Goal: Task Accomplishment & Management: Manage account settings

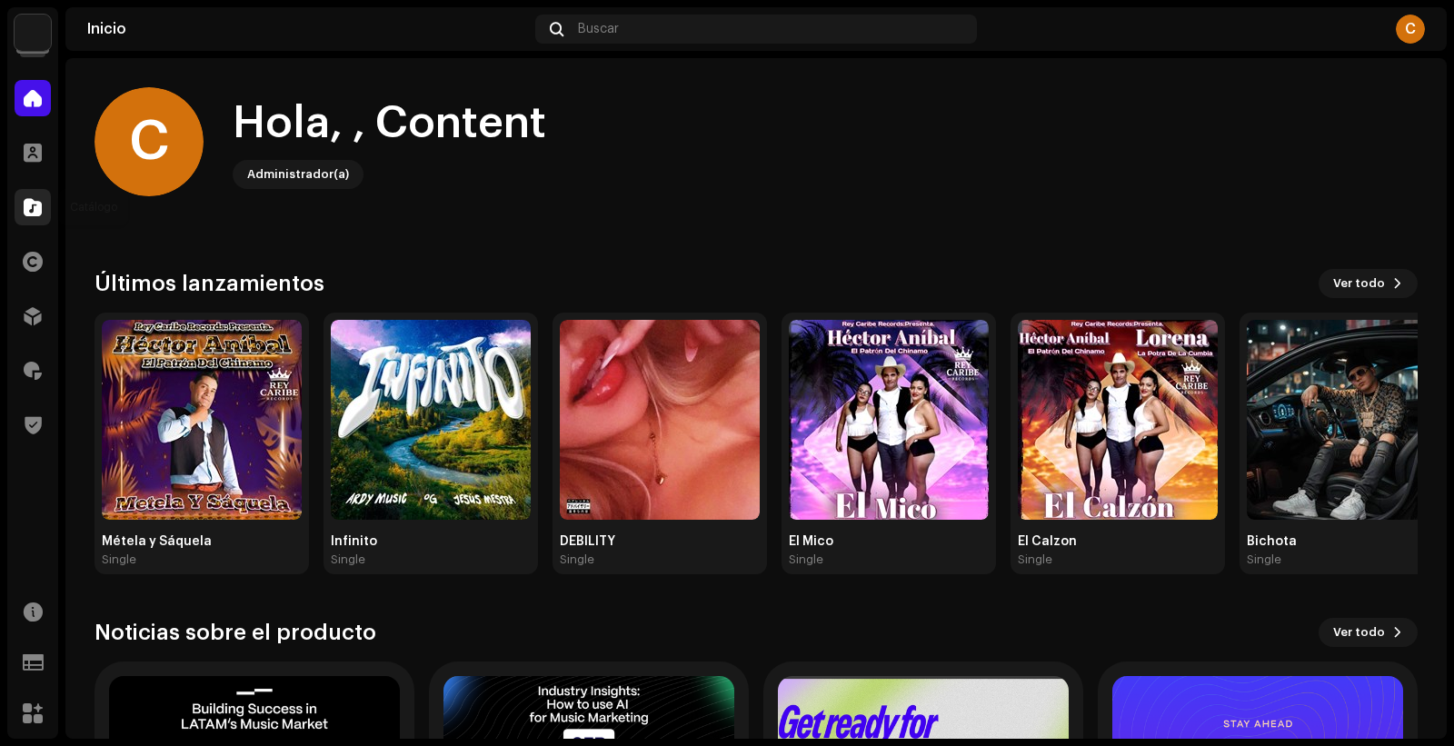
click at [41, 212] on div at bounding box center [33, 207] width 36 height 36
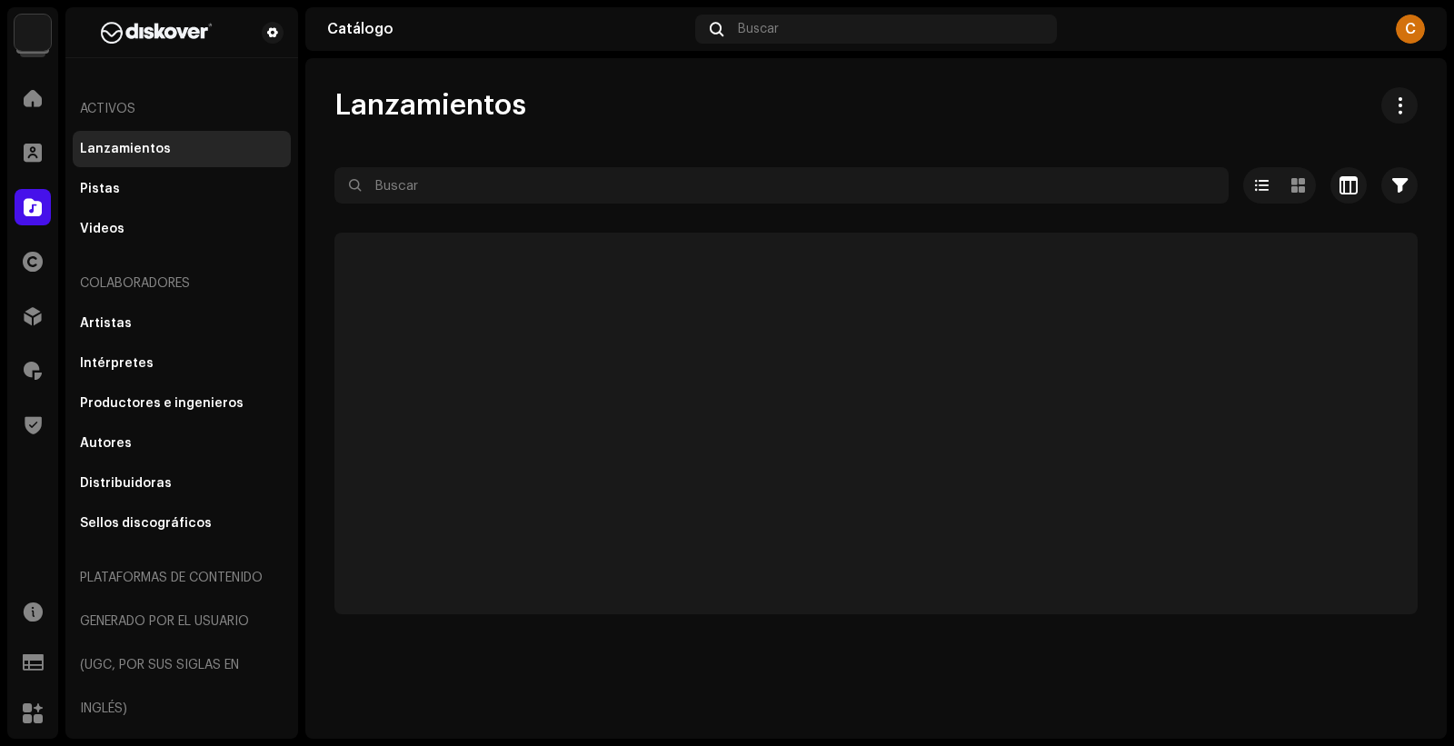
click at [442, 165] on div "Lanzamientos Seleccionado 0 Seleccionar todo Opciones Filtros Estado de distrib…" at bounding box center [875, 350] width 1141 height 527
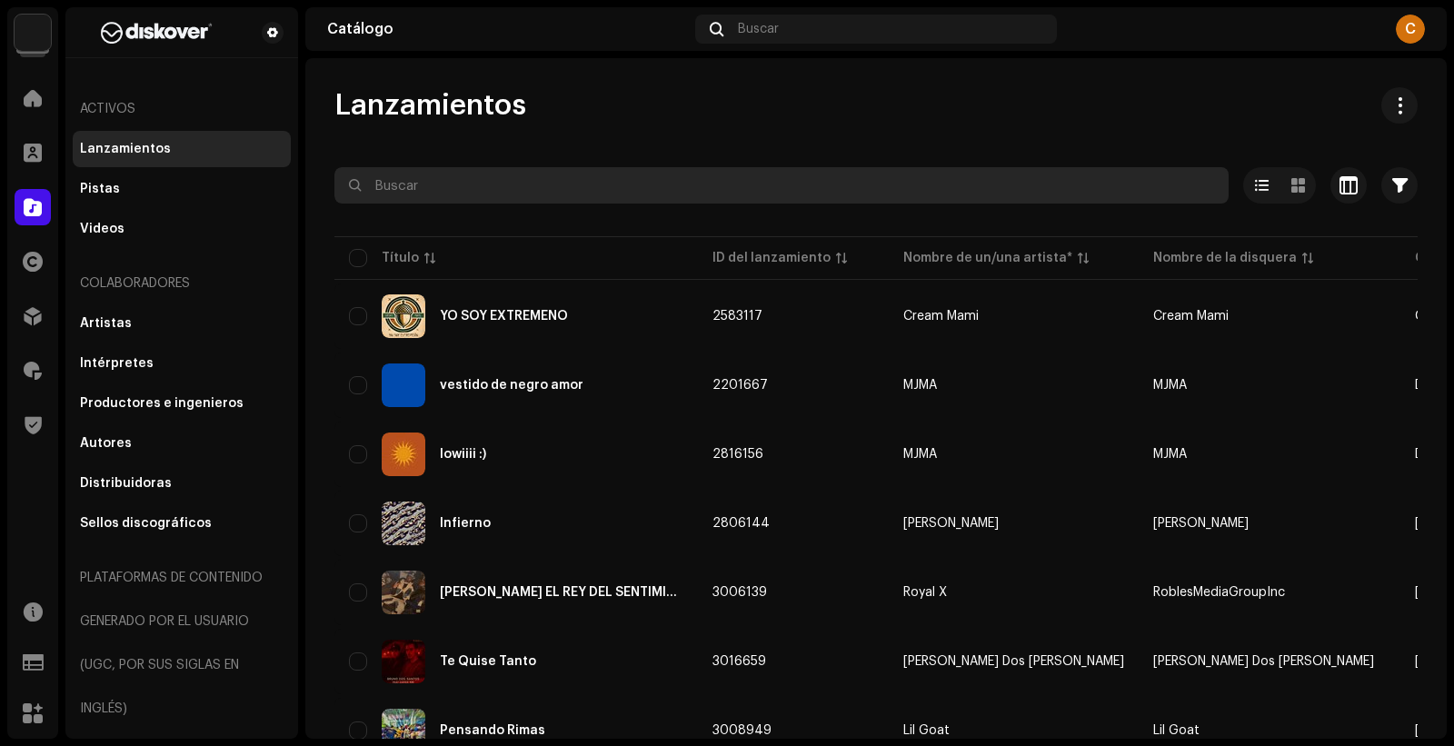
click at [442, 202] on input "text" at bounding box center [781, 185] width 894 height 36
paste input "7316481376637"
type input "7316481376637"
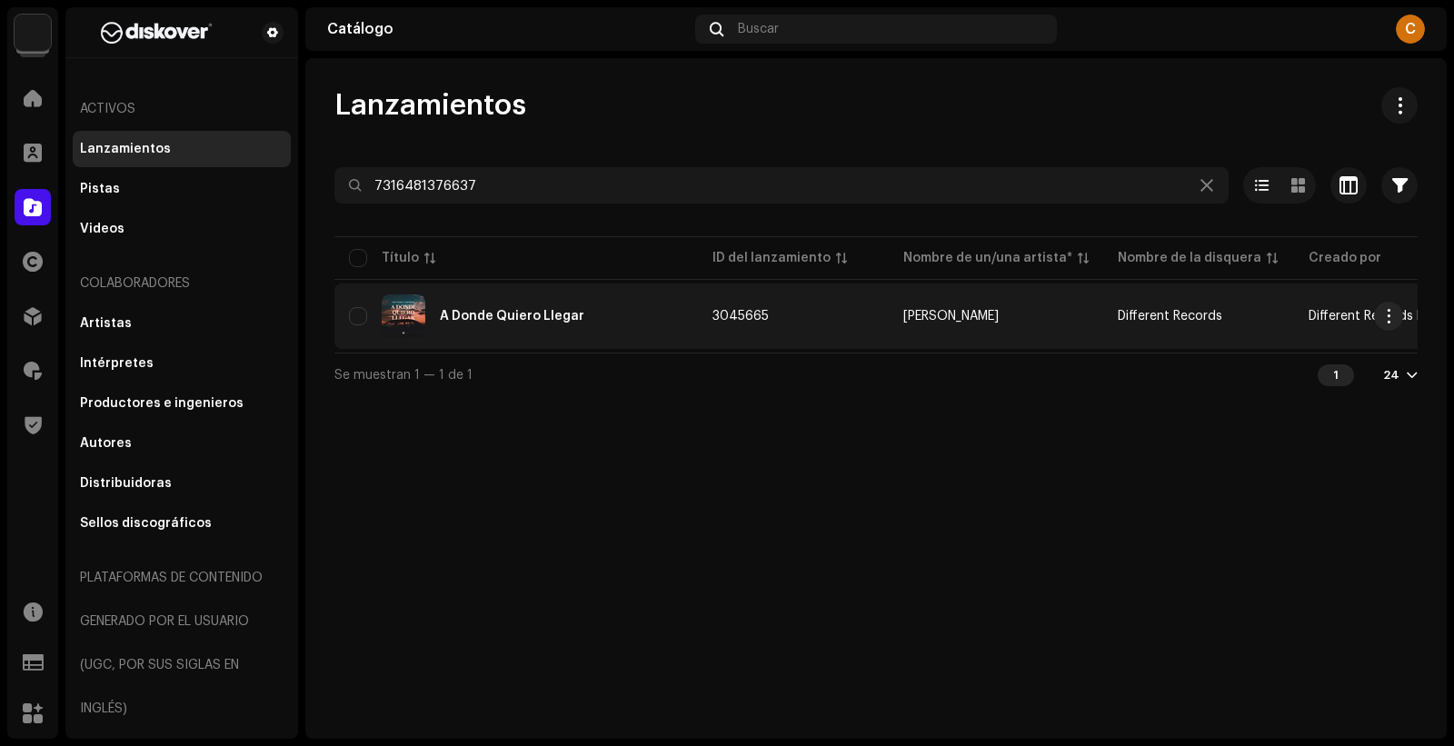
click at [610, 308] on div "A Donde Quiero Llegar" at bounding box center [516, 316] width 334 height 44
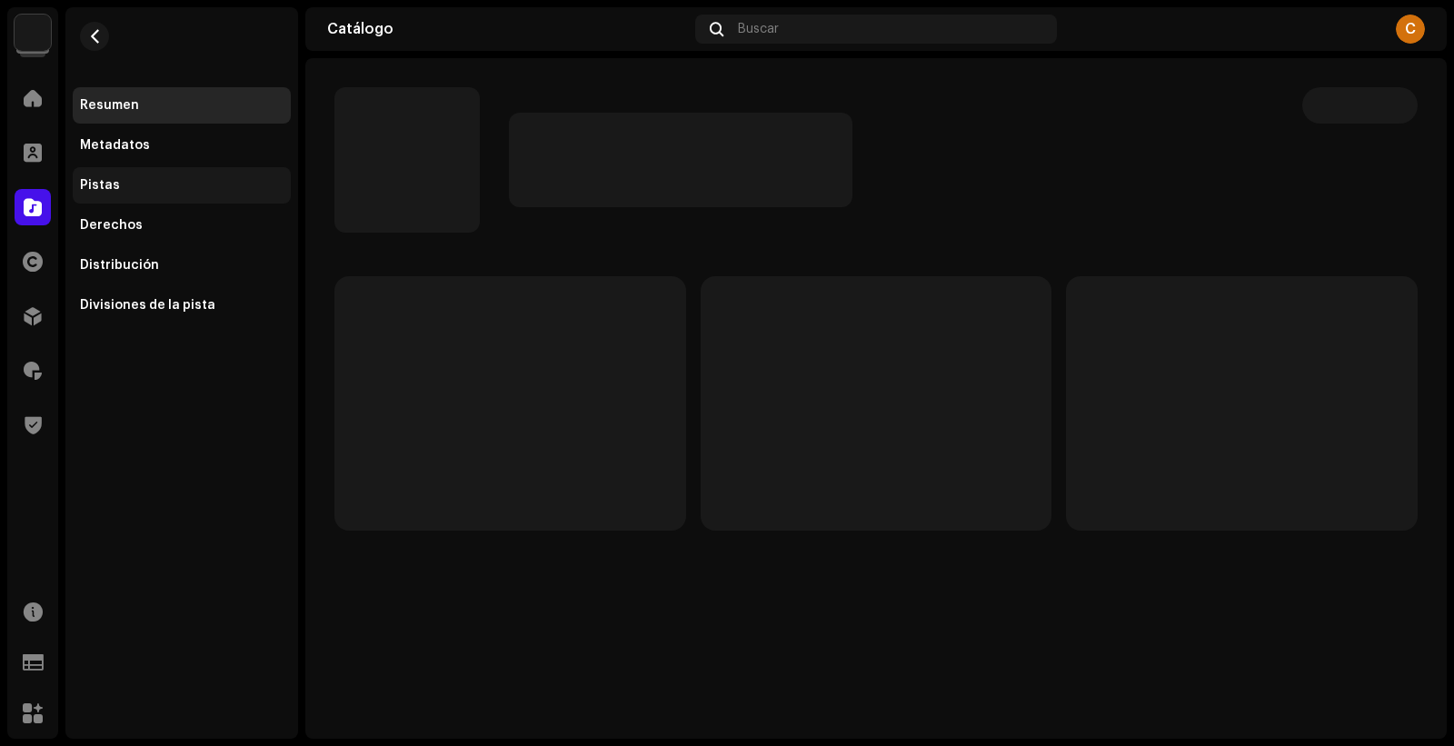
click at [154, 176] on div "Pistas" at bounding box center [182, 185] width 218 height 36
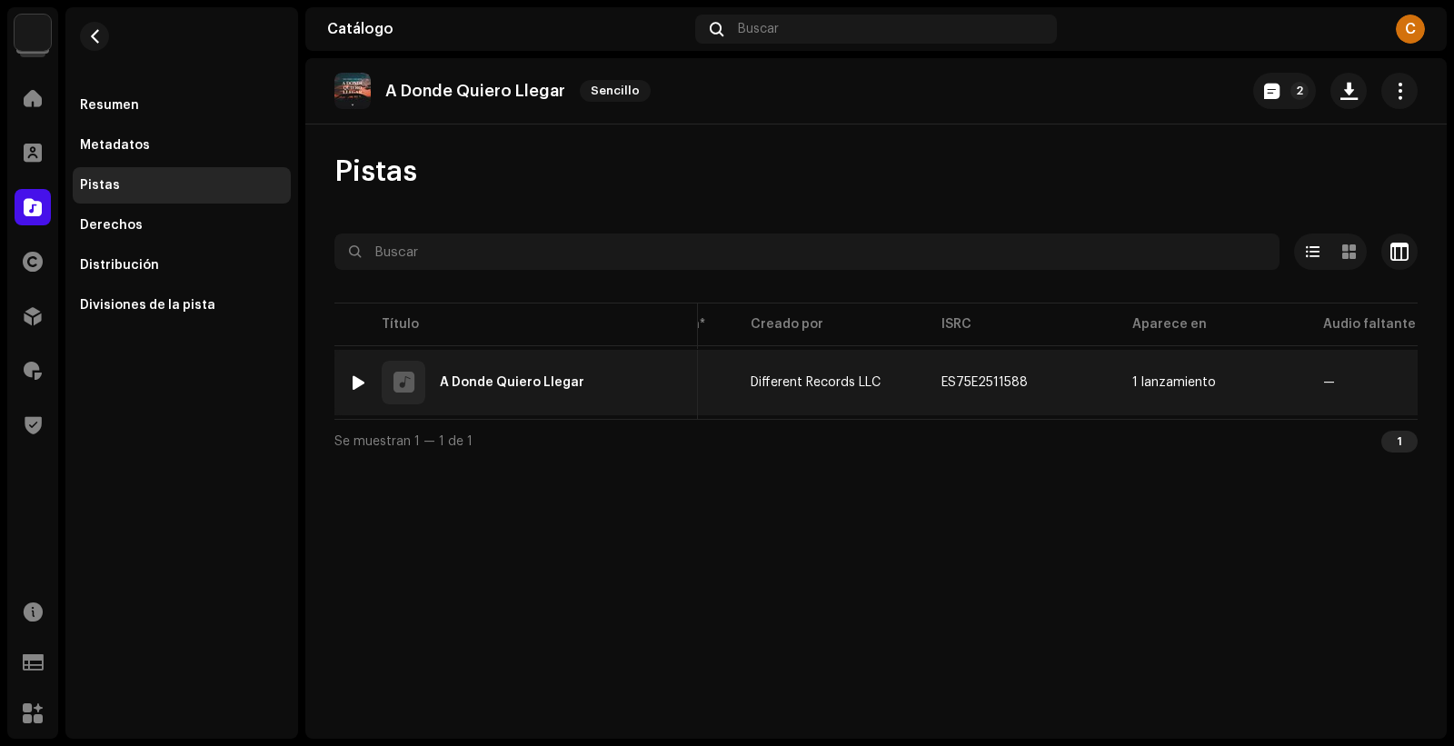
scroll to position [0, 695]
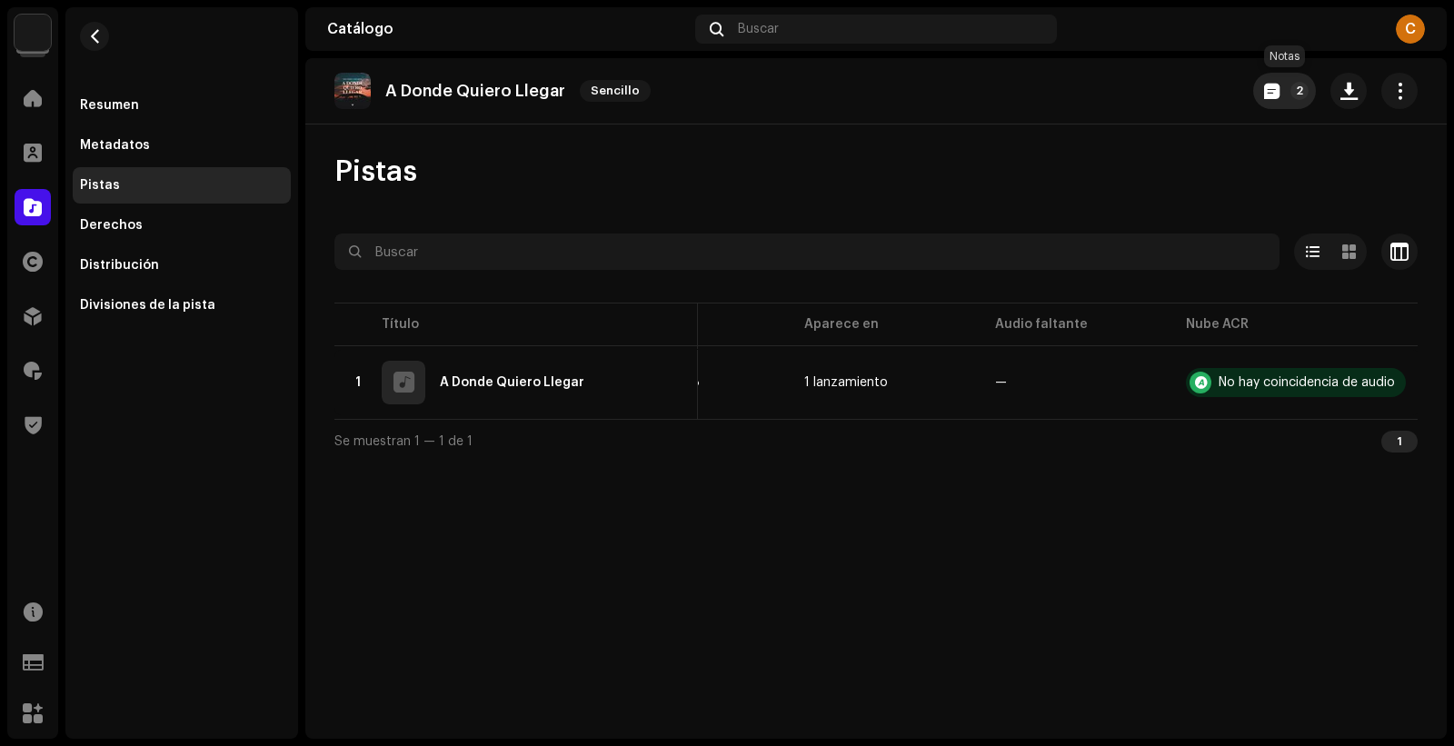
click at [1283, 84] on button "2" at bounding box center [1284, 91] width 63 height 36
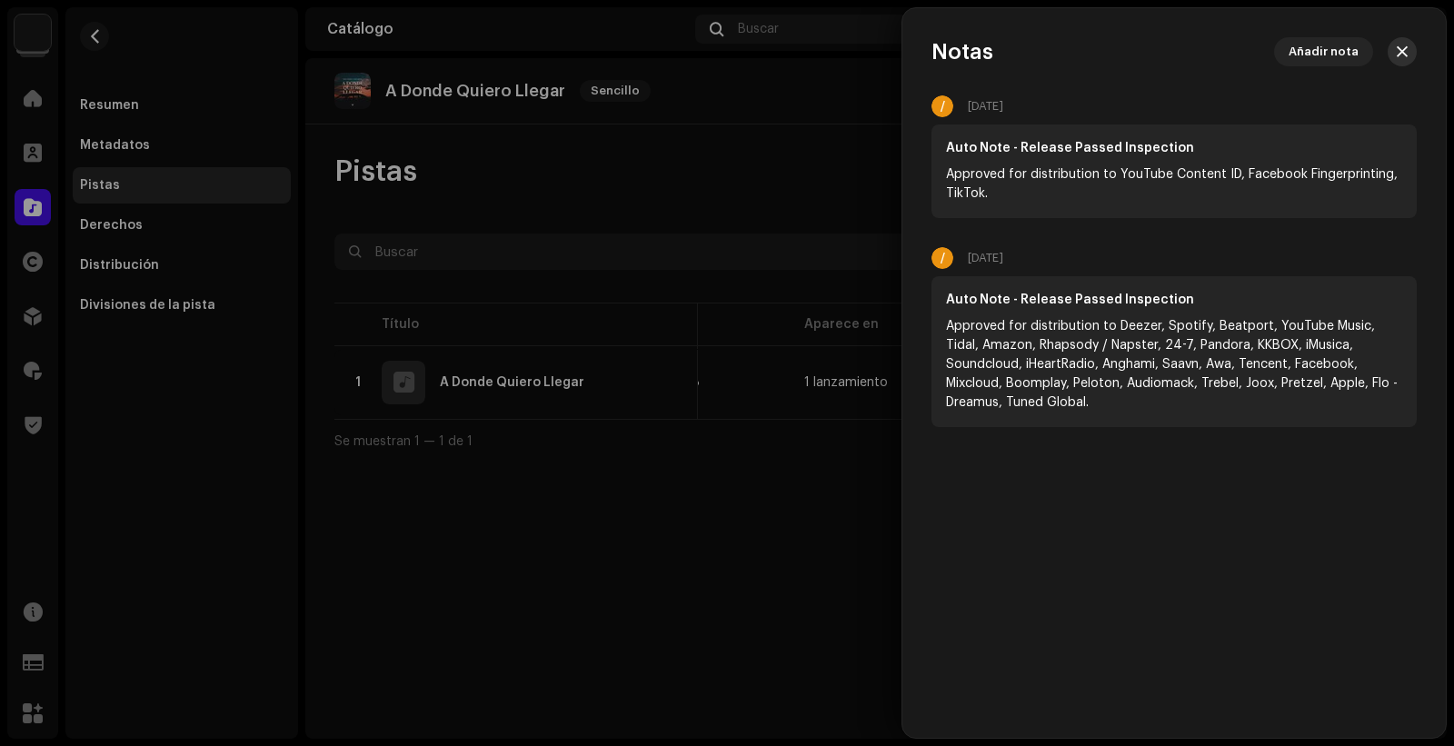
click at [1408, 43] on button "button" at bounding box center [1401, 51] width 29 height 29
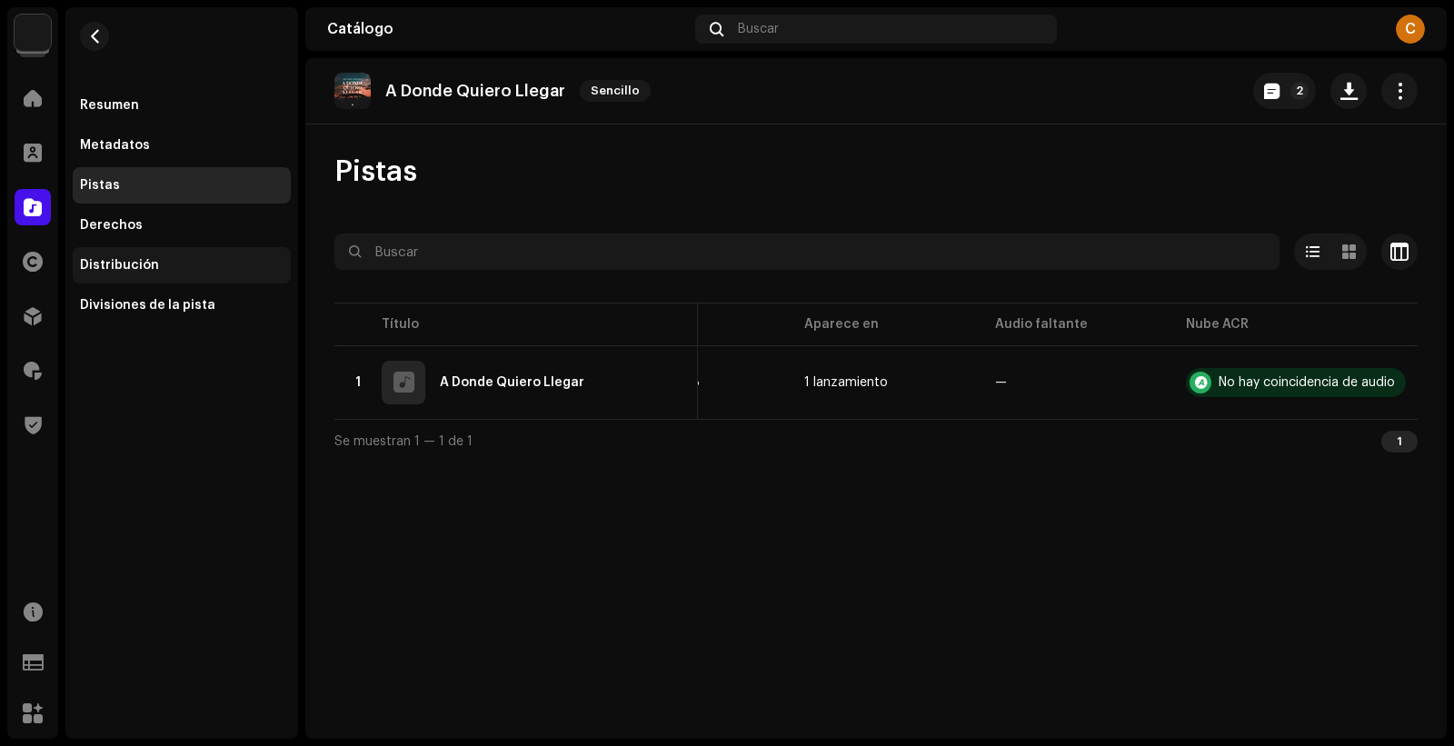
click at [136, 270] on div "Distribución" at bounding box center [119, 265] width 79 height 15
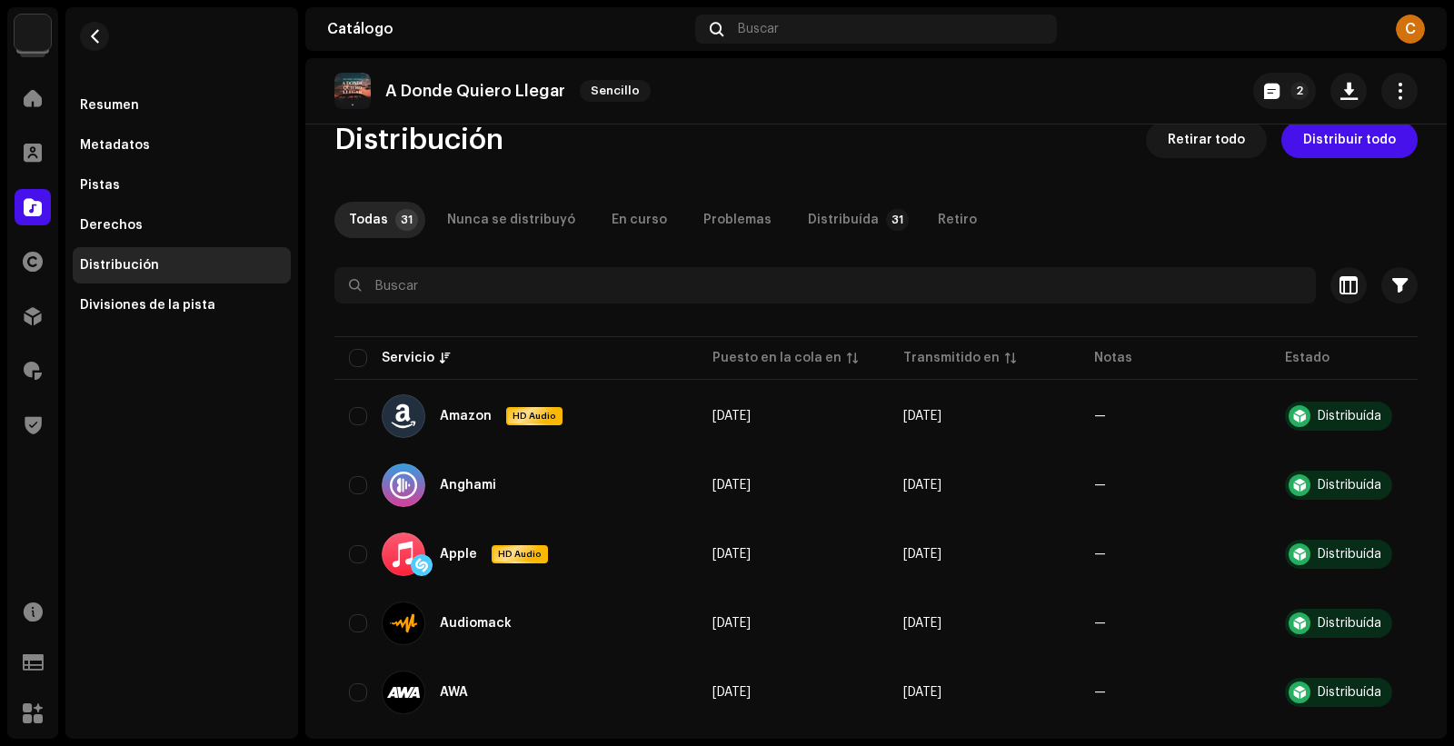
scroll to position [87, 0]
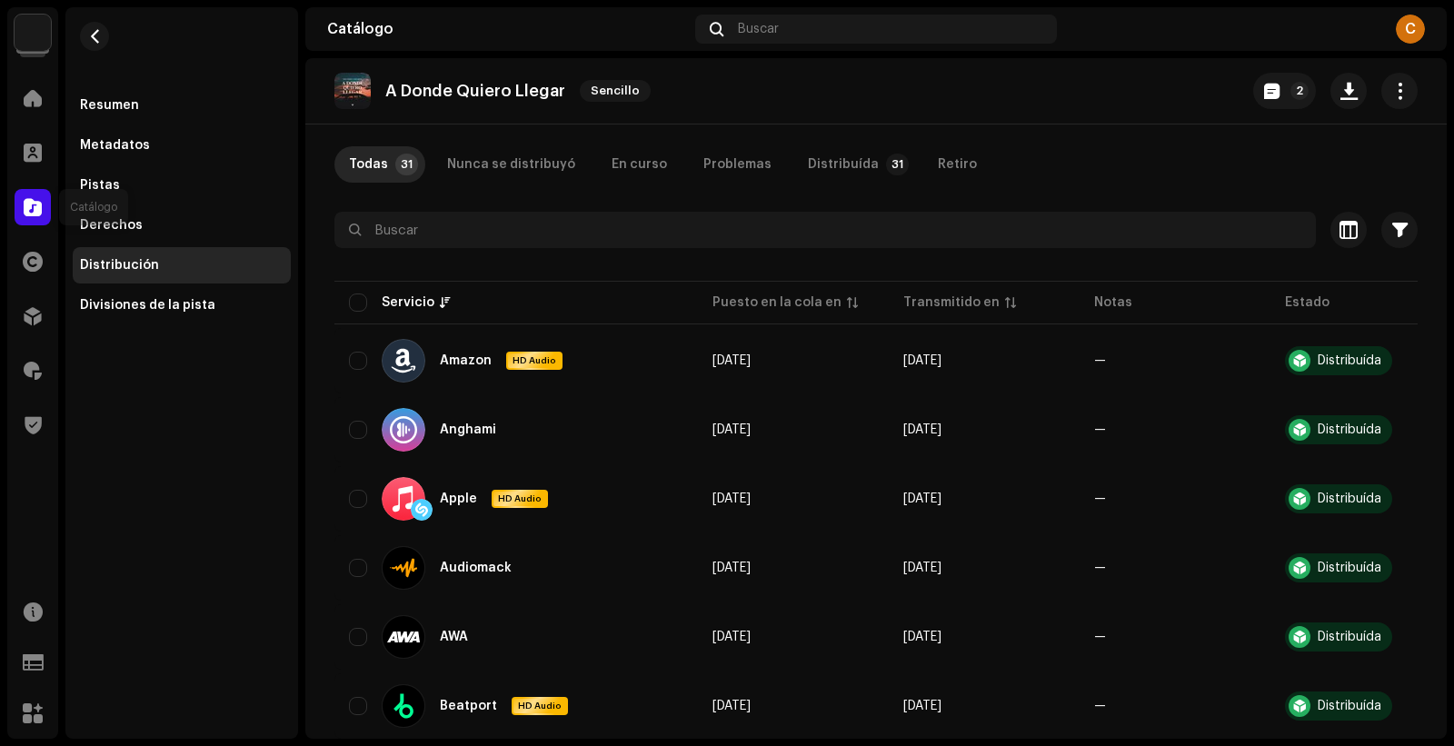
click at [27, 200] on span at bounding box center [33, 207] width 18 height 15
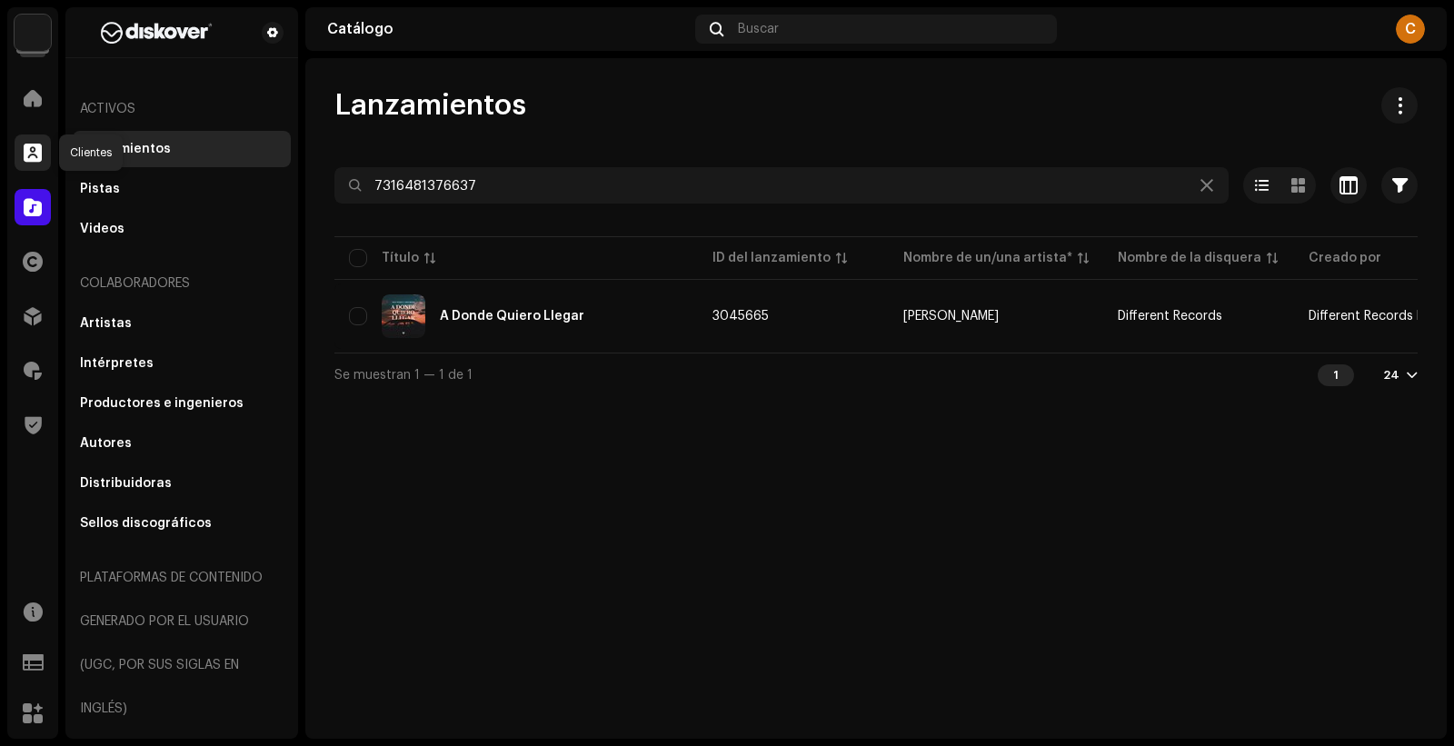
click at [34, 157] on span at bounding box center [33, 152] width 18 height 15
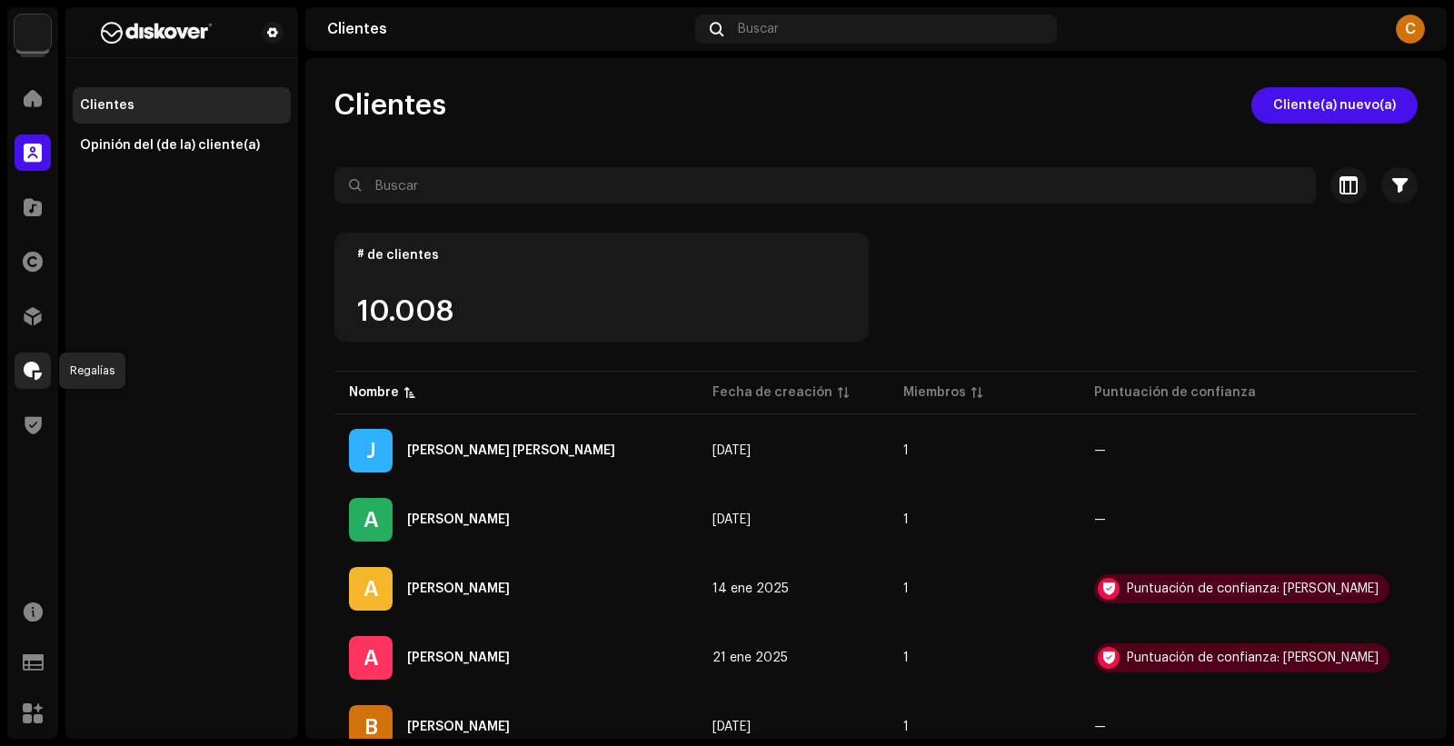
click at [25, 368] on span at bounding box center [33, 370] width 18 height 15
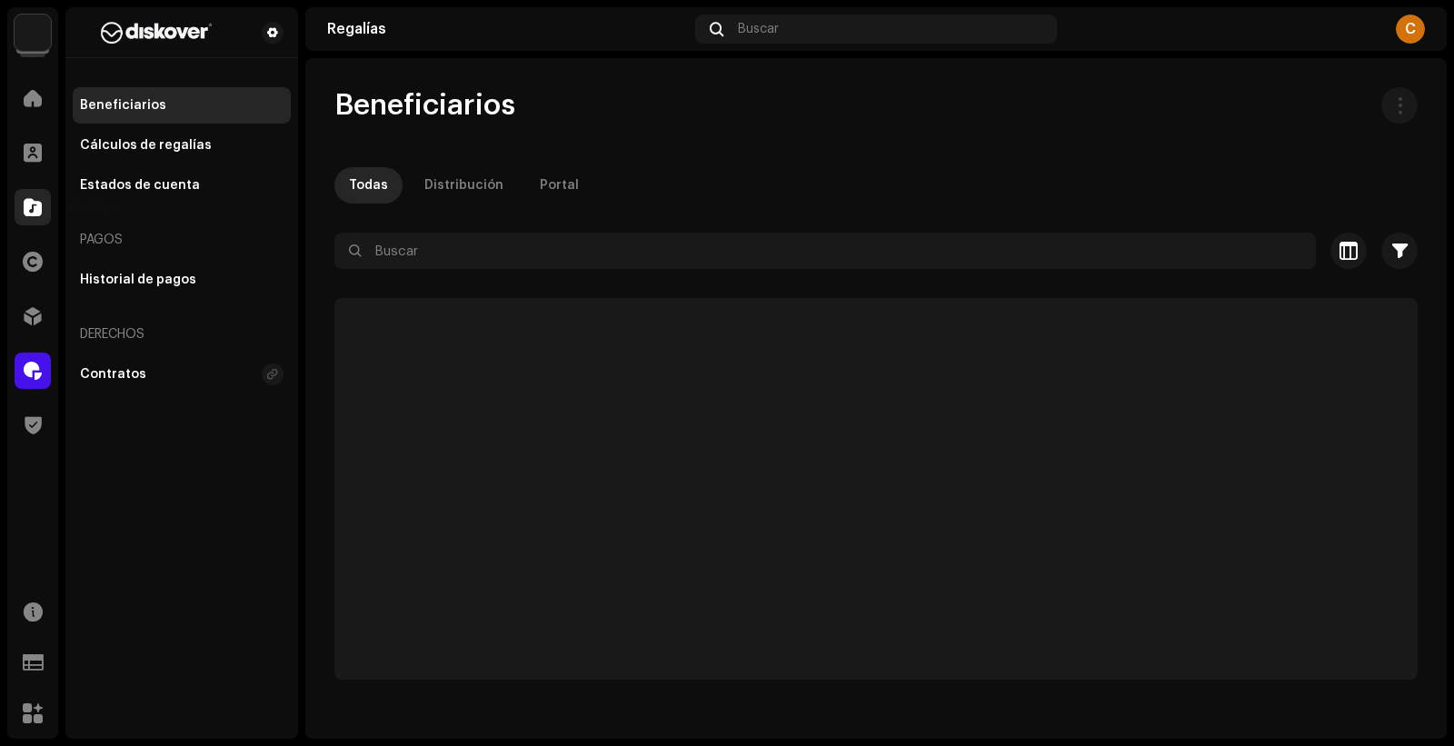
click at [44, 217] on div at bounding box center [33, 207] width 36 height 36
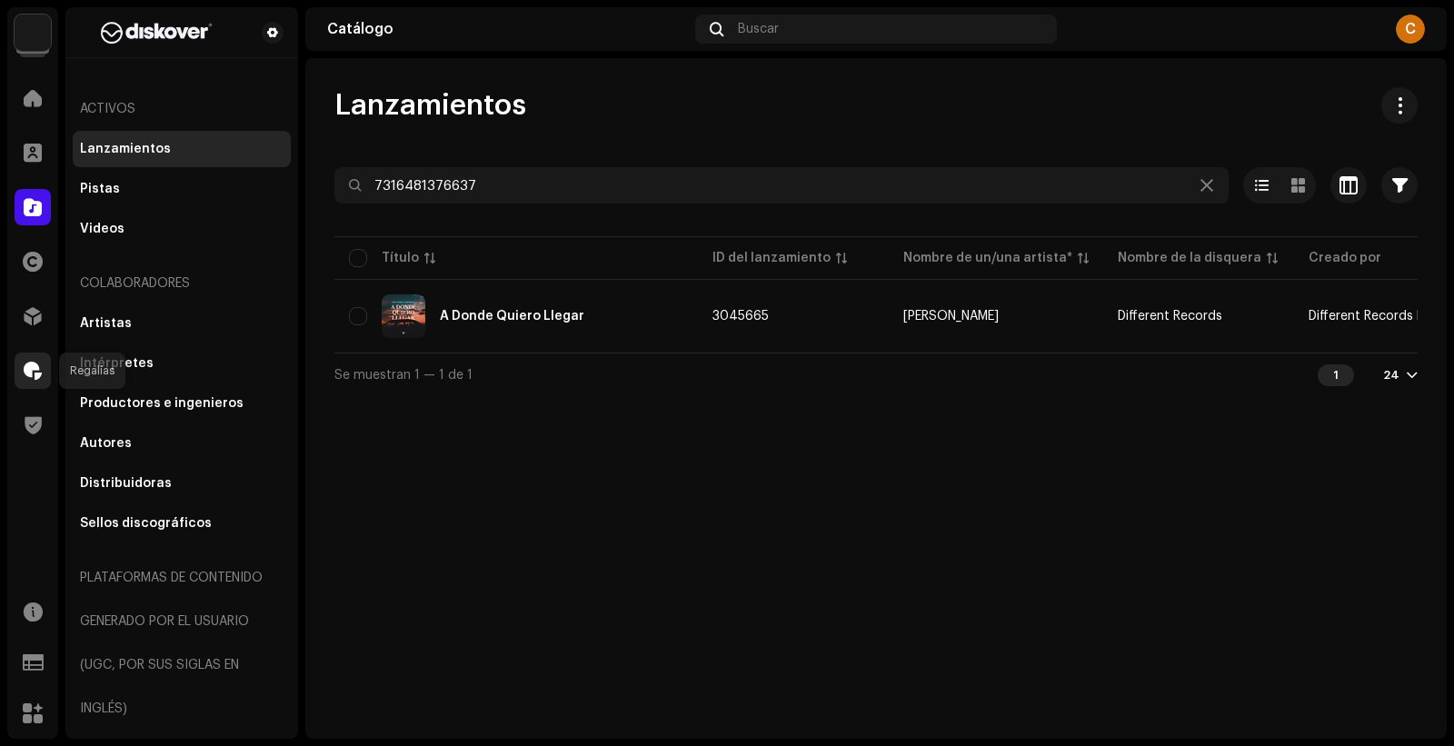
click at [25, 372] on span at bounding box center [33, 370] width 18 height 15
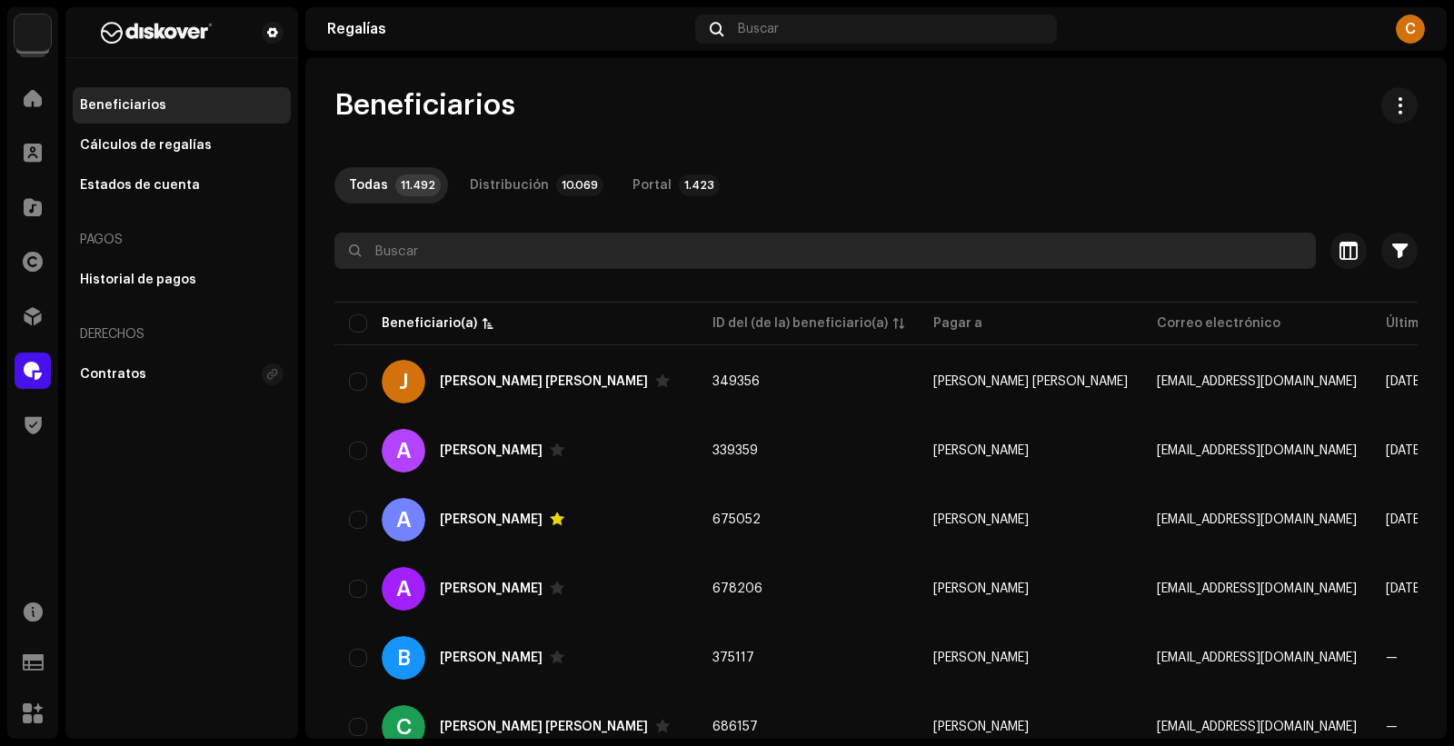
click at [449, 240] on input "text" at bounding box center [824, 251] width 981 height 36
paste input "326002"
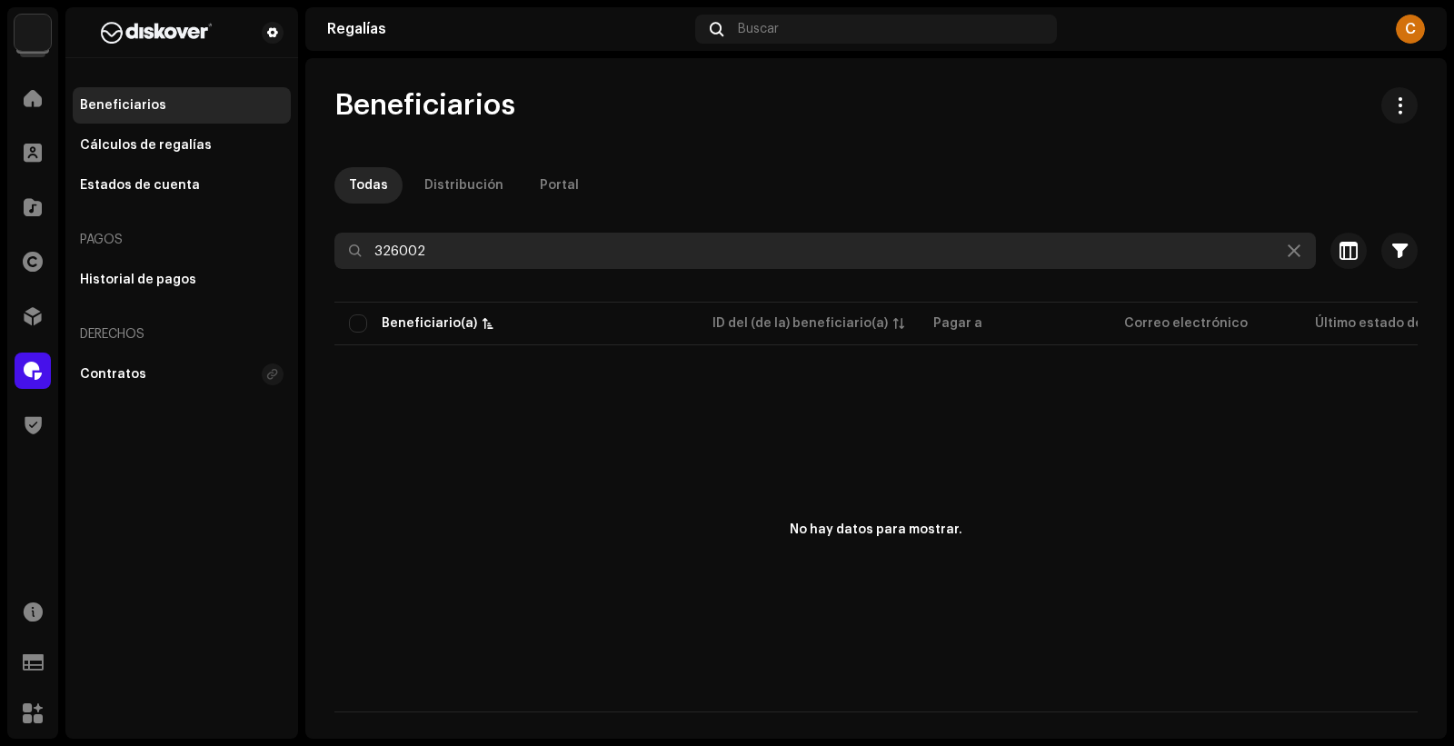
click at [406, 241] on input "326002" at bounding box center [824, 251] width 981 height 36
paste input "soundtrack"
click at [708, 245] on input "soundtrack" at bounding box center [824, 251] width 981 height 36
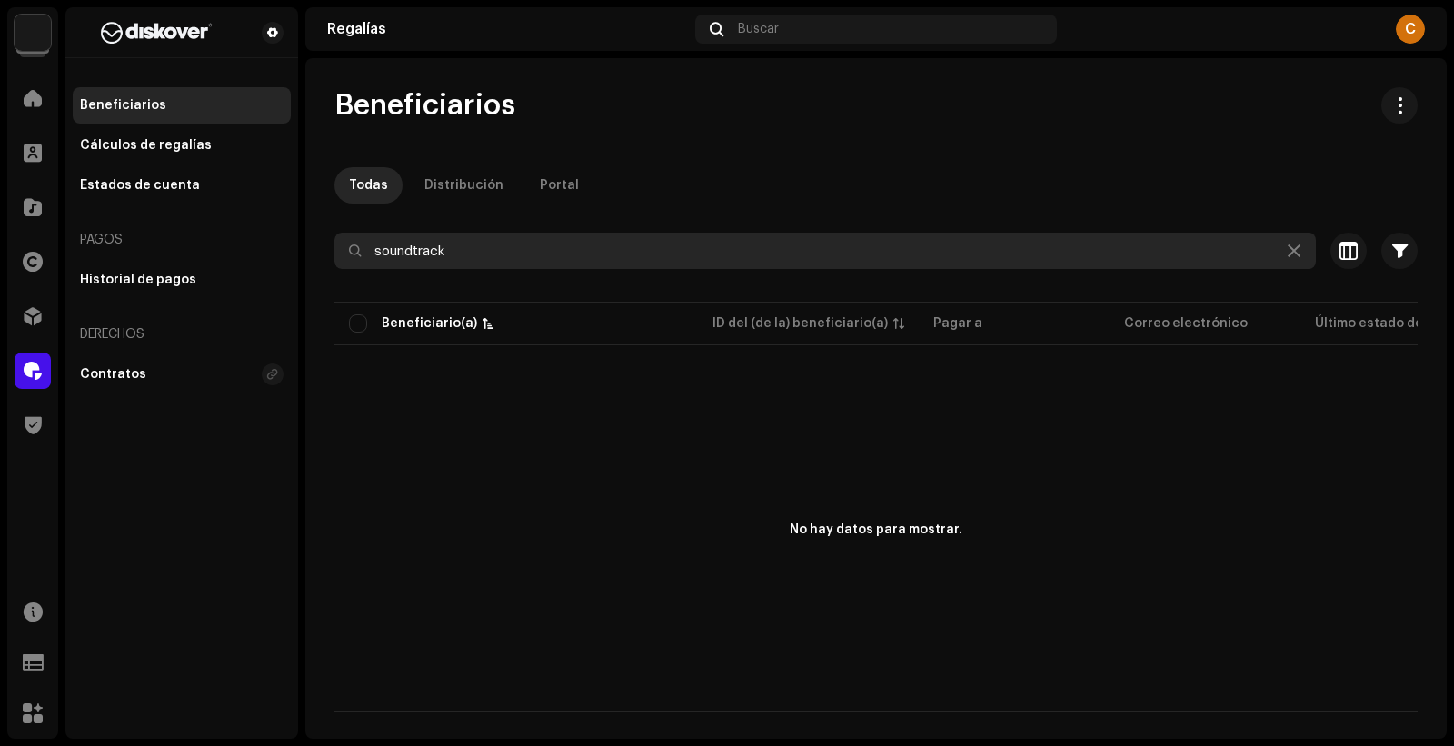
paste input "Inmaterium Records"
type input "Inmaterium Records"
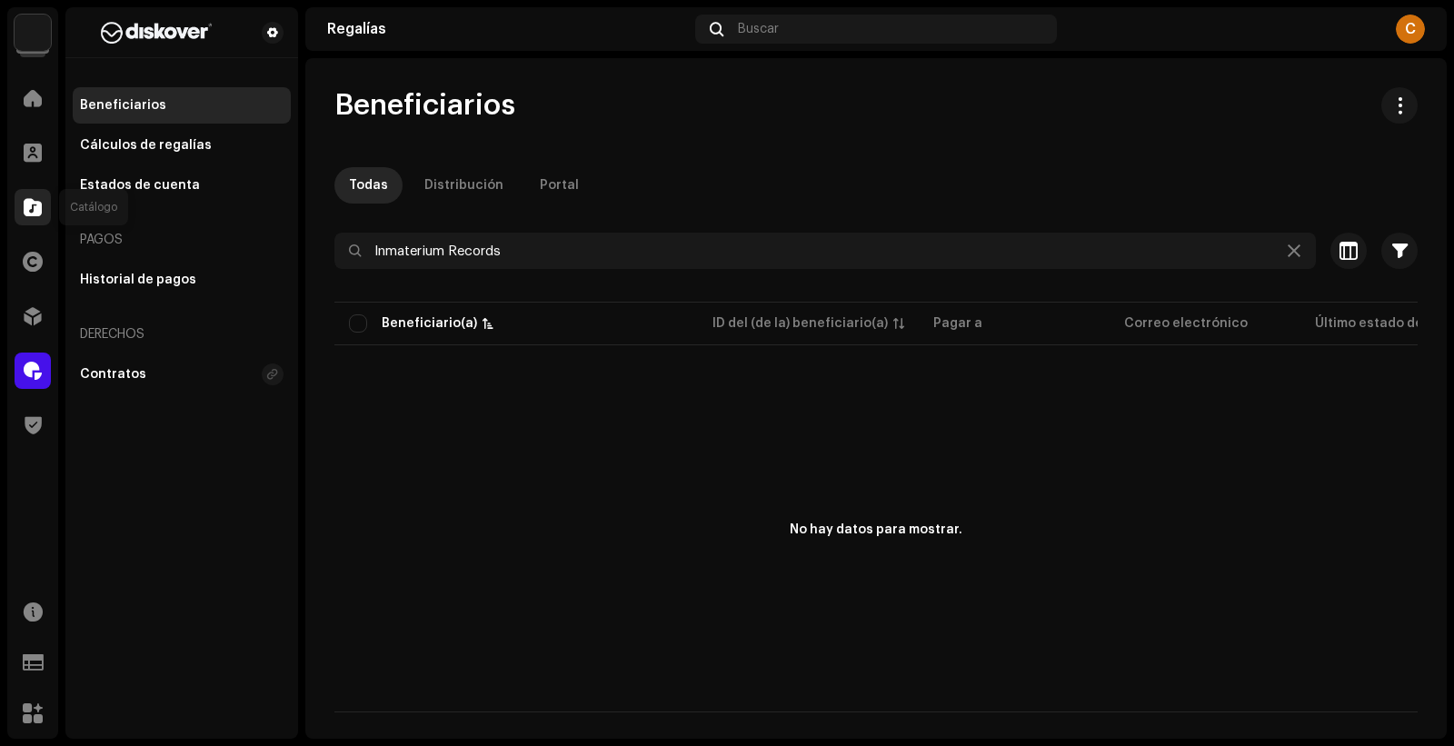
click at [33, 210] on span at bounding box center [33, 207] width 18 height 15
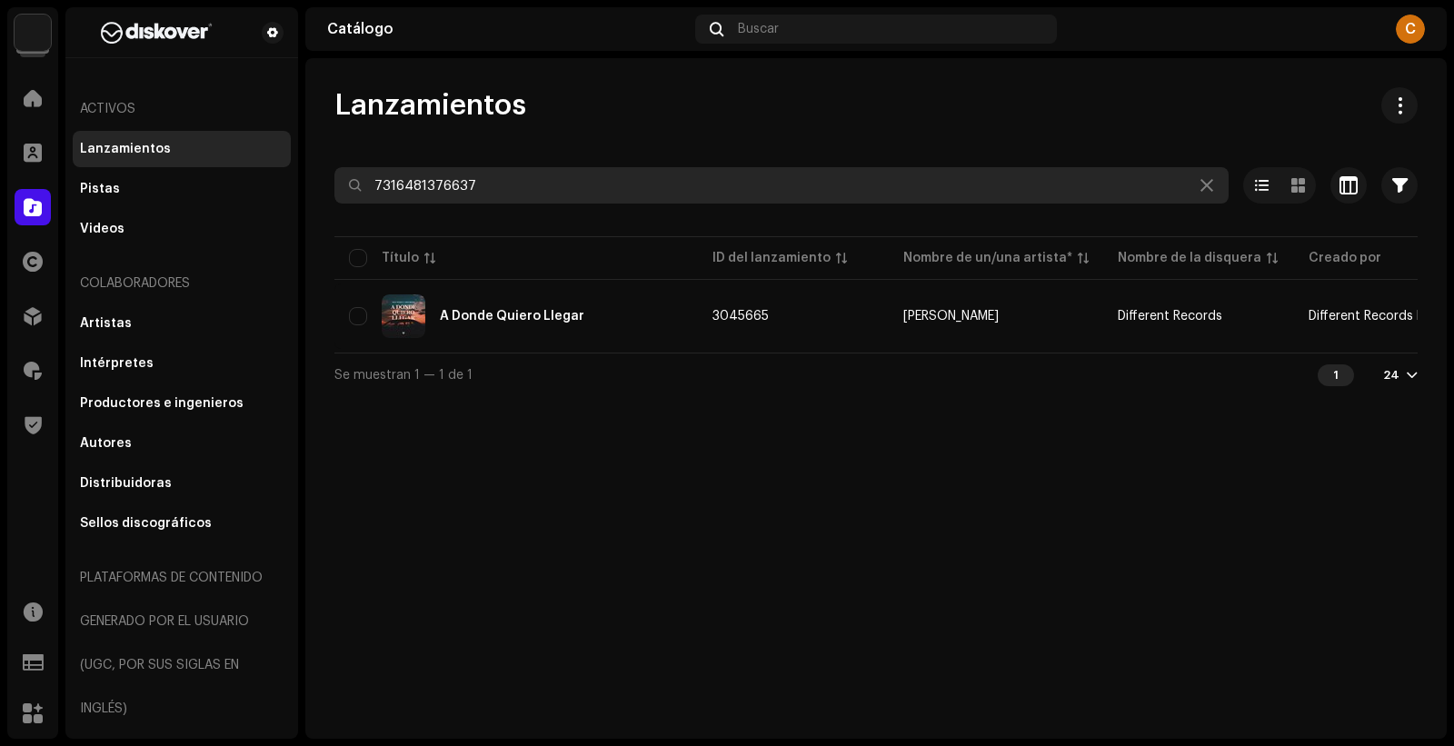
click at [501, 195] on input "7316481376637" at bounding box center [781, 185] width 894 height 36
paste input "Inmaterium Records"
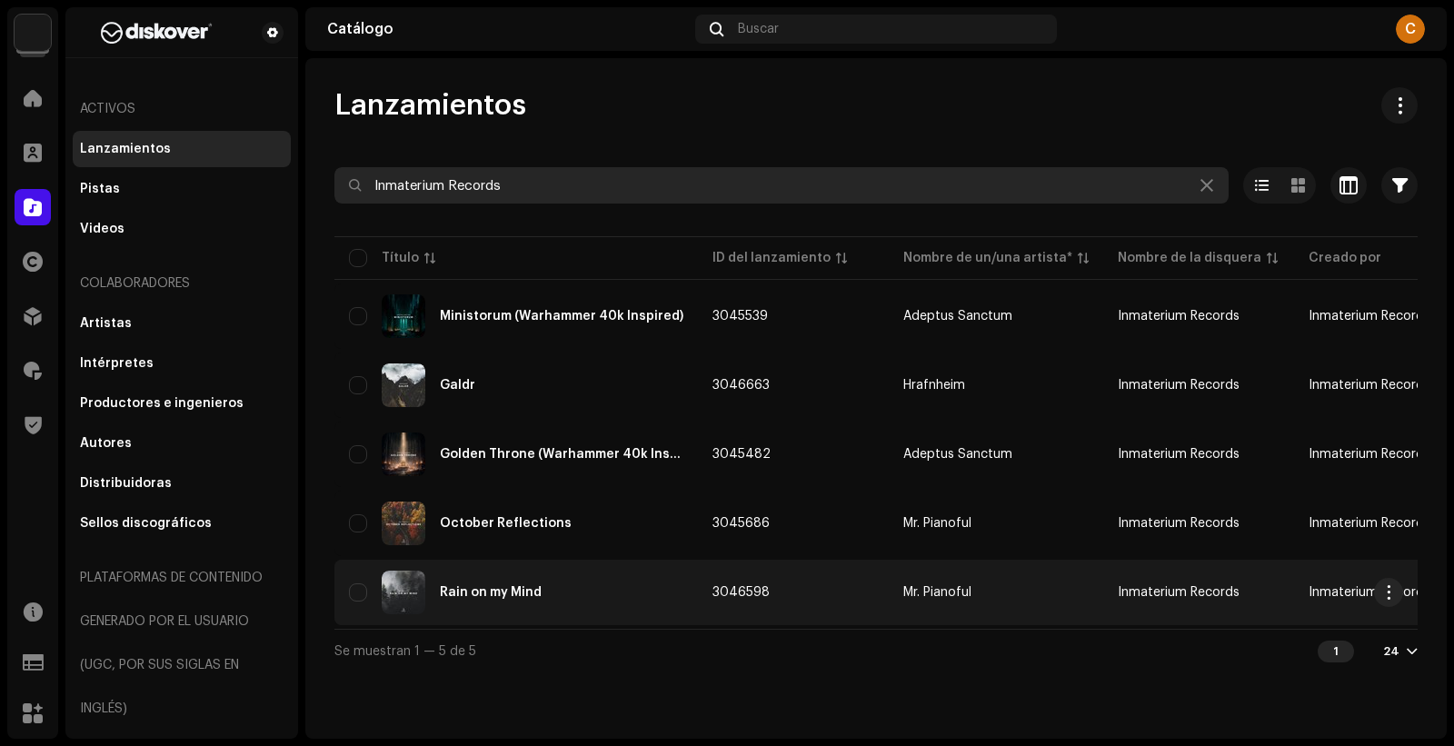
type input "Inmaterium Records"
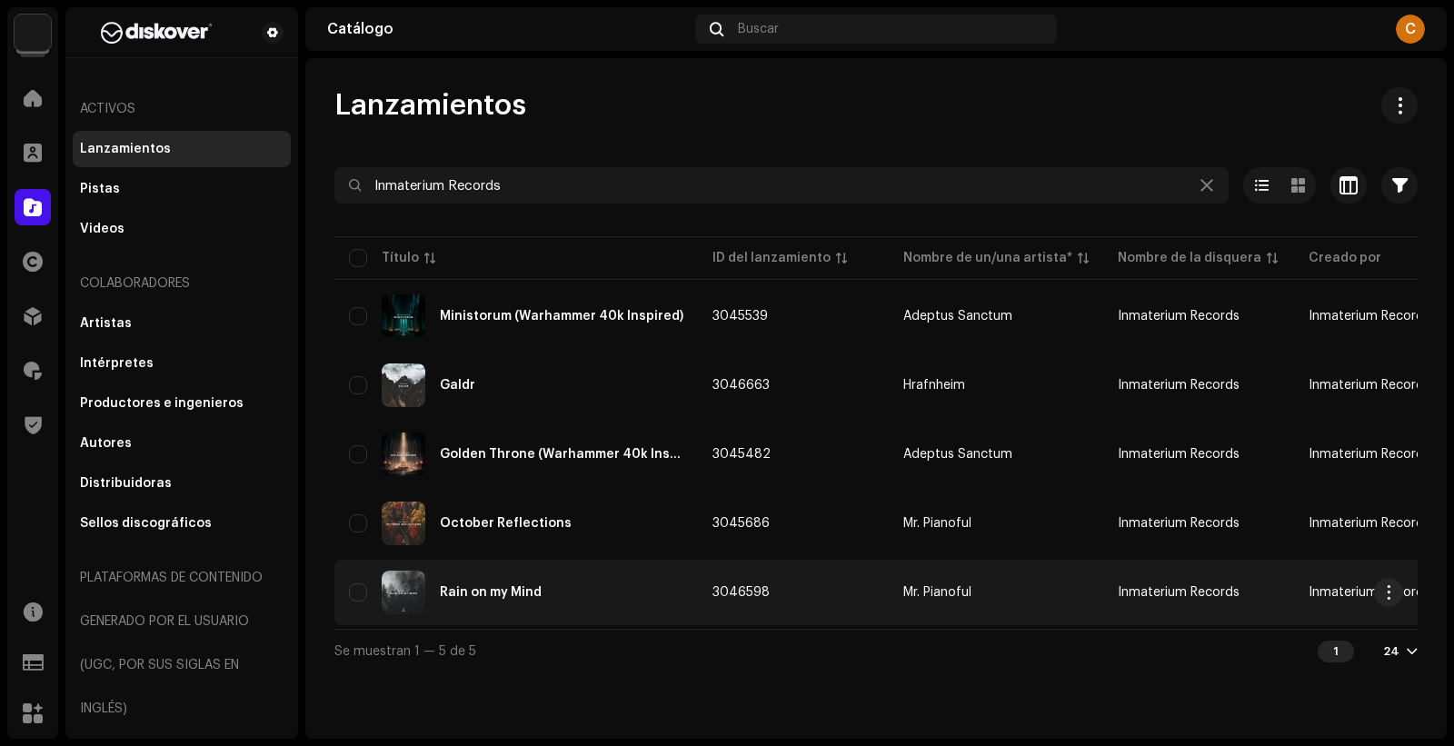
click at [870, 589] on td "3046598" at bounding box center [793, 592] width 191 height 65
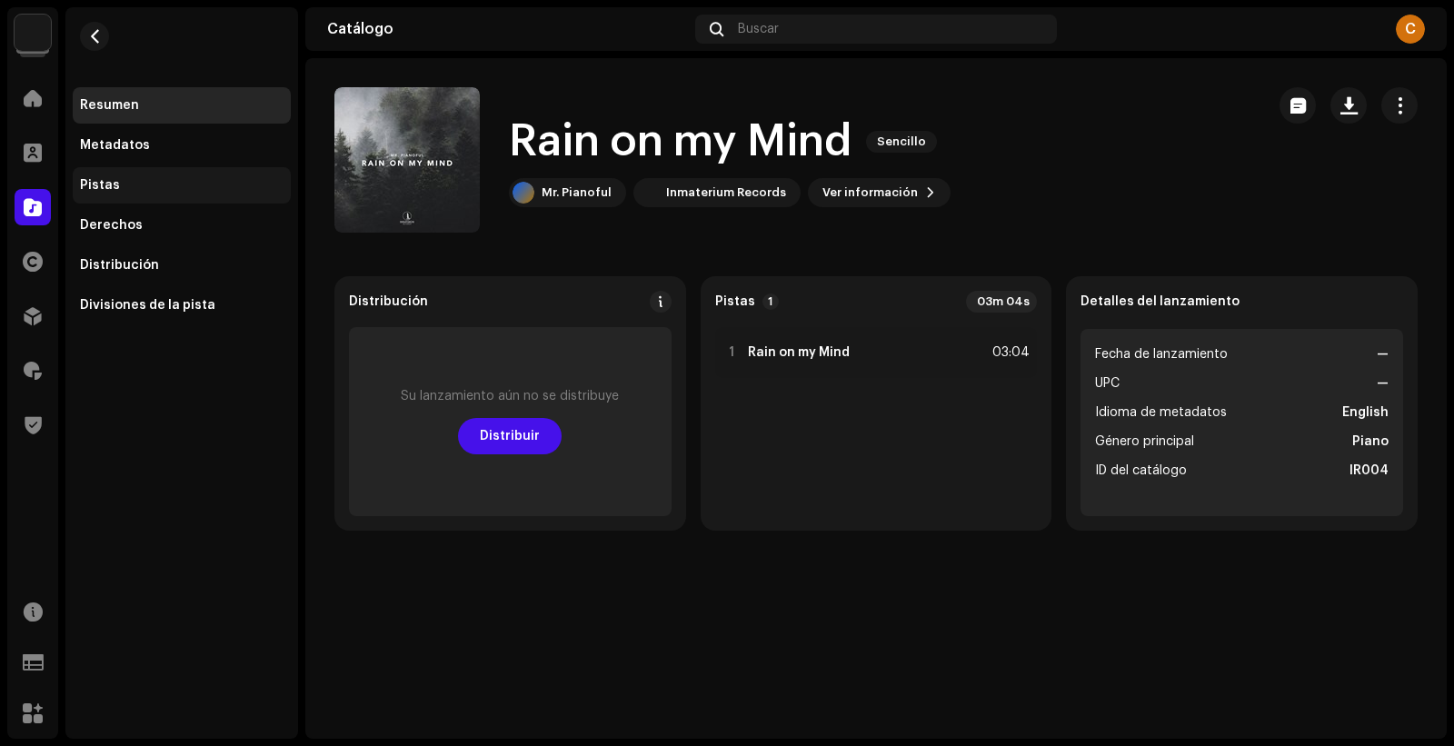
click at [86, 183] on div "Pistas" at bounding box center [100, 185] width 40 height 15
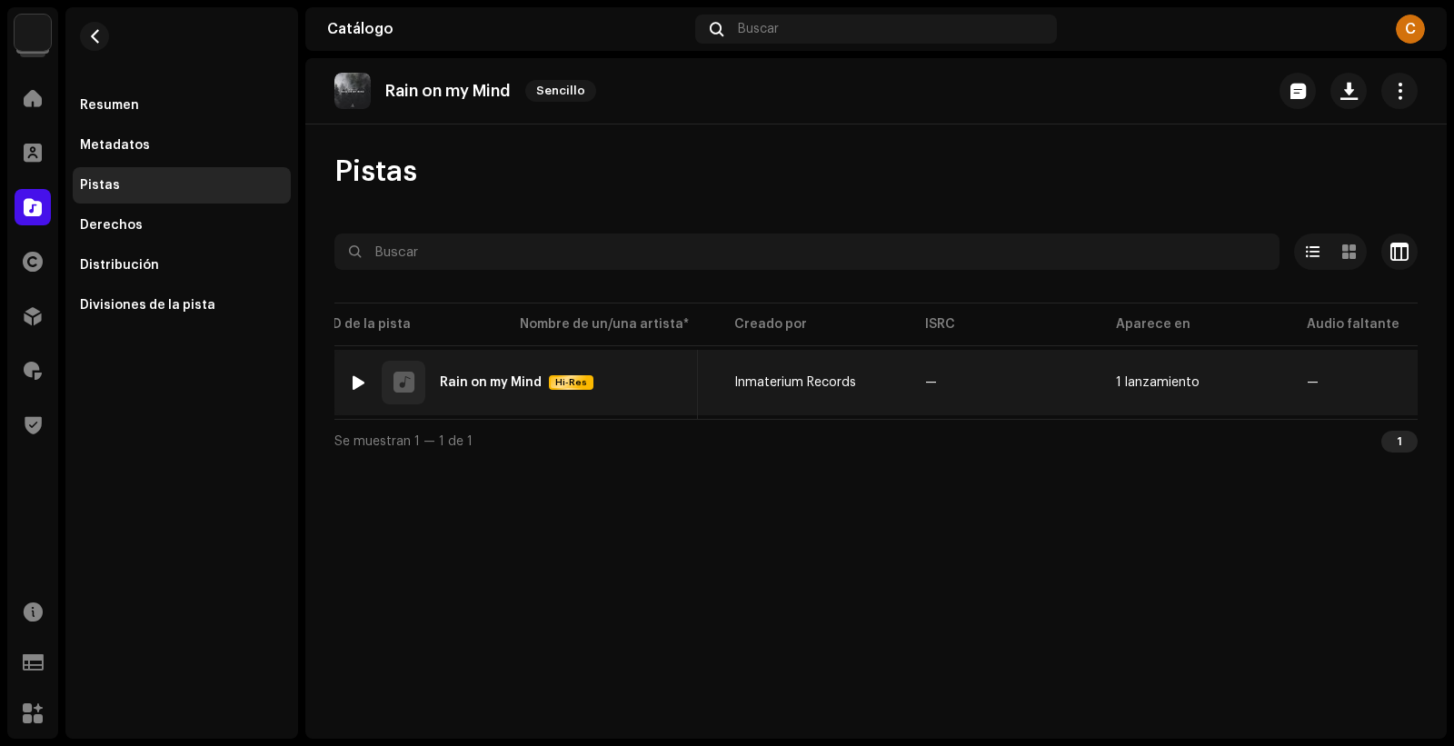
scroll to position [0, 637]
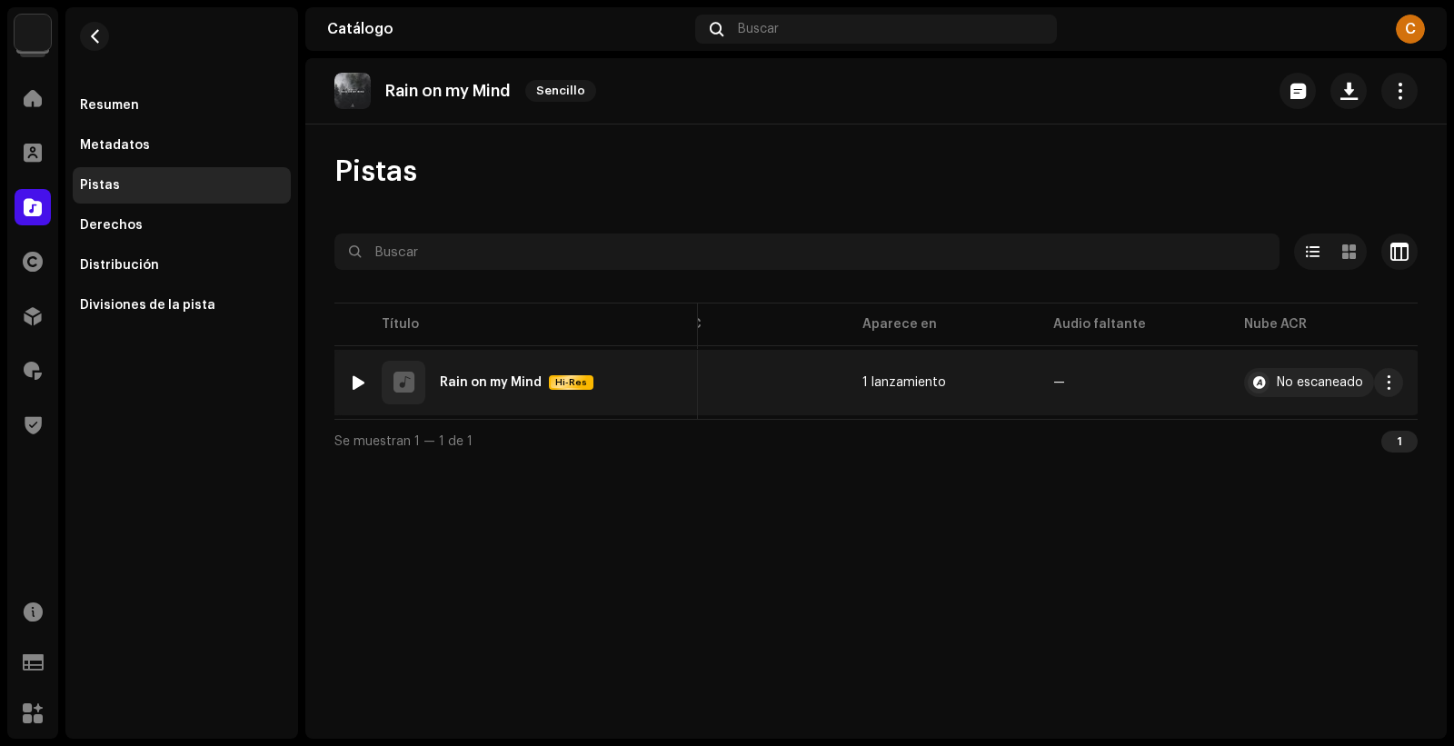
click at [356, 381] on div at bounding box center [359, 382] width 14 height 15
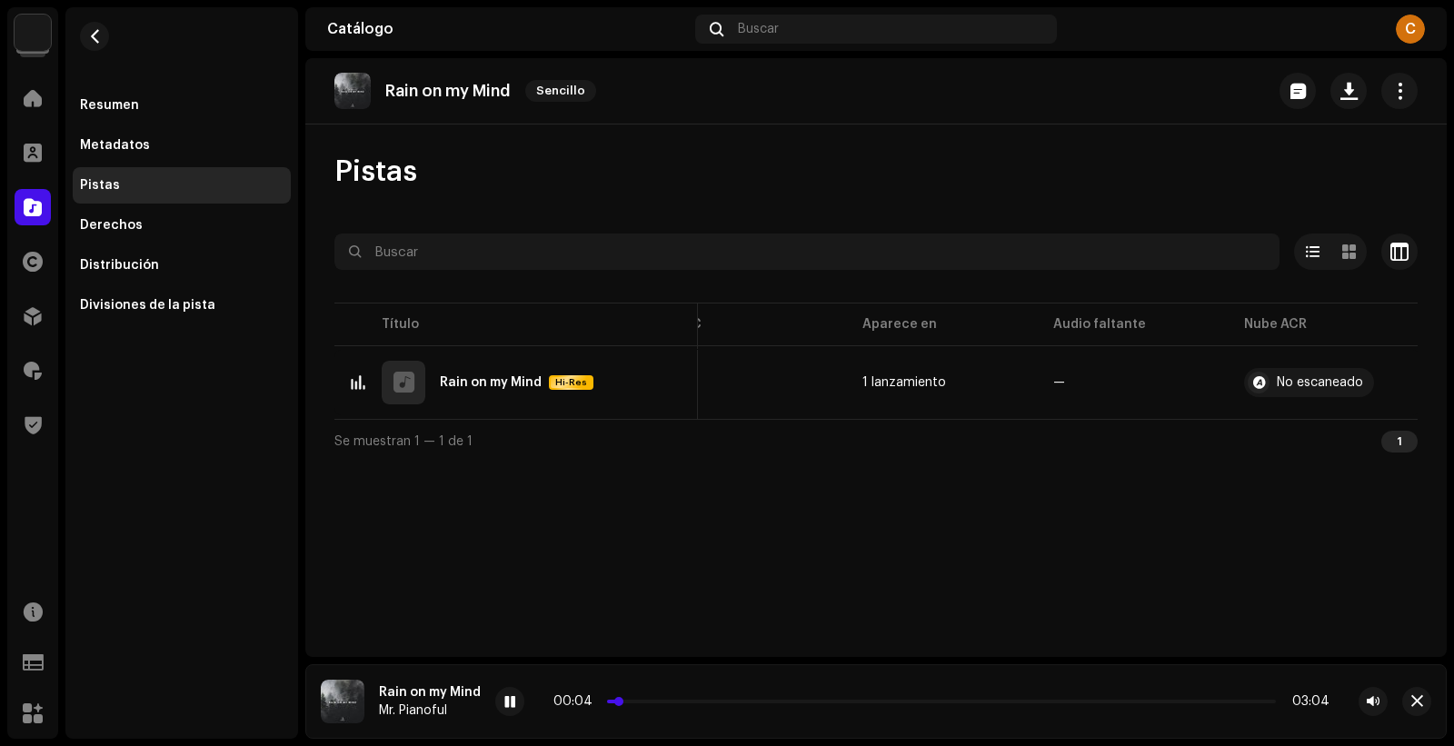
drag, startPoint x: 612, startPoint y: 700, endPoint x: 643, endPoint y: 700, distance: 30.9
click at [643, 700] on p-slider at bounding box center [941, 702] width 669 height 4
drag, startPoint x: 643, startPoint y: 700, endPoint x: 690, endPoint y: 700, distance: 46.3
click at [690, 700] on p-slider at bounding box center [941, 702] width 669 height 4
click at [505, 704] on span at bounding box center [509, 702] width 11 height 15
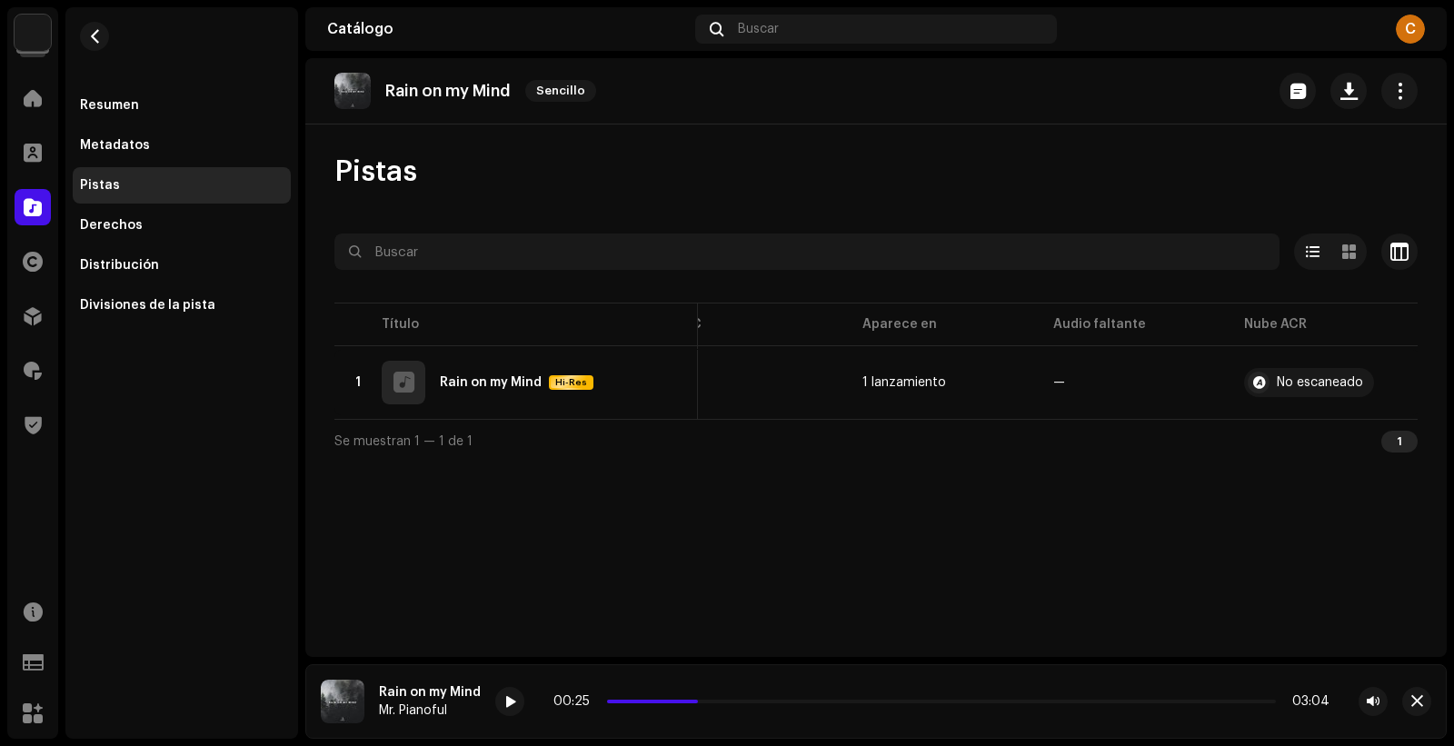
click at [461, 88] on p "Rain on my Mind" at bounding box center [447, 91] width 125 height 19
copy re-o-release-hero "Rain on my Mind Sencillo"
click at [93, 31] on span "button" at bounding box center [95, 36] width 14 height 15
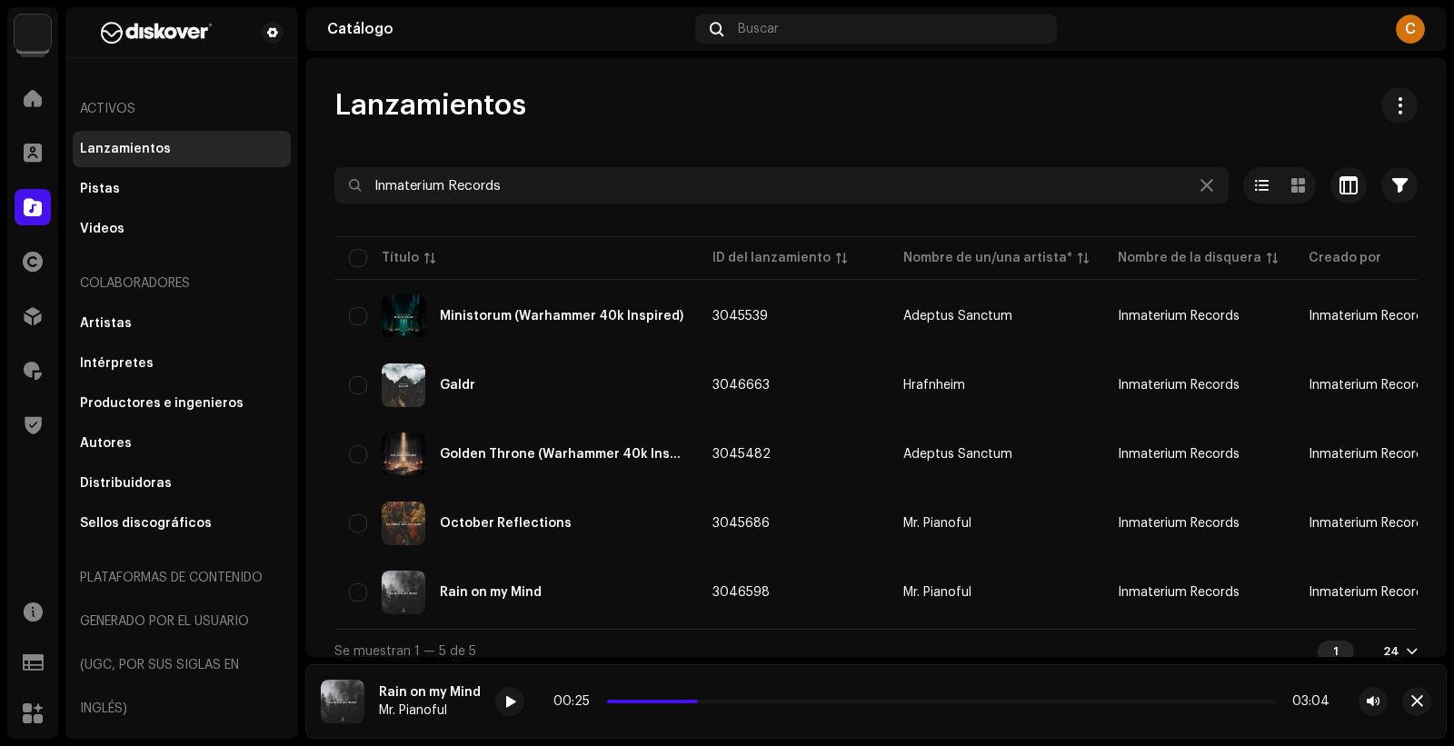
click at [629, 89] on div "Lanzamientos" at bounding box center [875, 105] width 1083 height 36
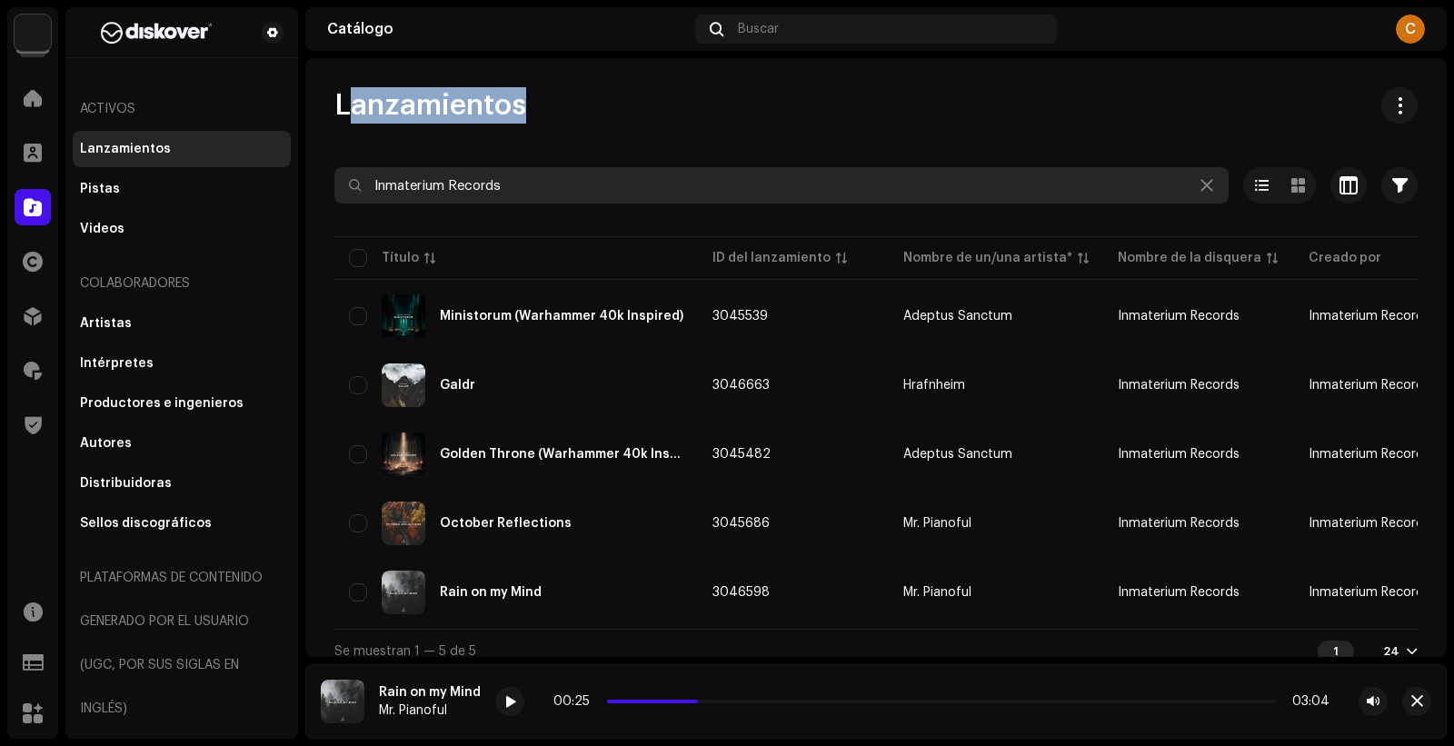
click at [507, 190] on input "Inmaterium Records" at bounding box center [781, 185] width 894 height 36
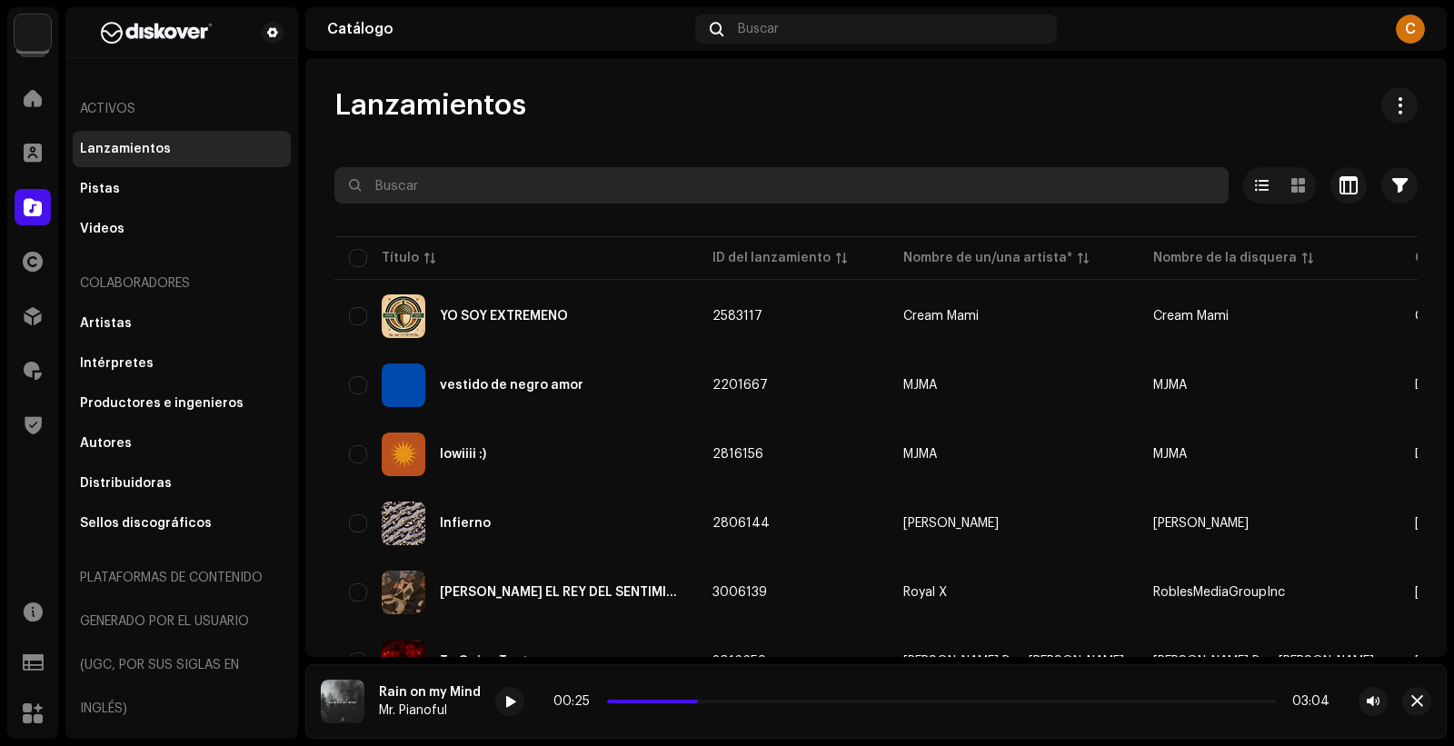
click at [462, 186] on input "text" at bounding box center [781, 185] width 894 height 36
paste input "7316481376293"
type input "7316481376293"
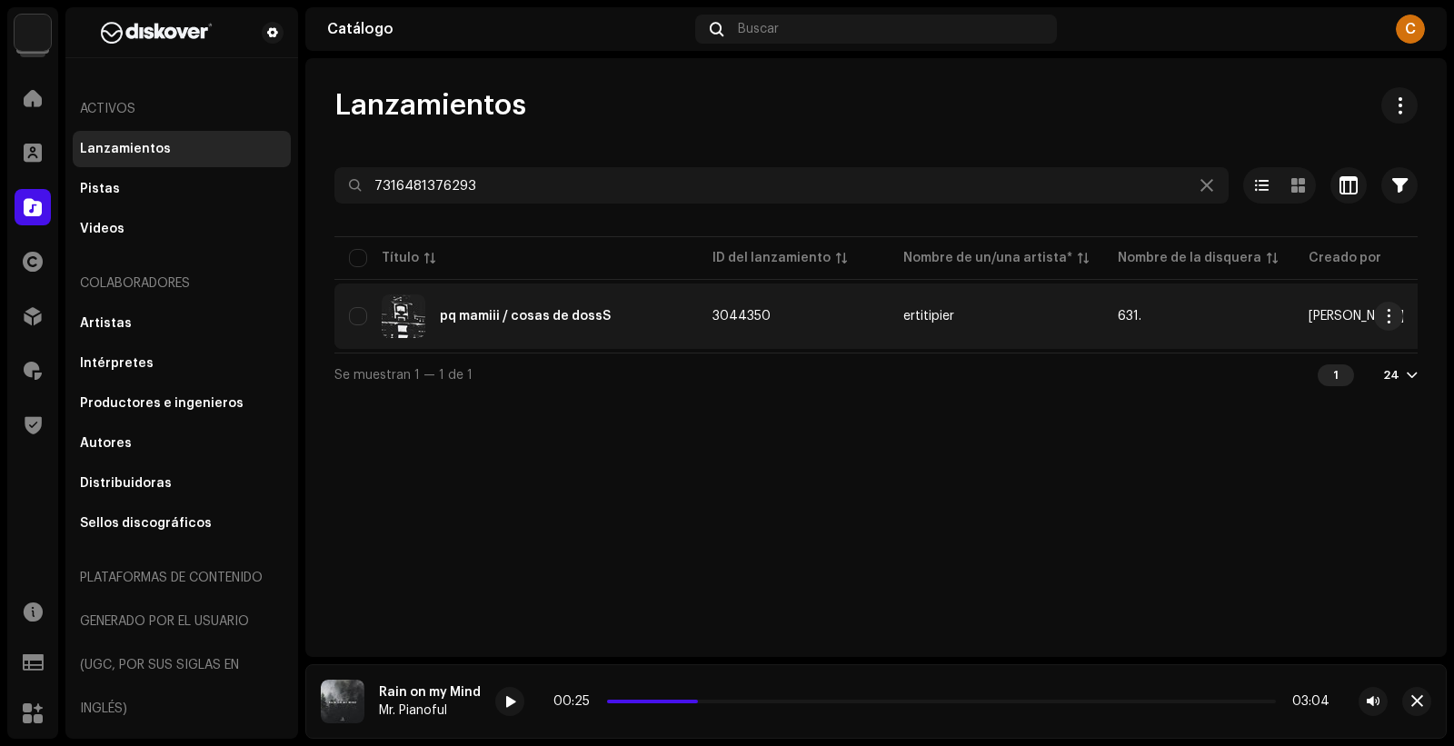
click at [630, 332] on div "pq mamiii / cosas de dossS" at bounding box center [516, 316] width 334 height 44
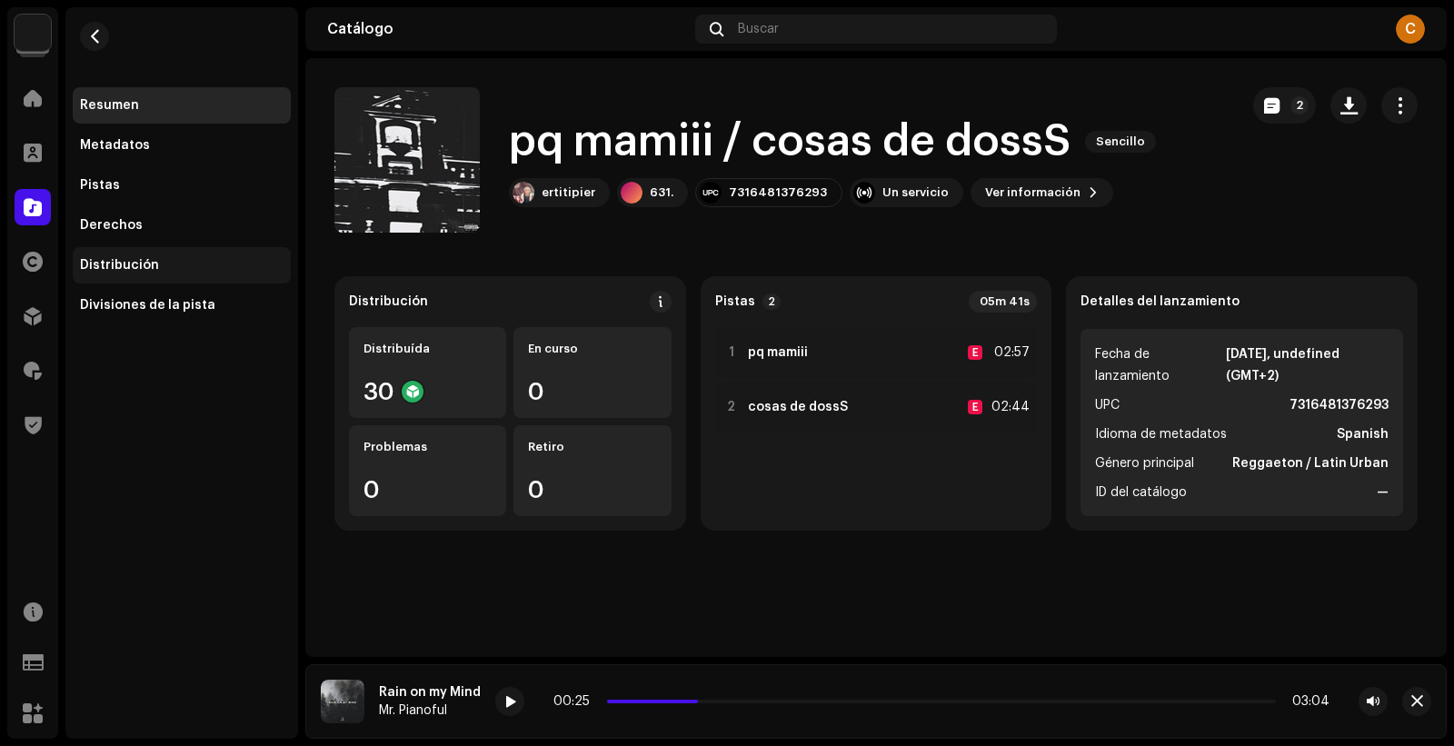
click at [220, 263] on div "Distribución" at bounding box center [181, 265] width 203 height 15
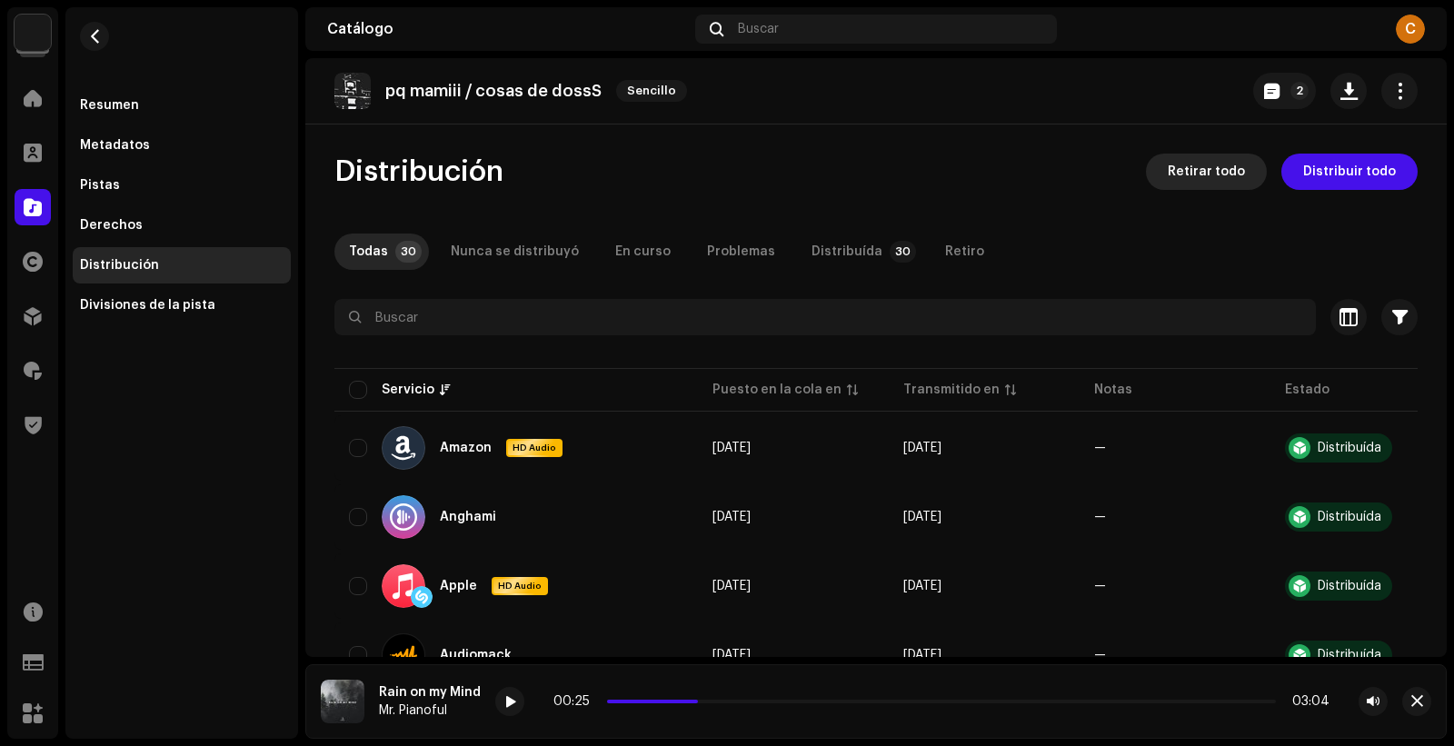
click at [1201, 167] on span "Retirar todo" at bounding box center [1205, 172] width 77 height 36
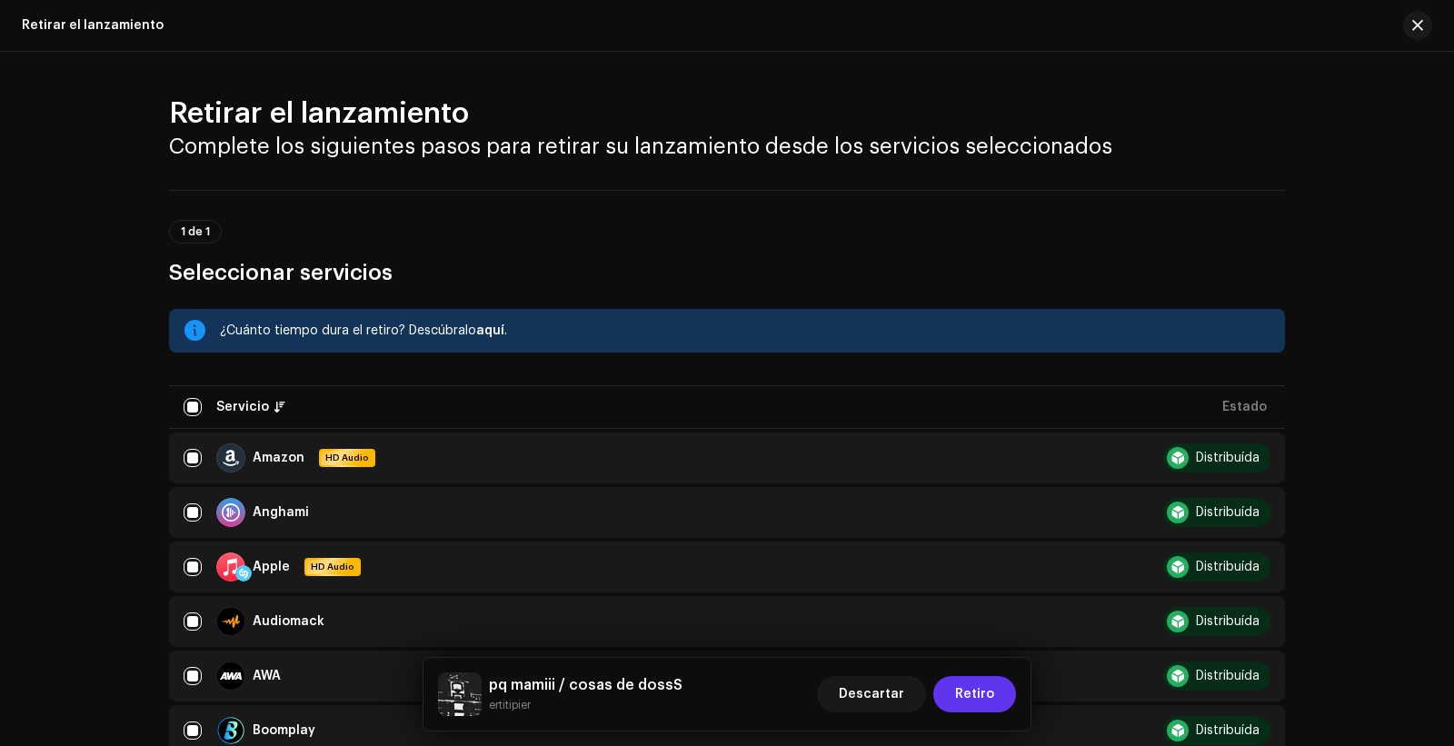
click at [978, 687] on span "Retiro" at bounding box center [974, 694] width 39 height 36
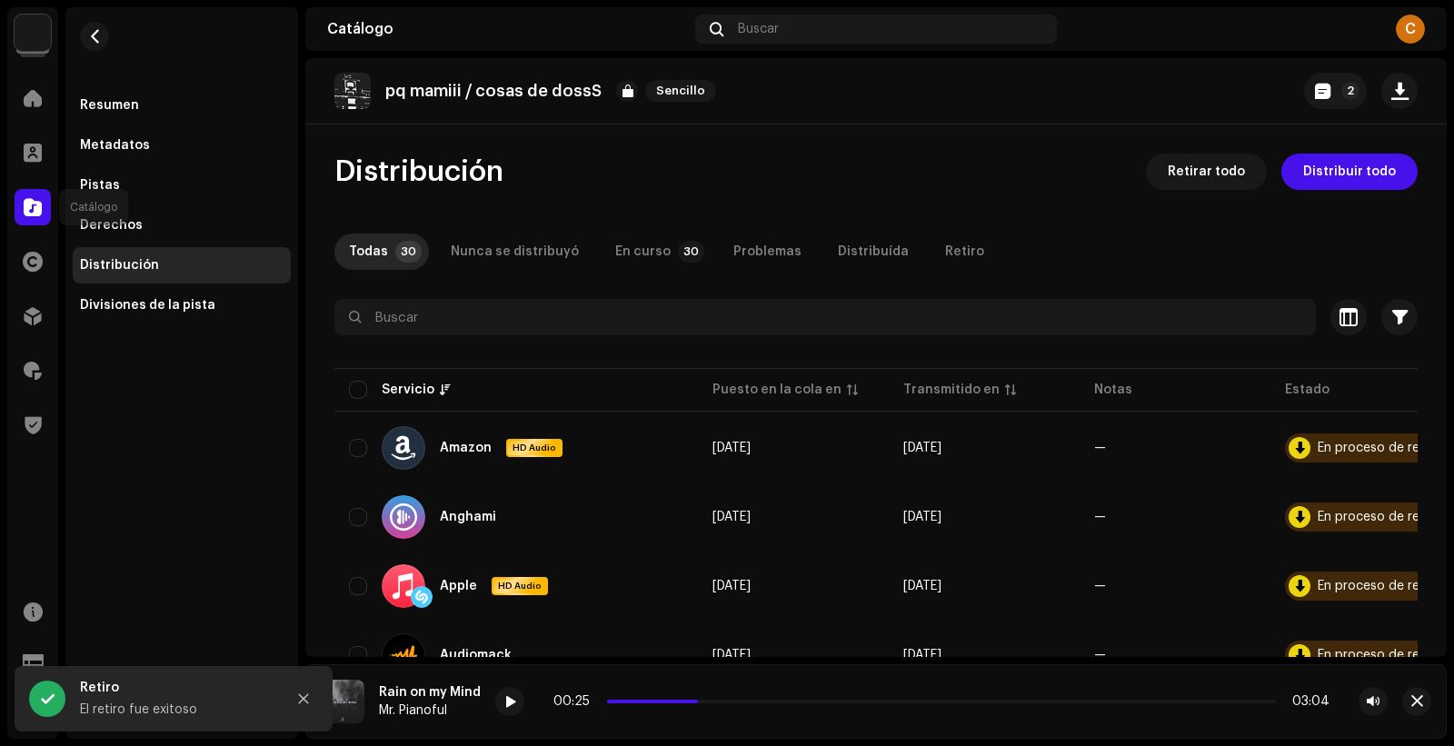
click at [33, 205] on span at bounding box center [33, 207] width 18 height 15
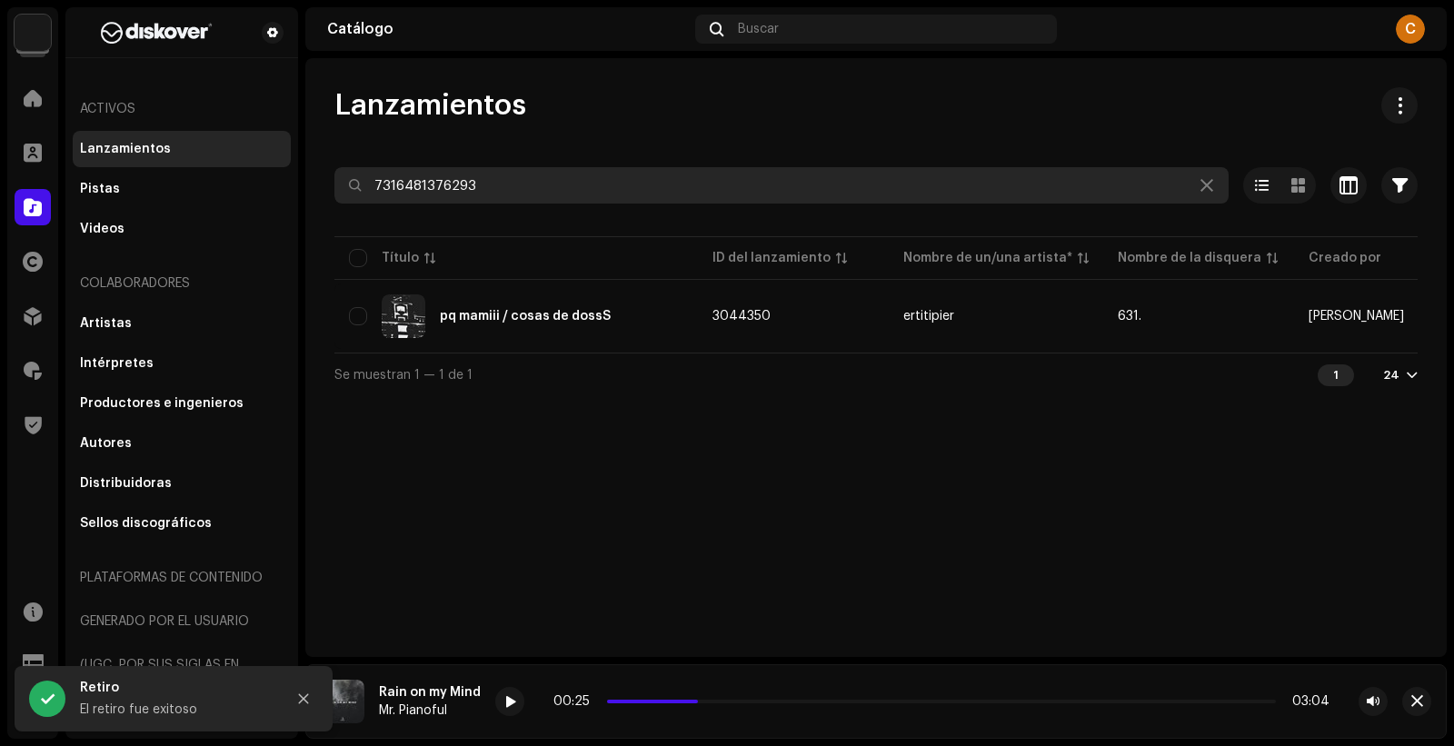
click at [546, 191] on input "7316481376293" at bounding box center [781, 185] width 894 height 36
paste input "304615"
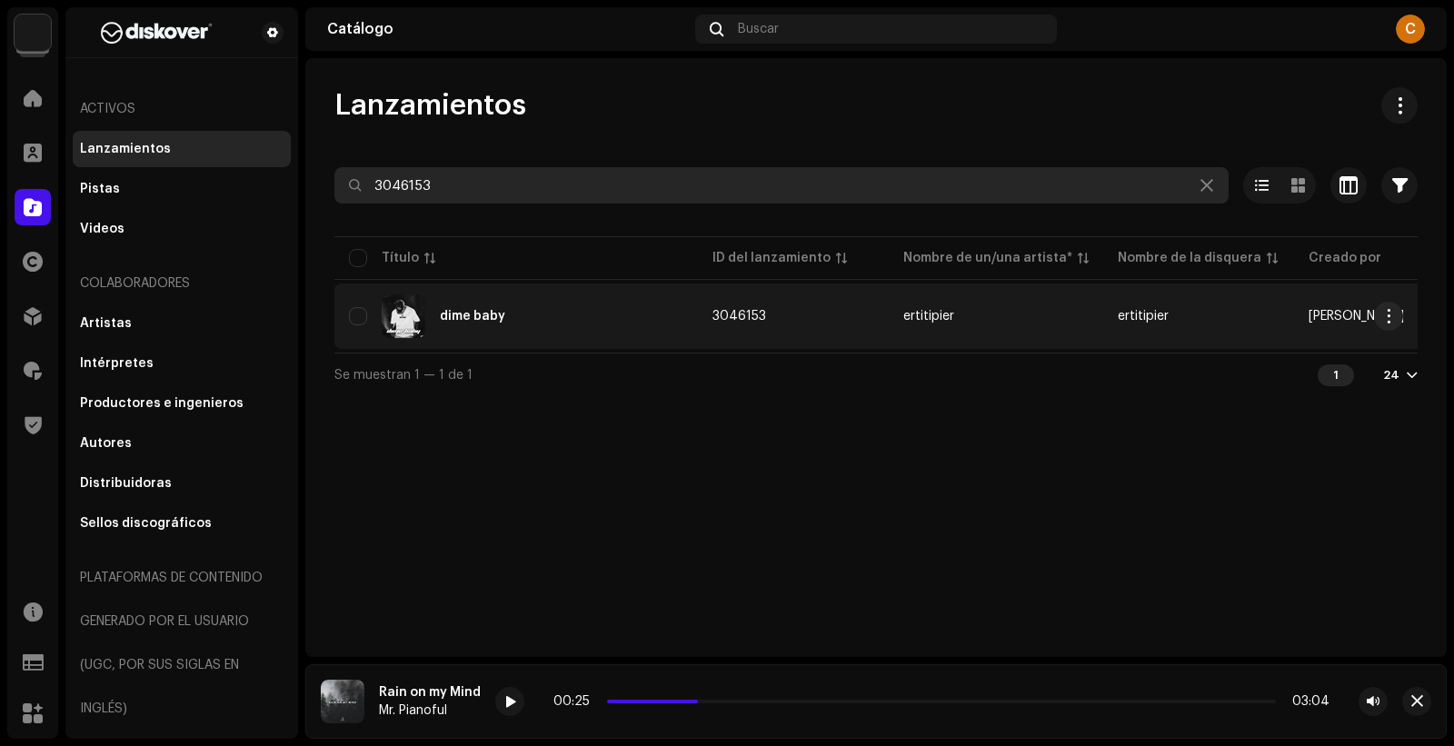
type input "3046153"
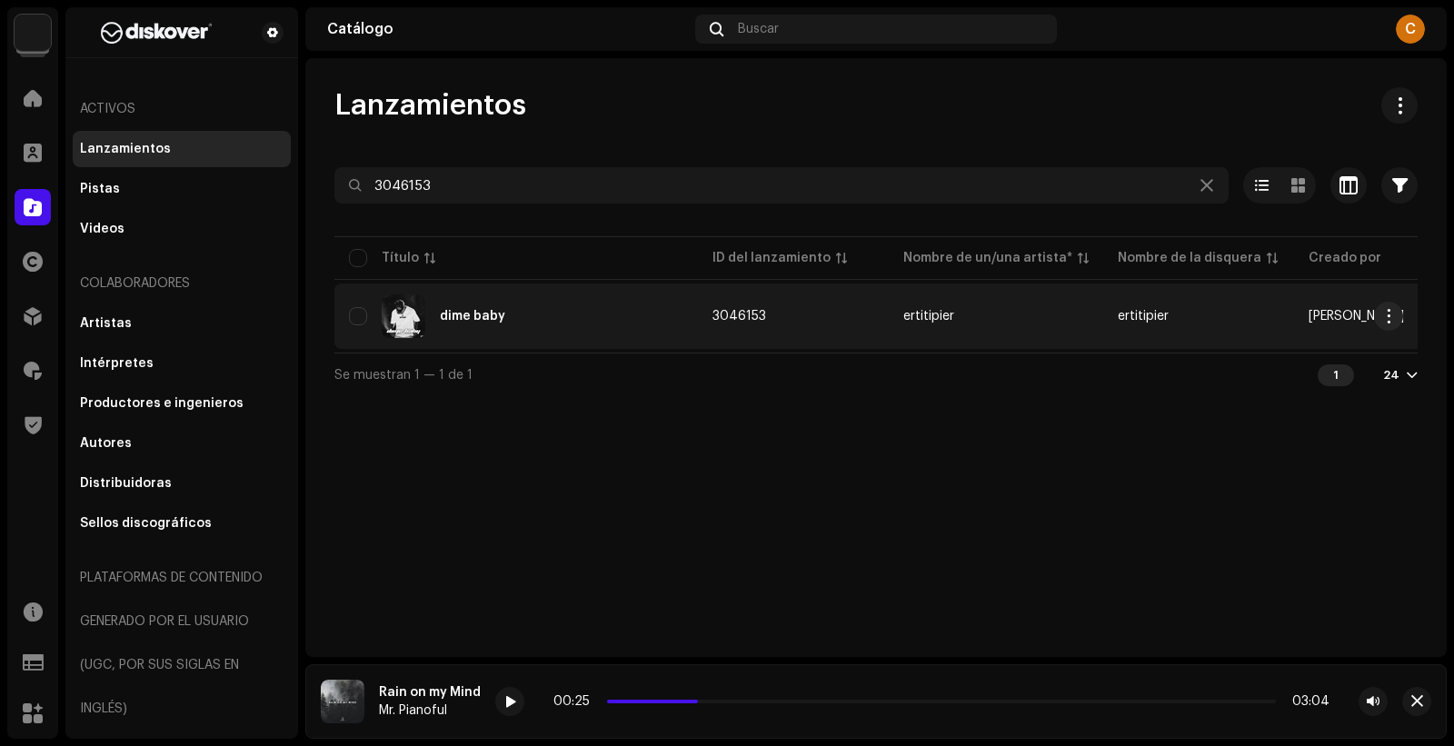
click at [553, 301] on div "dime baby" at bounding box center [516, 316] width 334 height 44
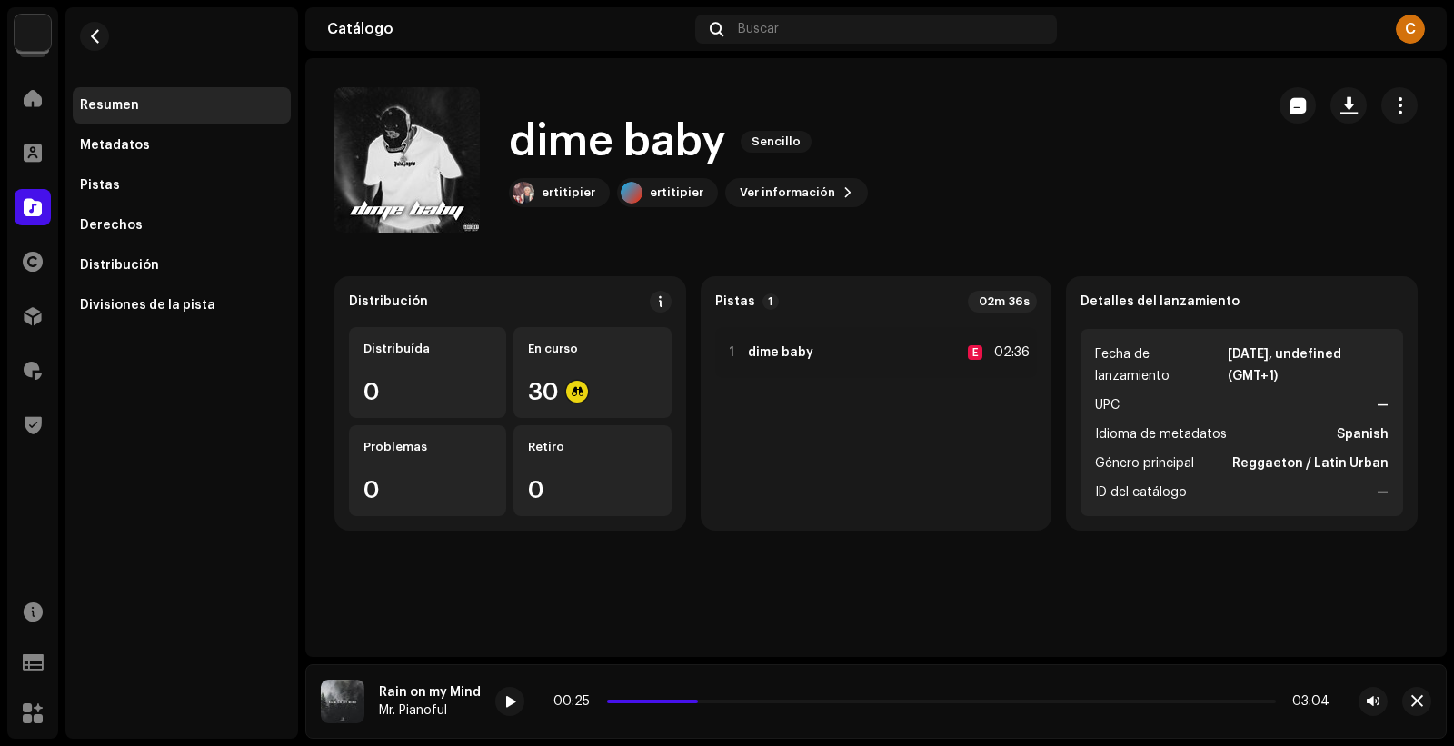
click at [634, 138] on h1 "dime baby" at bounding box center [617, 142] width 217 height 58
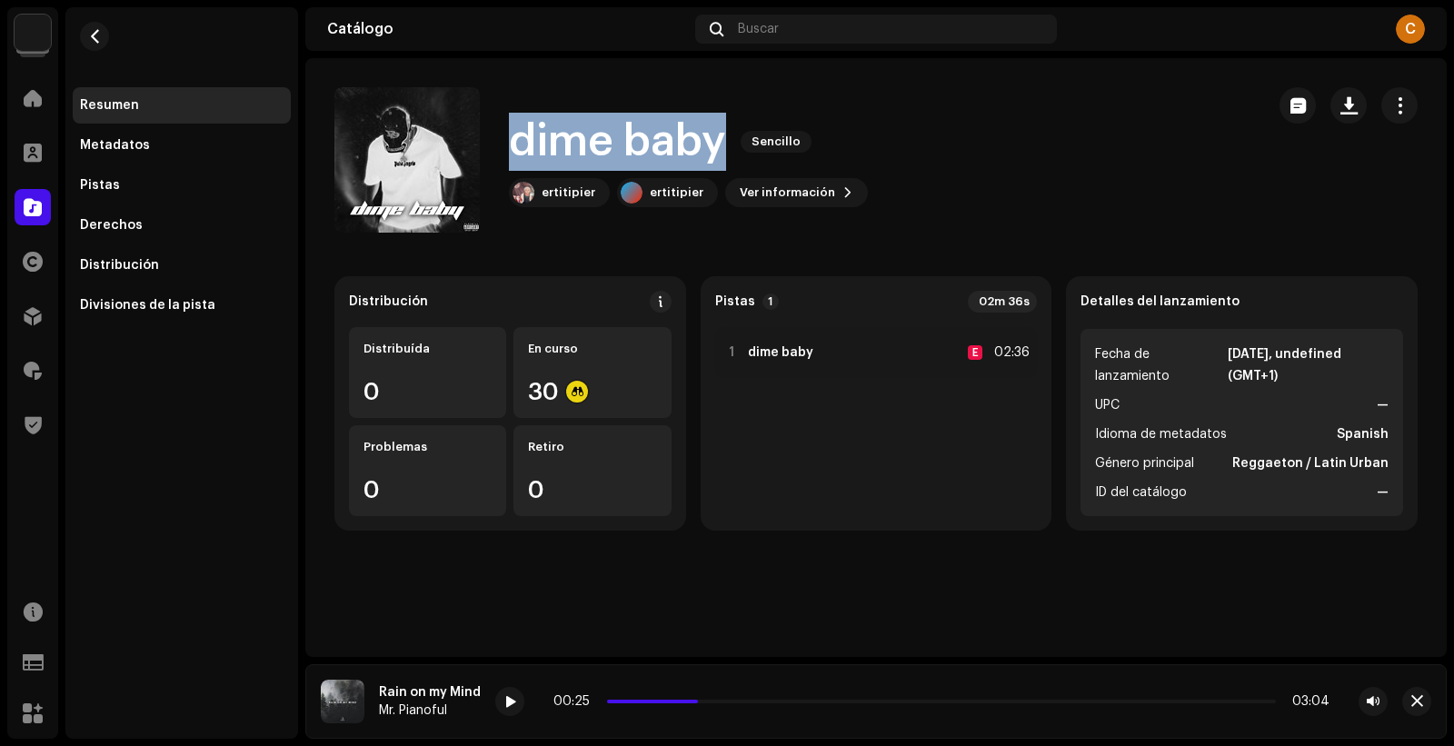
click at [634, 138] on h1 "dime baby" at bounding box center [617, 142] width 217 height 58
copy div "dime baby Sencillo"
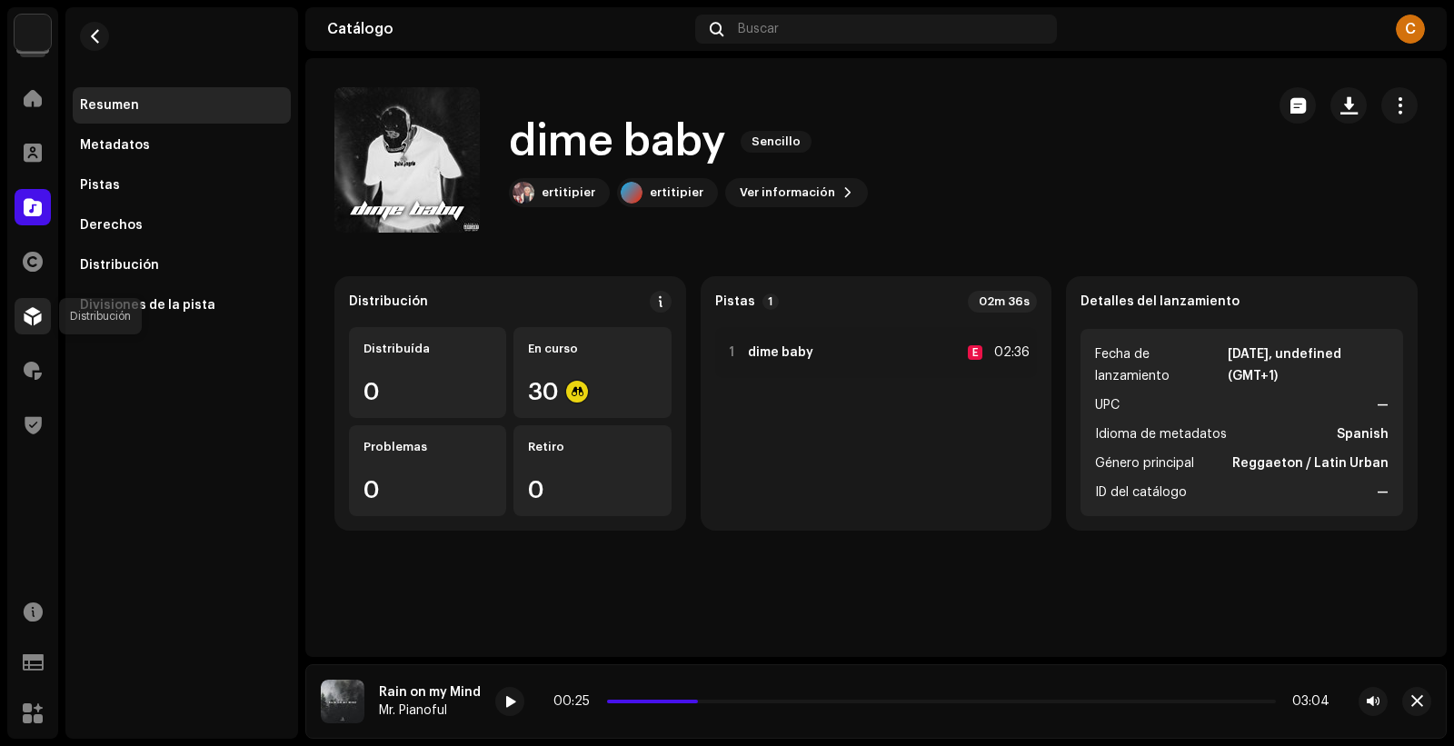
click at [44, 317] on div at bounding box center [33, 316] width 36 height 36
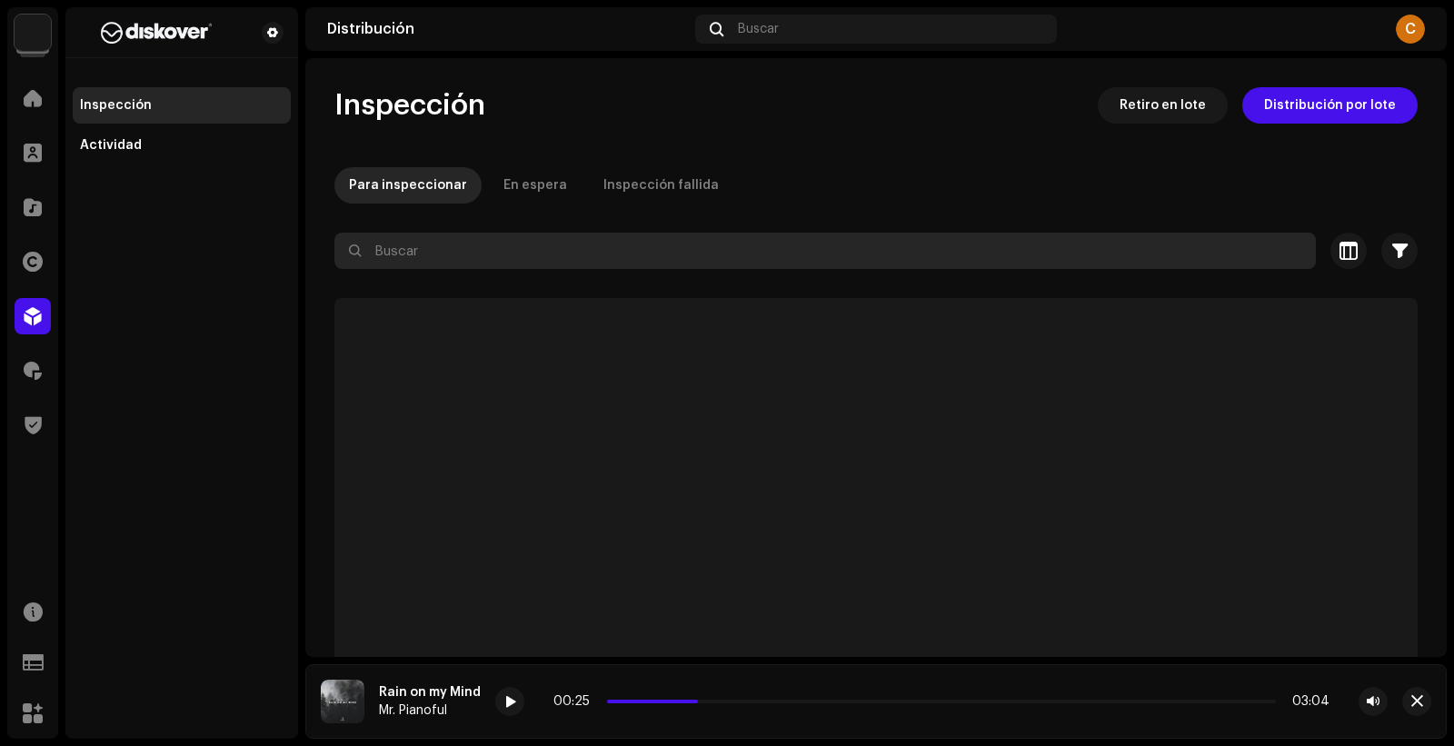
click at [468, 262] on input "text" at bounding box center [824, 251] width 981 height 36
paste input "dime baby"
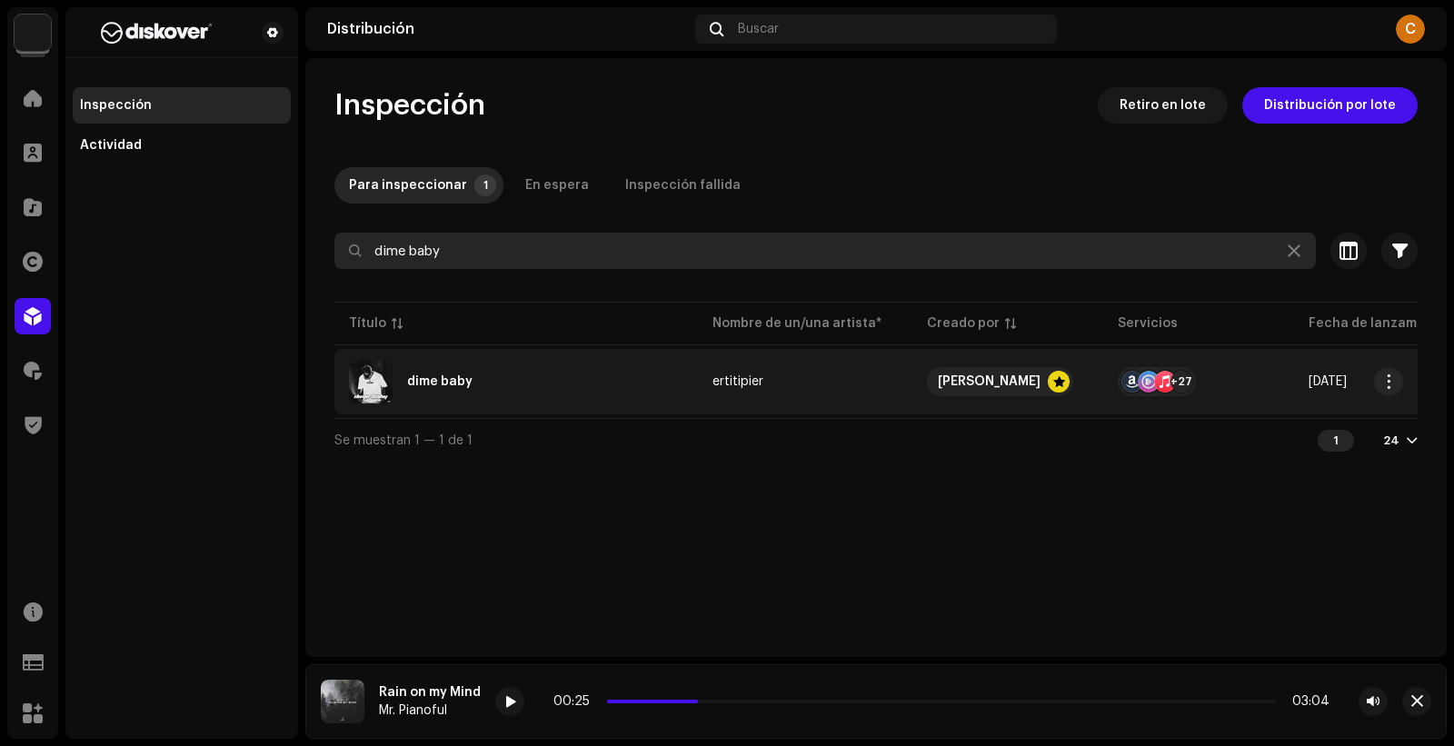
type input "dime baby"
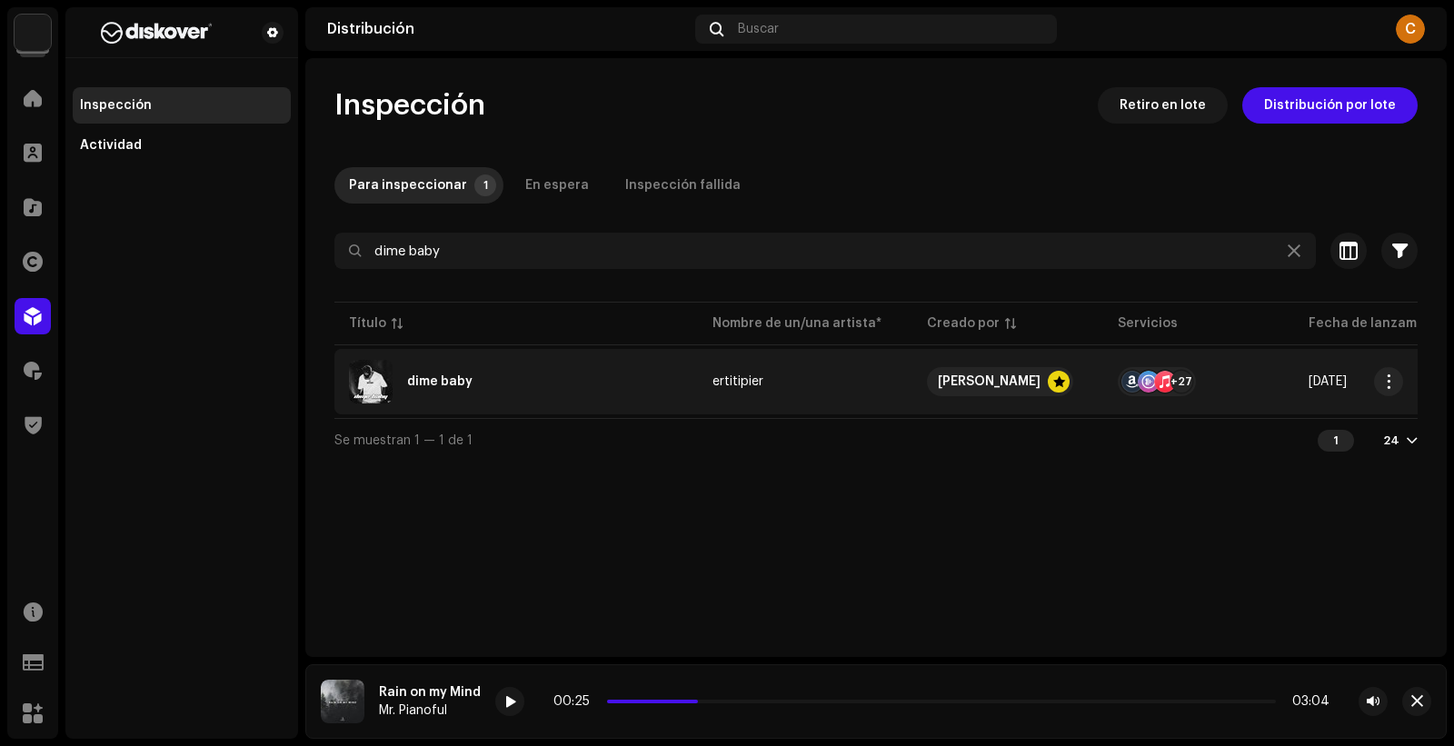
click at [562, 378] on div "dime baby" at bounding box center [516, 382] width 334 height 44
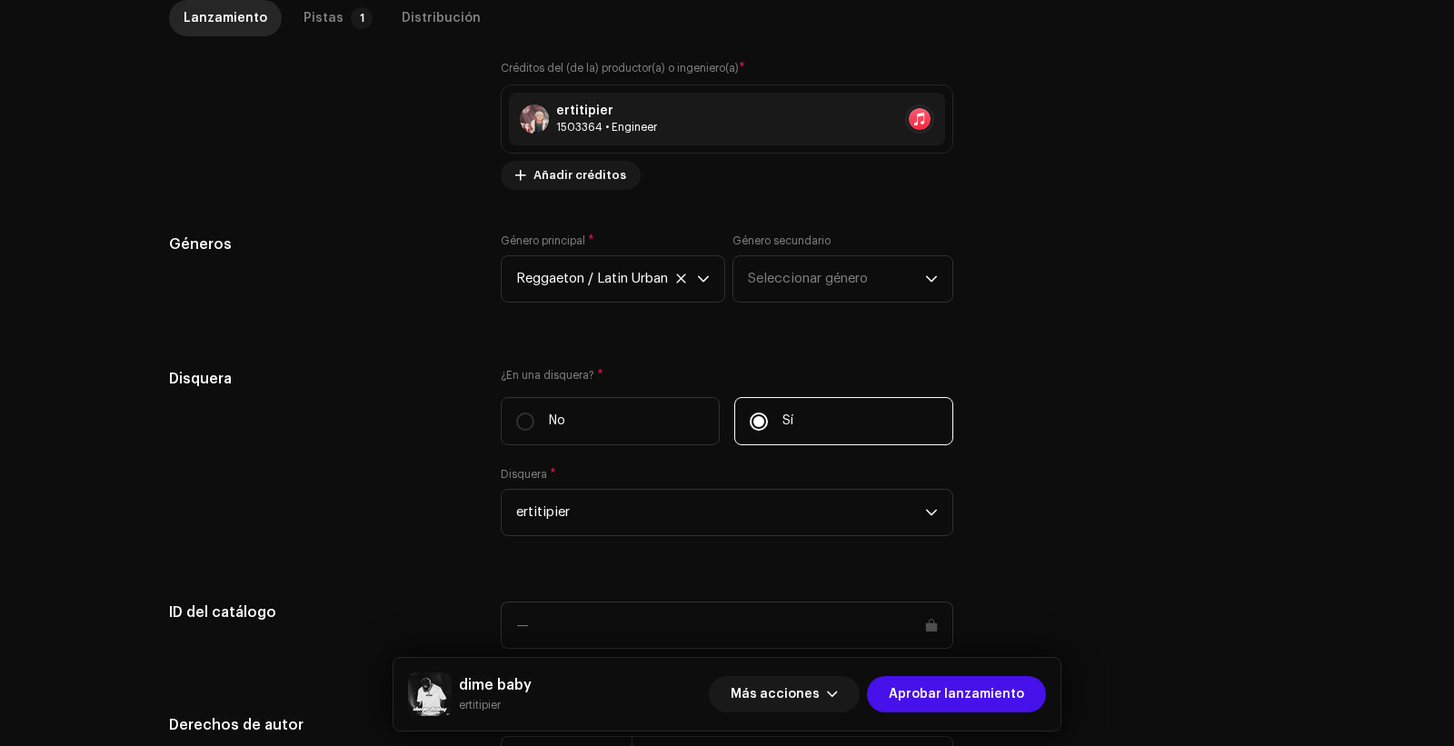
scroll to position [1685, 0]
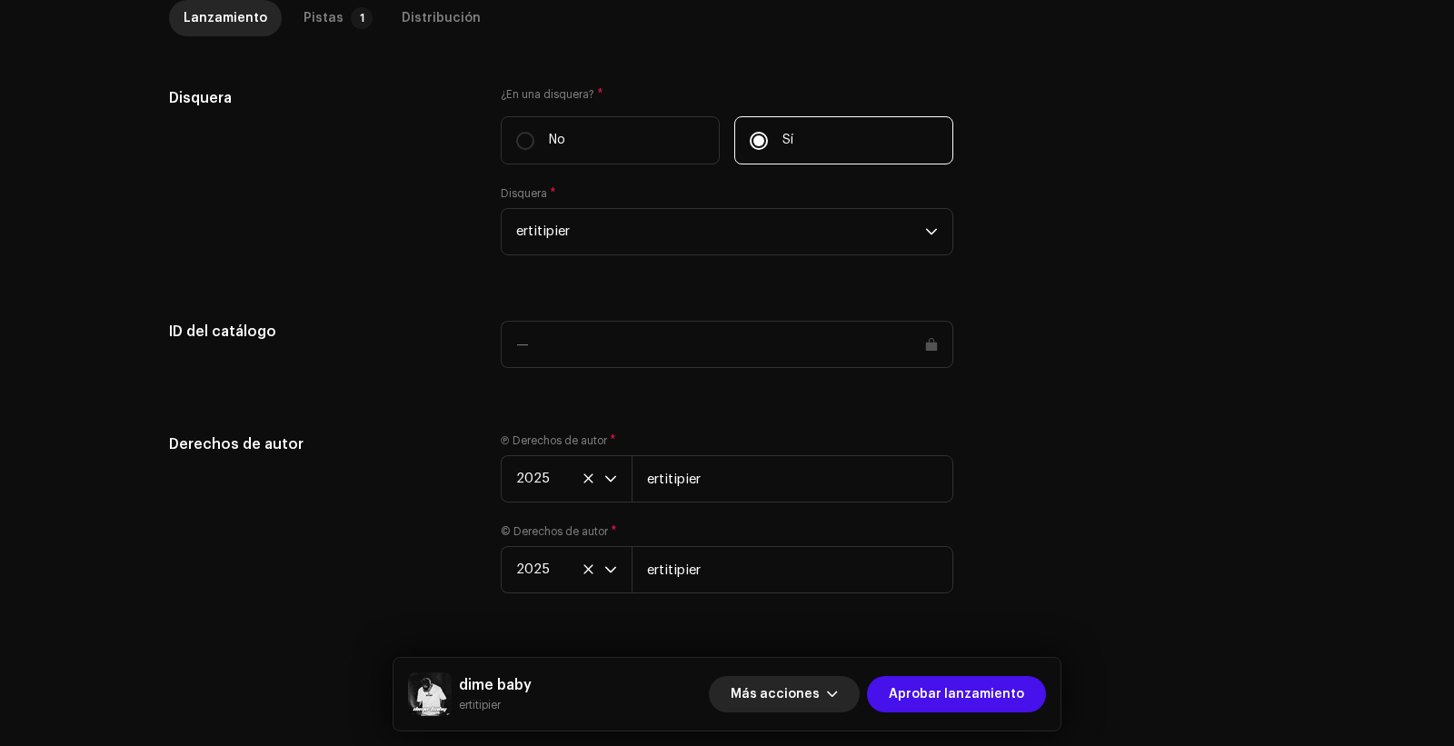
click at [787, 692] on span "Más acciones" at bounding box center [774, 694] width 89 height 36
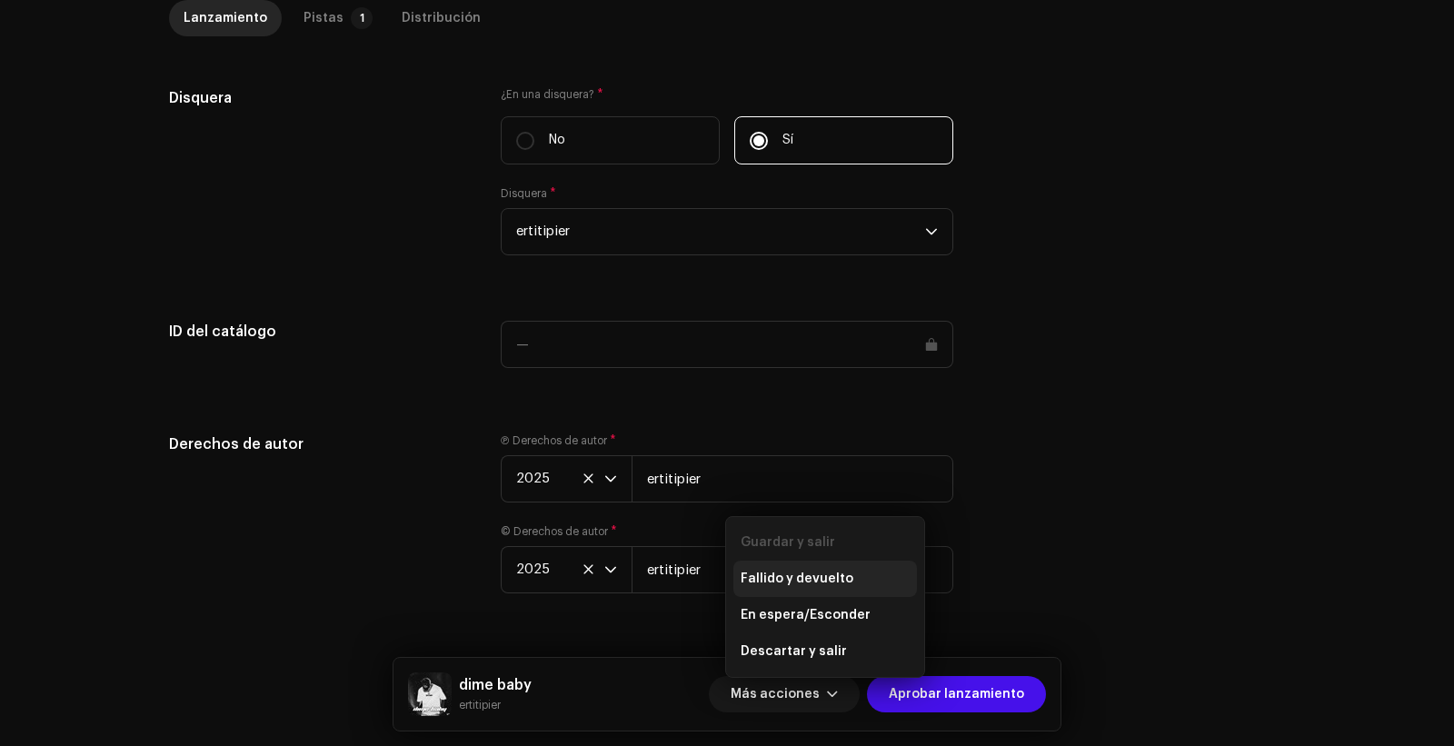
click at [789, 577] on span "Fallido y devuelto" at bounding box center [796, 578] width 113 height 15
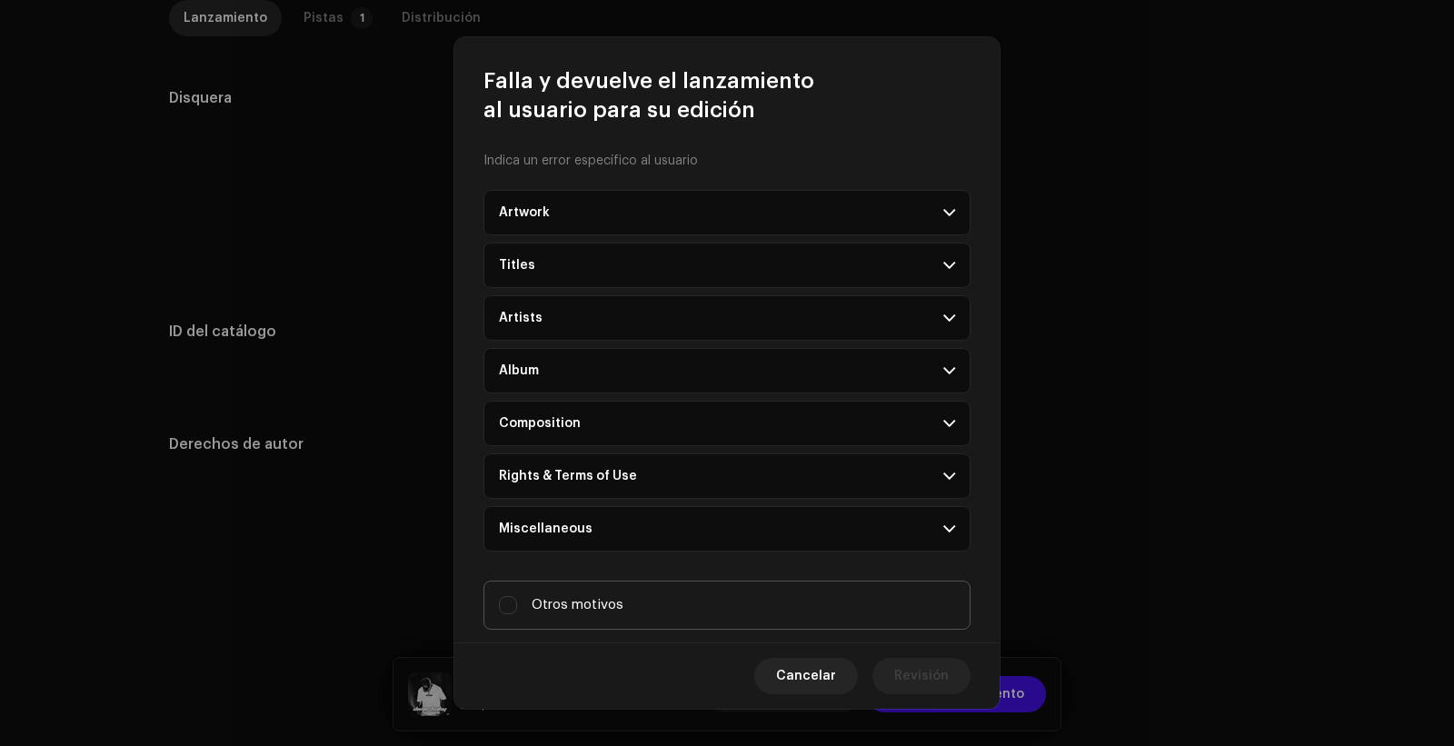
click at [656, 581] on label "Otros motivos" at bounding box center [726, 605] width 487 height 49
click at [517, 596] on input "Otros motivos" at bounding box center [508, 605] width 18 height 18
click at [630, 615] on label "Otros motivos" at bounding box center [726, 605] width 487 height 49
click at [517, 614] on input "Otros motivos" at bounding box center [508, 605] width 18 height 18
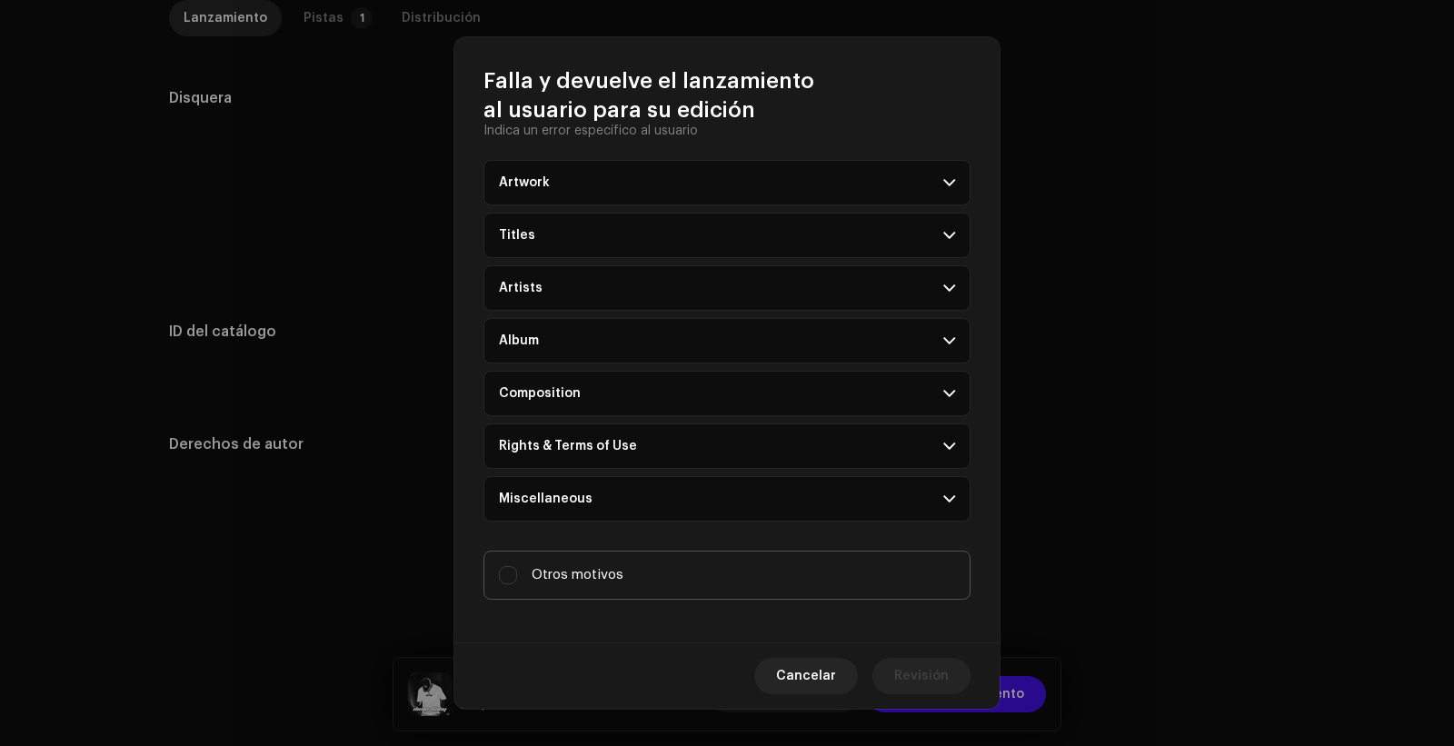
click at [630, 587] on label "Otros motivos" at bounding box center [726, 575] width 487 height 49
click at [517, 584] on input "Otros motivos" at bounding box center [508, 575] width 18 height 18
checkbox input "true"
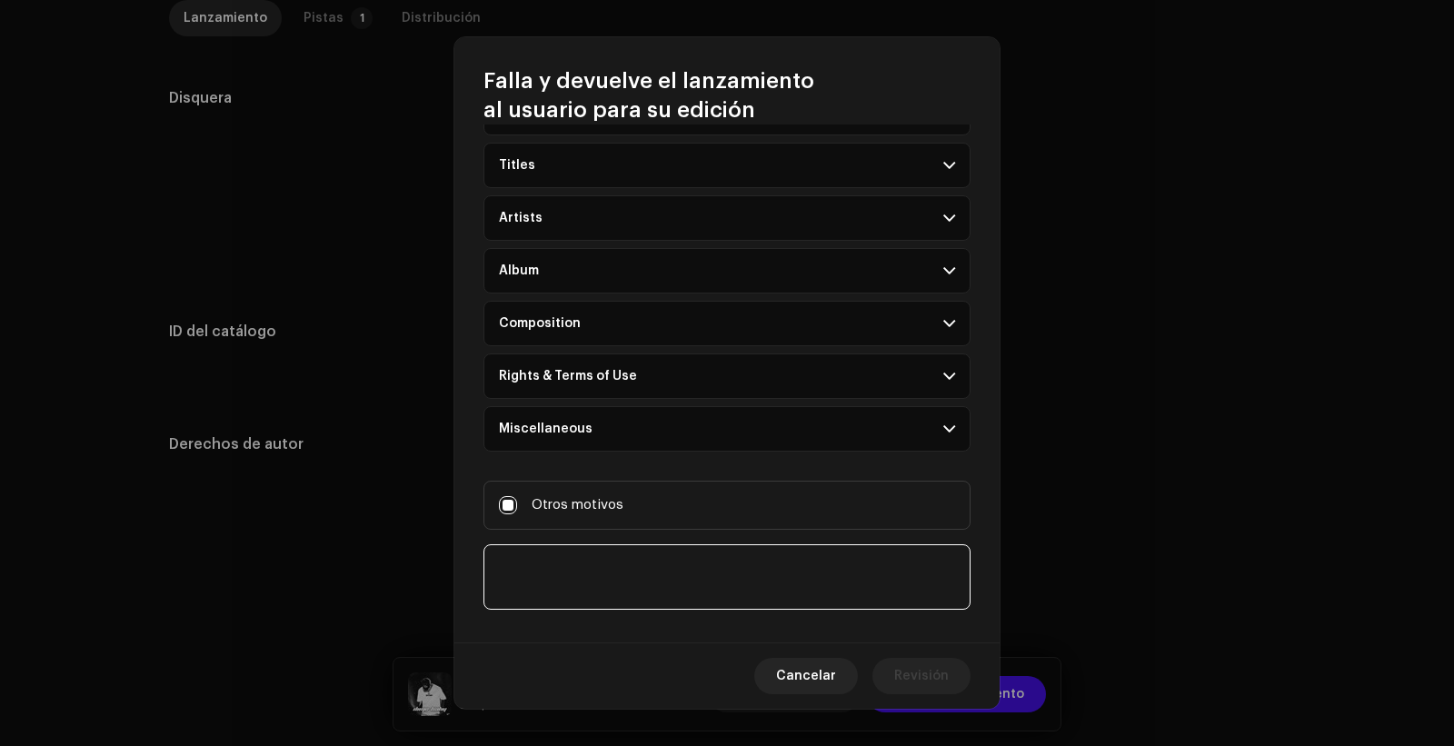
click at [628, 580] on textarea at bounding box center [726, 576] width 487 height 65
type textarea "Cambio de fecha"
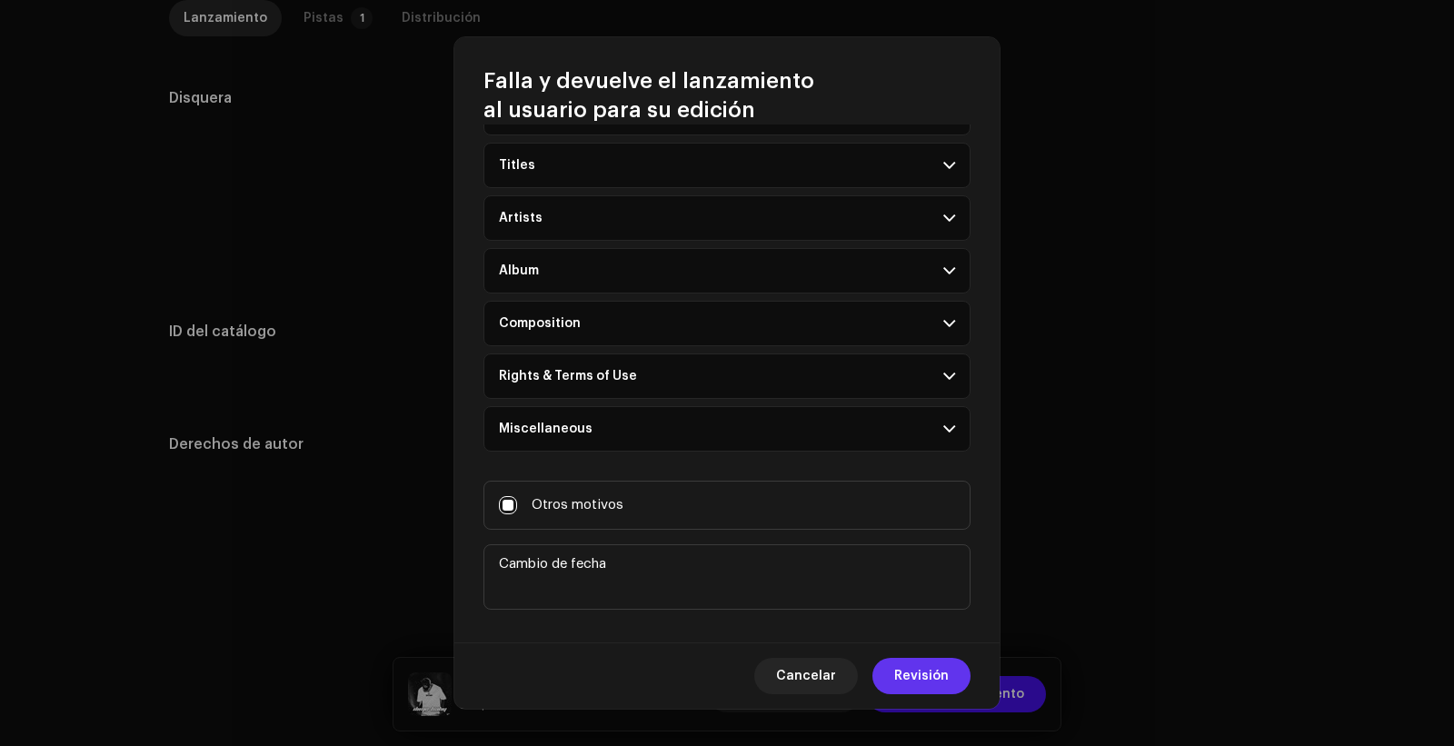
click at [948, 683] on span "Revisión" at bounding box center [921, 676] width 55 height 36
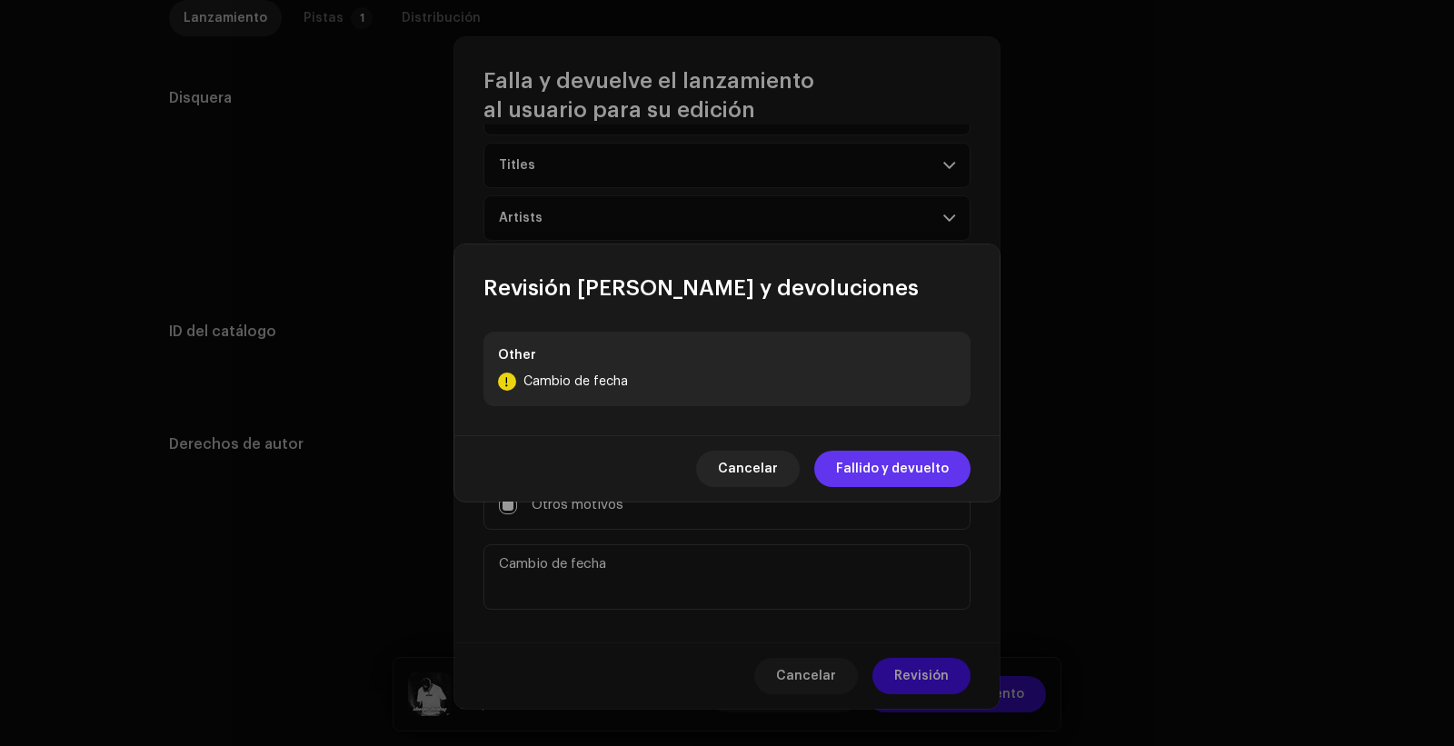
click at [885, 471] on span "Fallido y devuelto" at bounding box center [892, 469] width 113 height 36
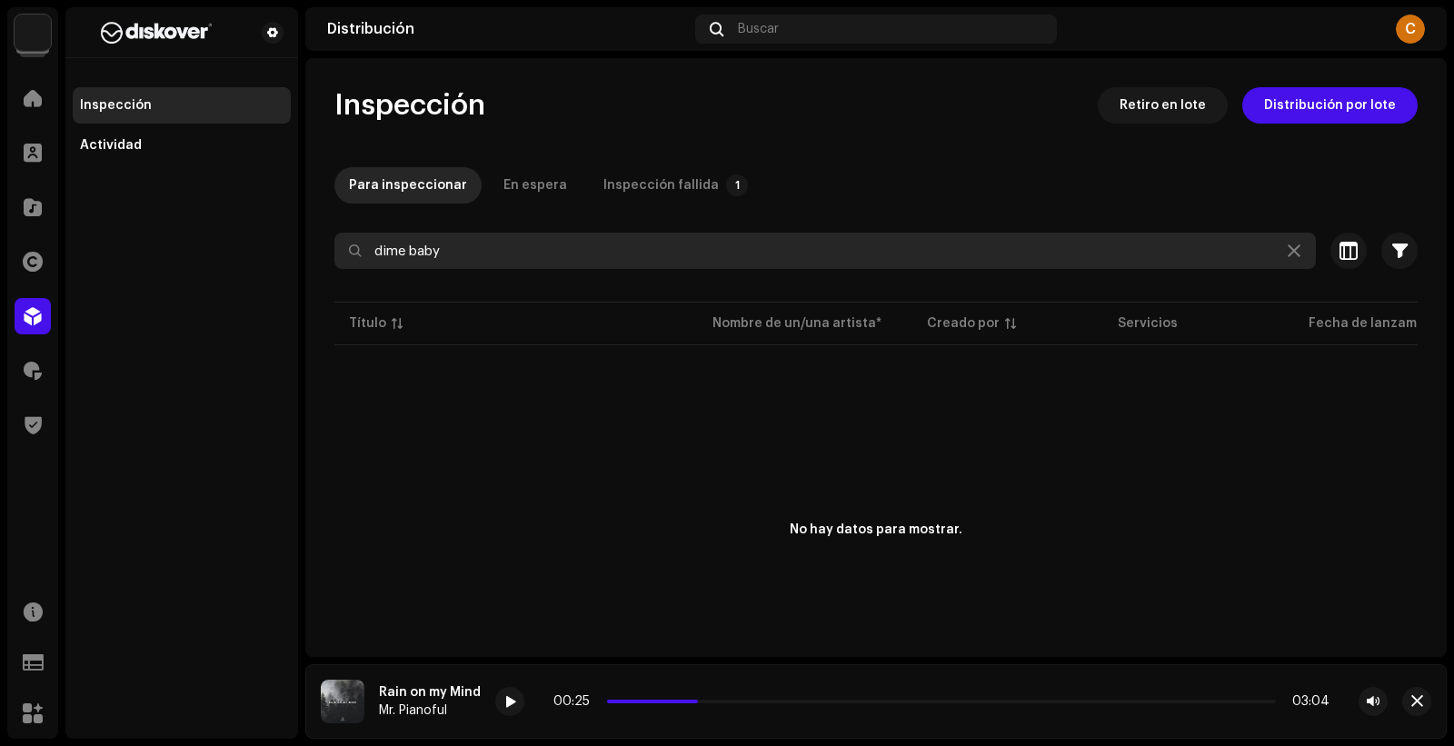
click at [427, 250] on input "dime baby" at bounding box center [824, 251] width 981 height 36
paste input "3046815"
type input "3046815"
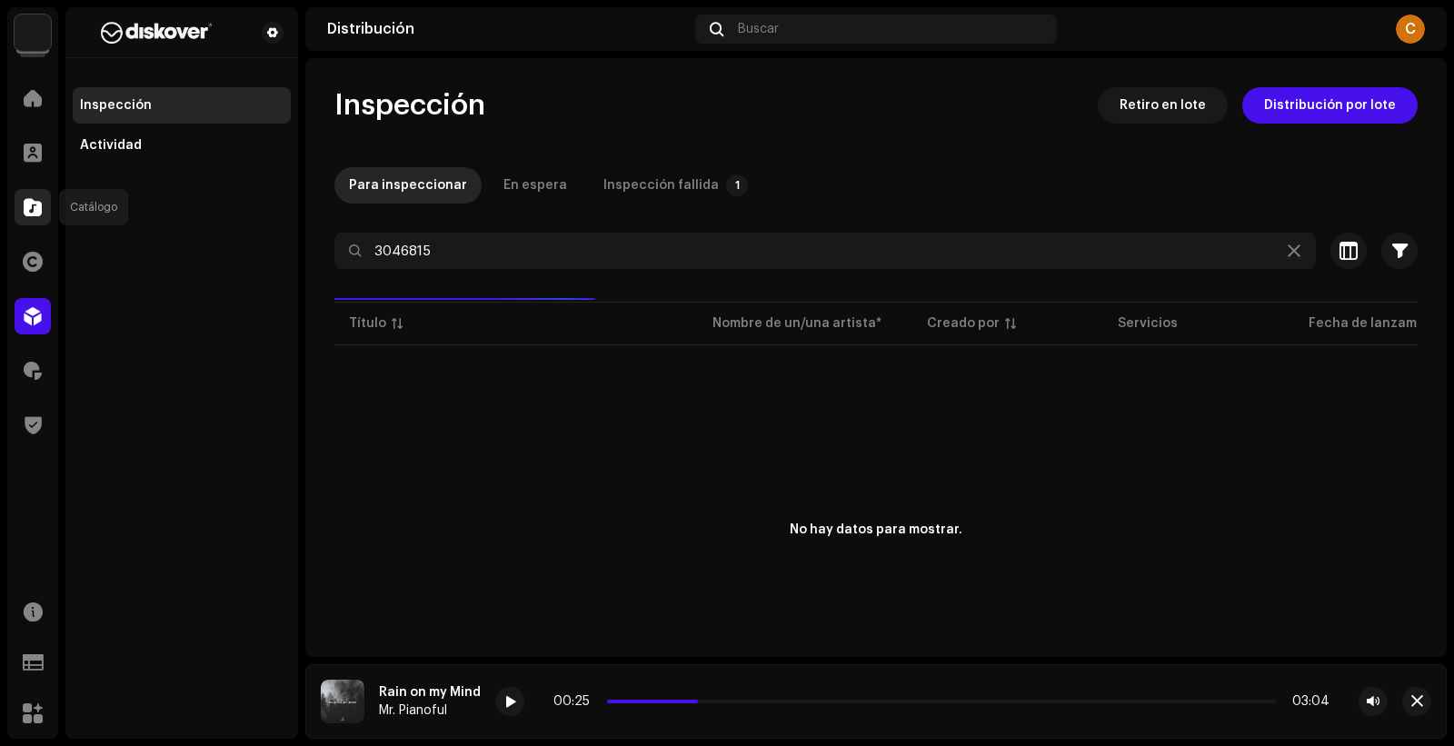
click at [31, 203] on span at bounding box center [33, 207] width 18 height 15
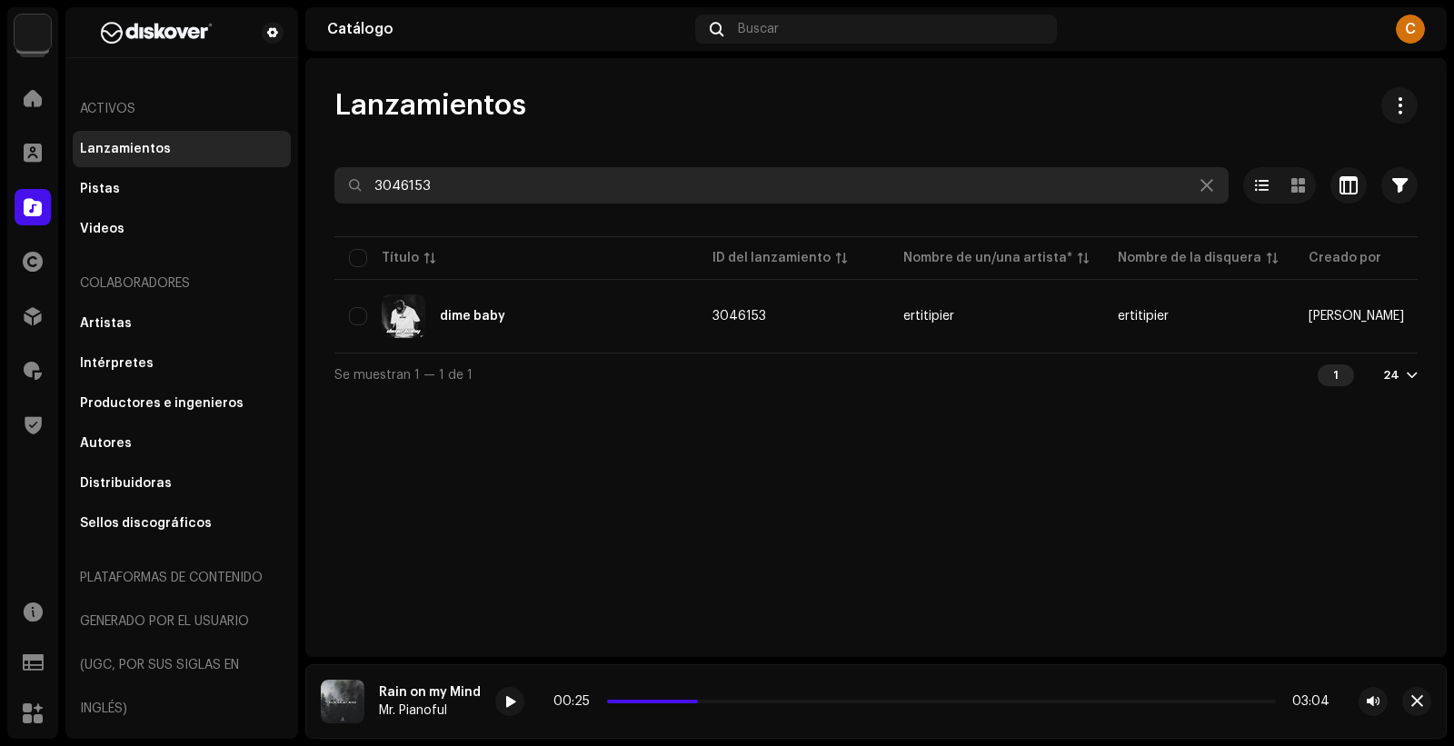
click at [398, 199] on input "3046153" at bounding box center [781, 185] width 894 height 36
paste input "815"
type input "3046815"
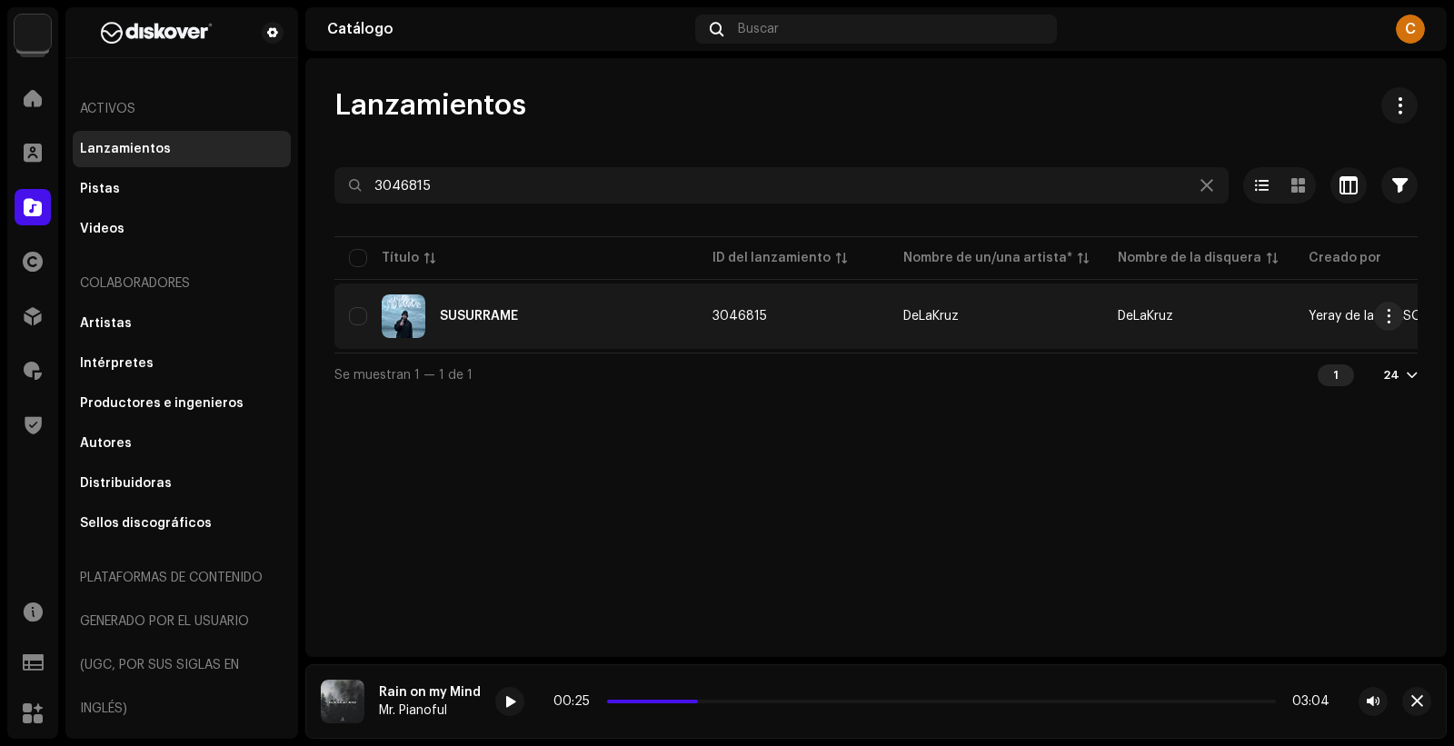
click at [501, 323] on div "SUSURRAME" at bounding box center [516, 316] width 334 height 44
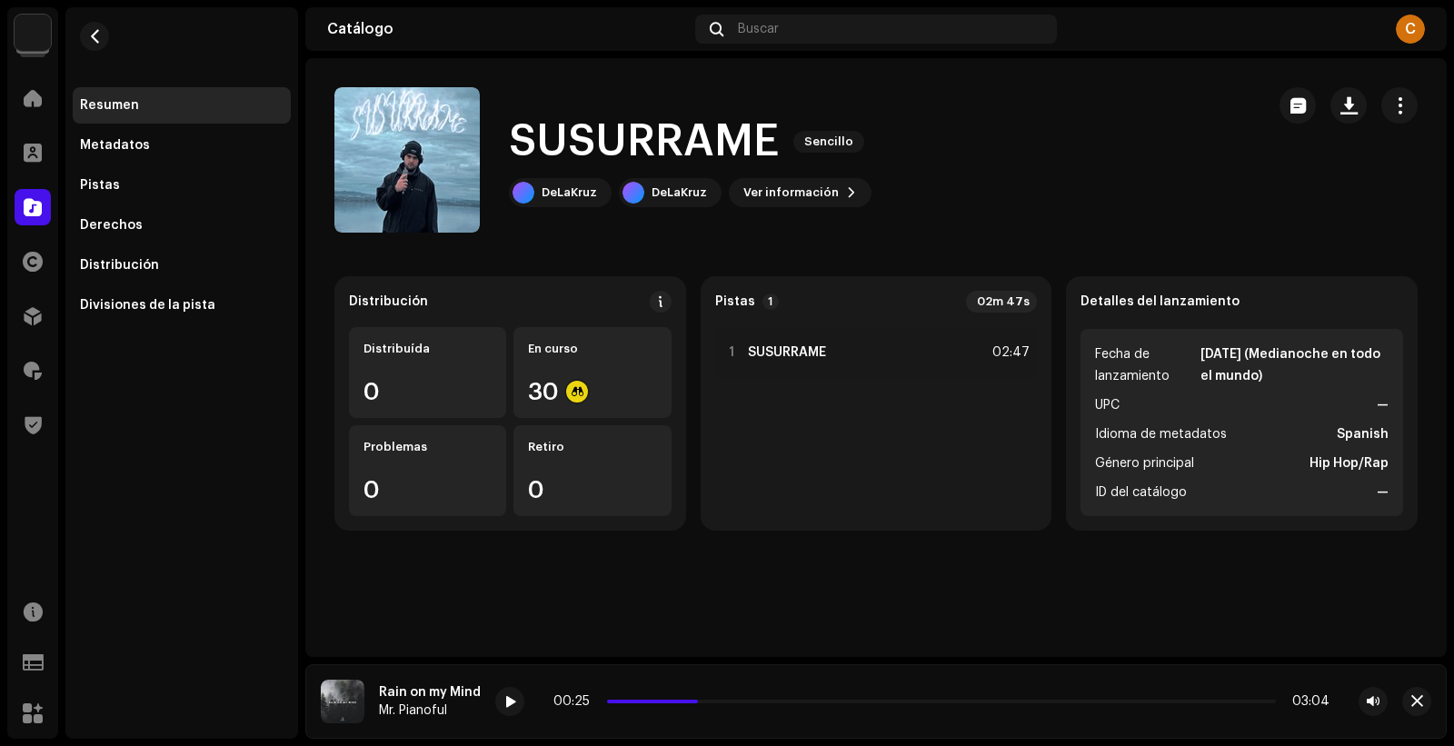
click at [580, 149] on h1 "SUSURRAME" at bounding box center [644, 142] width 270 height 58
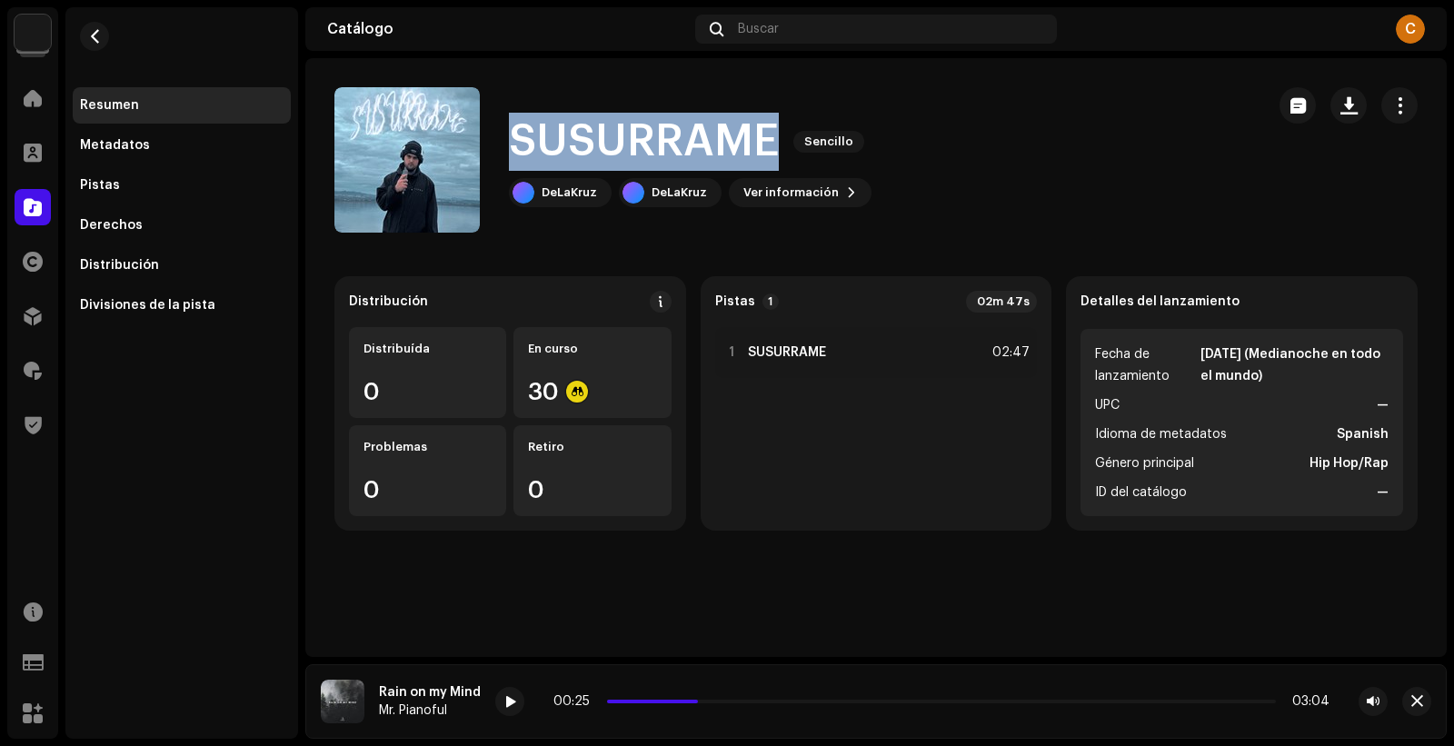
click at [580, 149] on h1 "SUSURRAME" at bounding box center [644, 142] width 270 height 58
copy h1 "SUSURRAME"
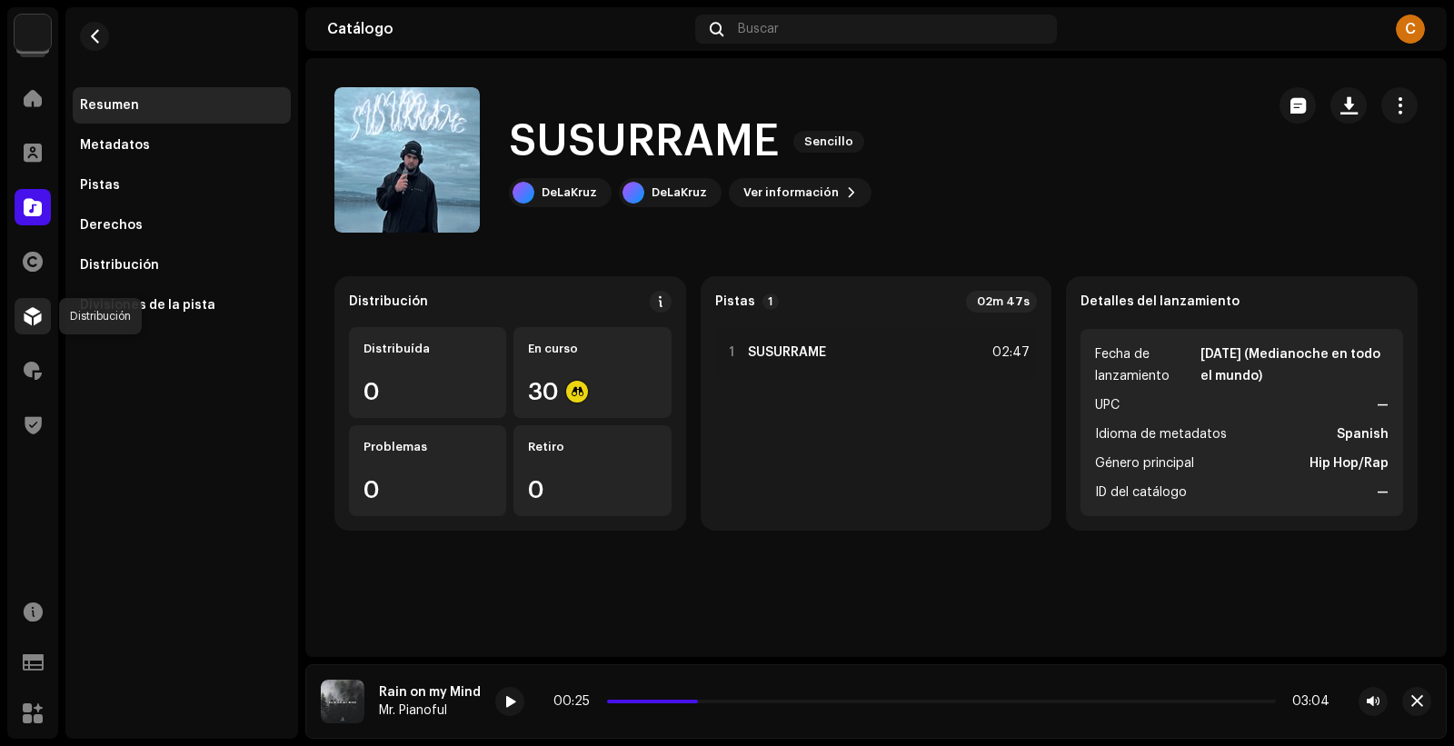
click at [31, 312] on span at bounding box center [33, 316] width 18 height 15
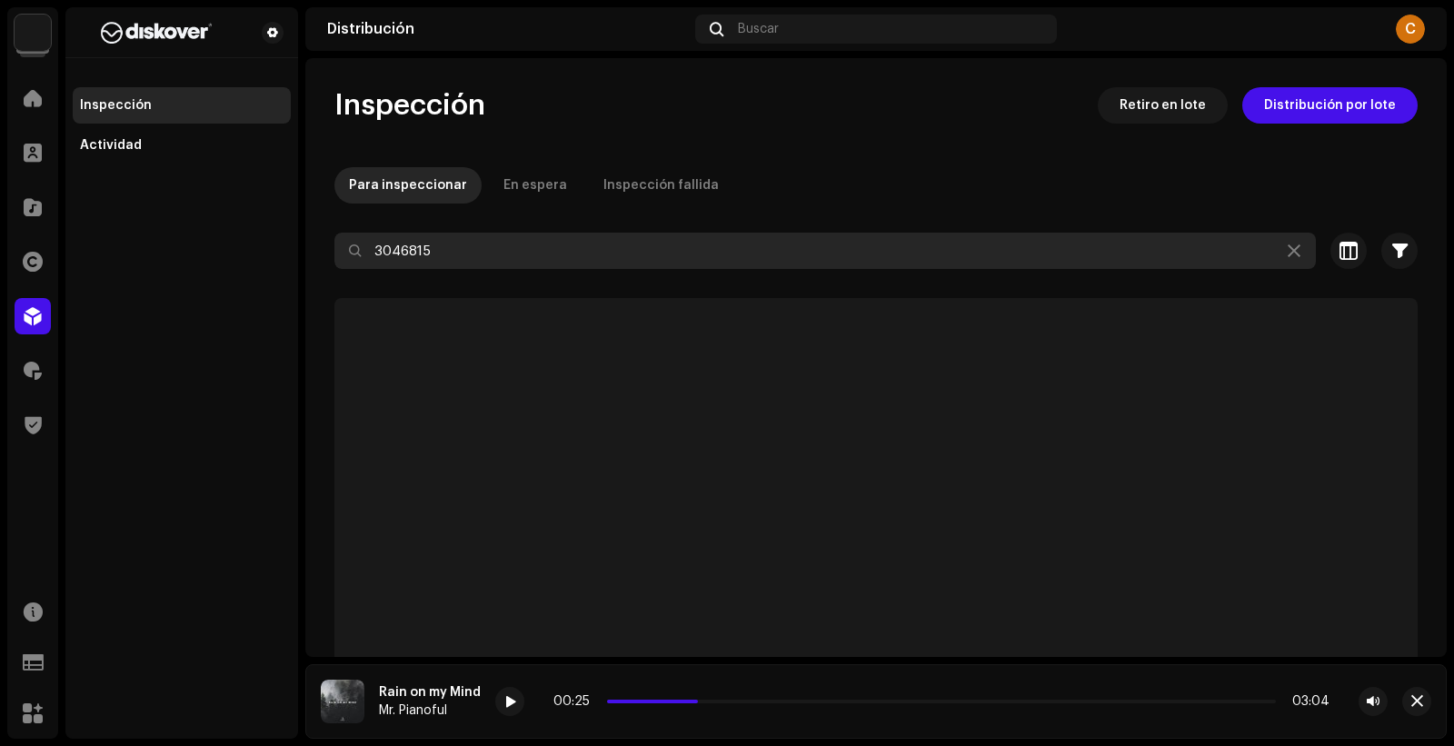
click at [956, 241] on input "3046815" at bounding box center [824, 251] width 981 height 36
paste input "SUSURRAME"
type input "SUSURRAME"
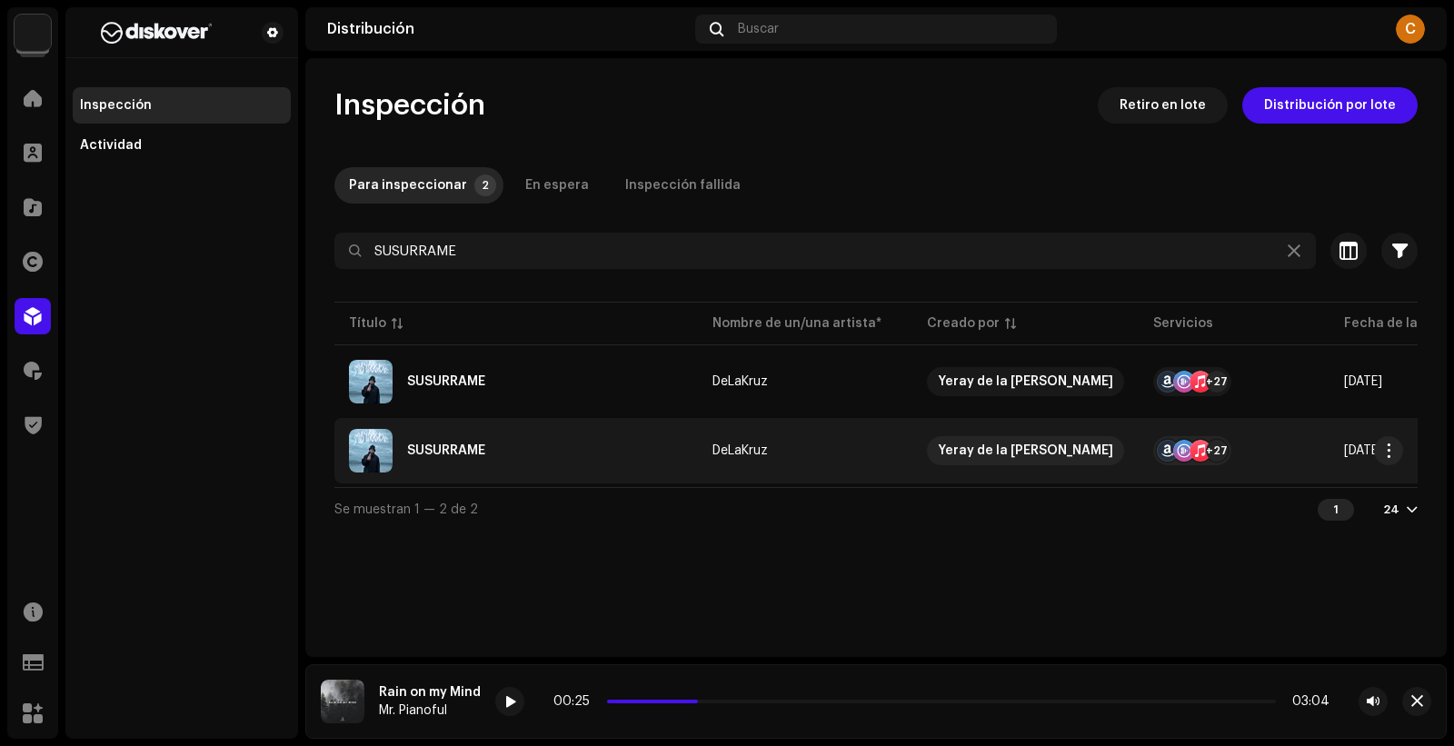
click at [860, 463] on td "DeLaKruz" at bounding box center [805, 450] width 214 height 65
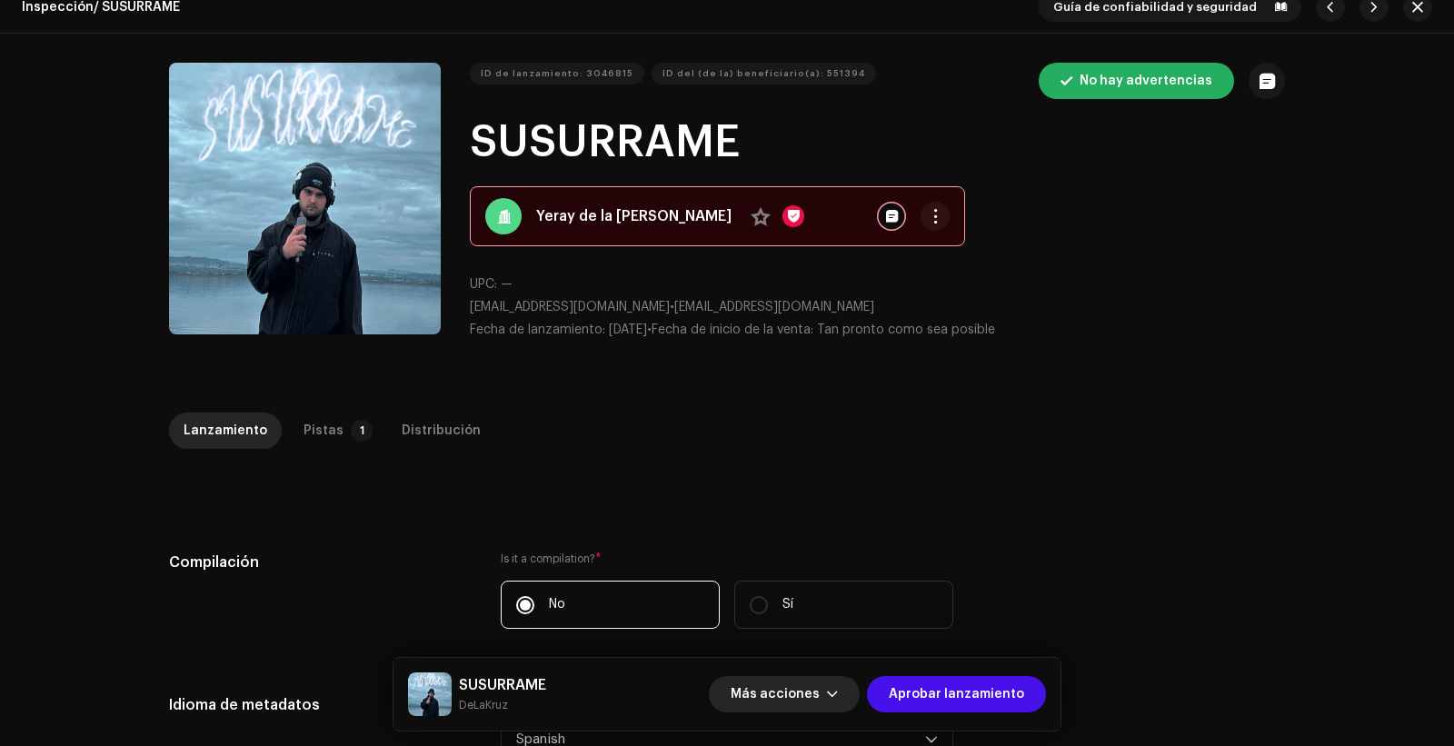
scroll to position [22, 0]
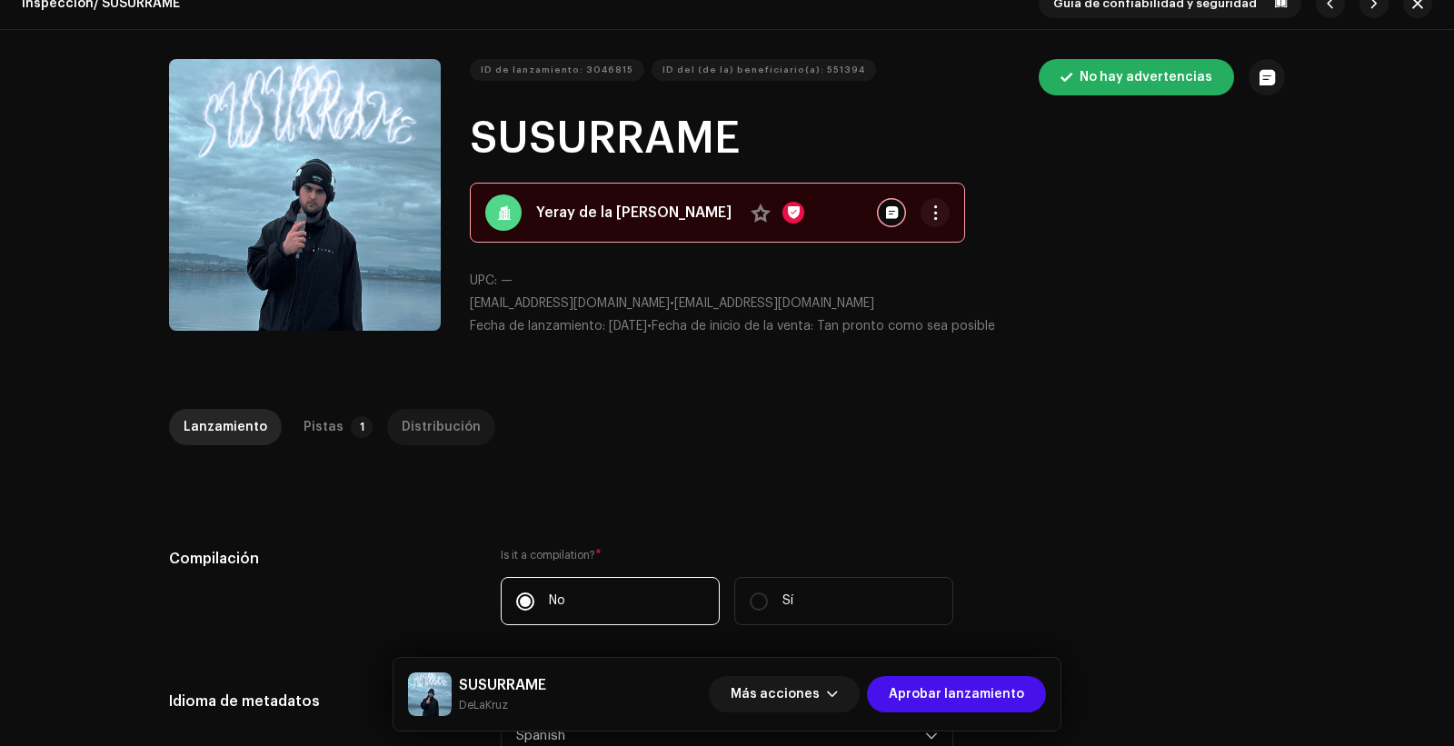
click at [462, 426] on p-tab "Distribución" at bounding box center [441, 427] width 108 height 36
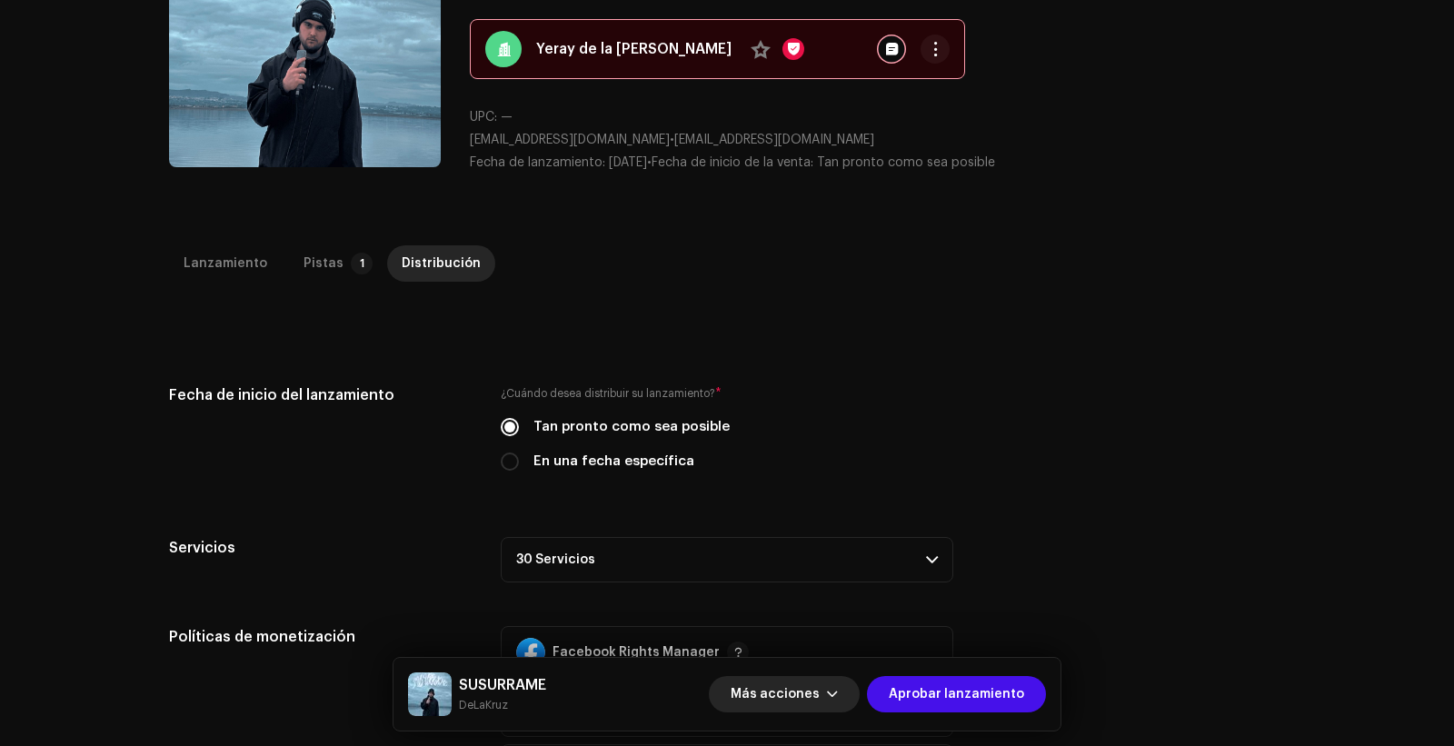
scroll to position [187, 0]
click at [837, 693] on span "button" at bounding box center [832, 694] width 11 height 15
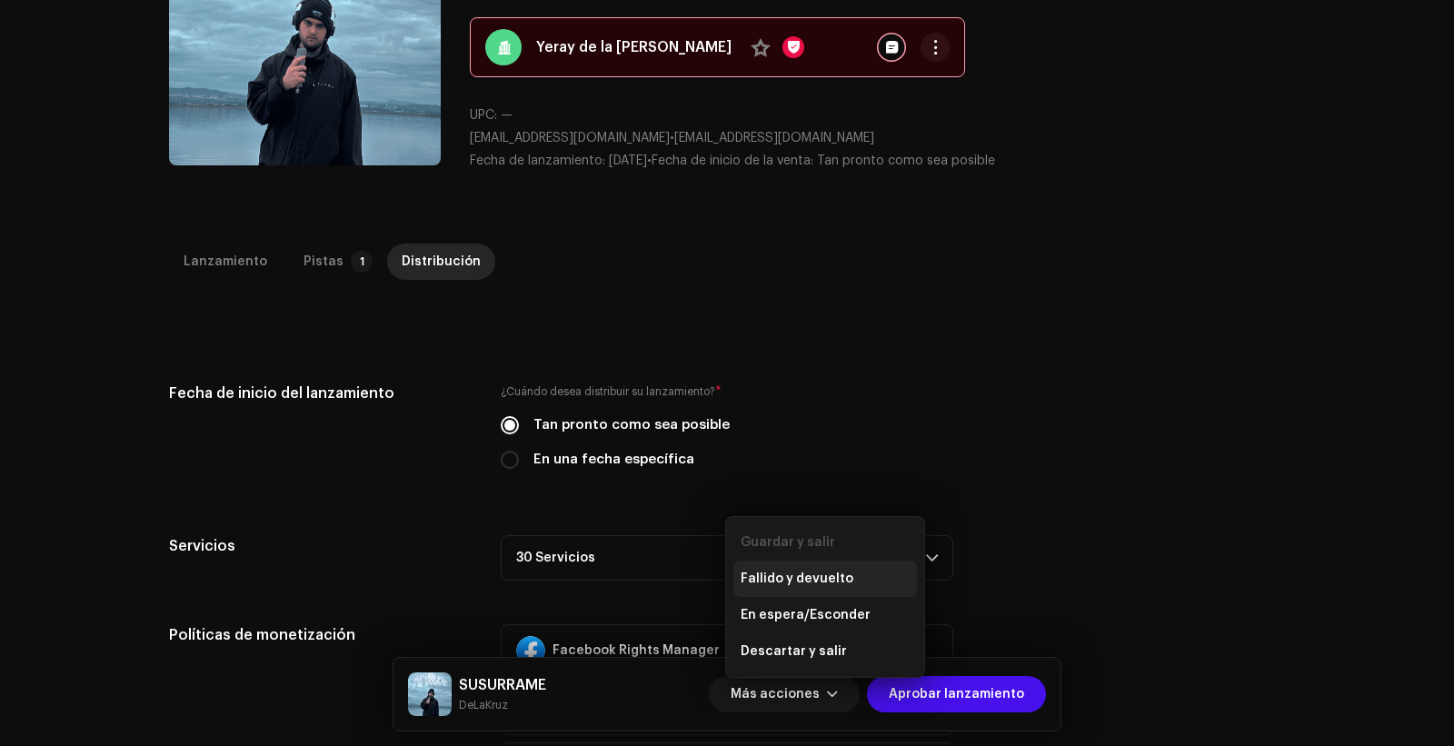
click at [814, 581] on span "Fallido y devuelto" at bounding box center [796, 578] width 113 height 15
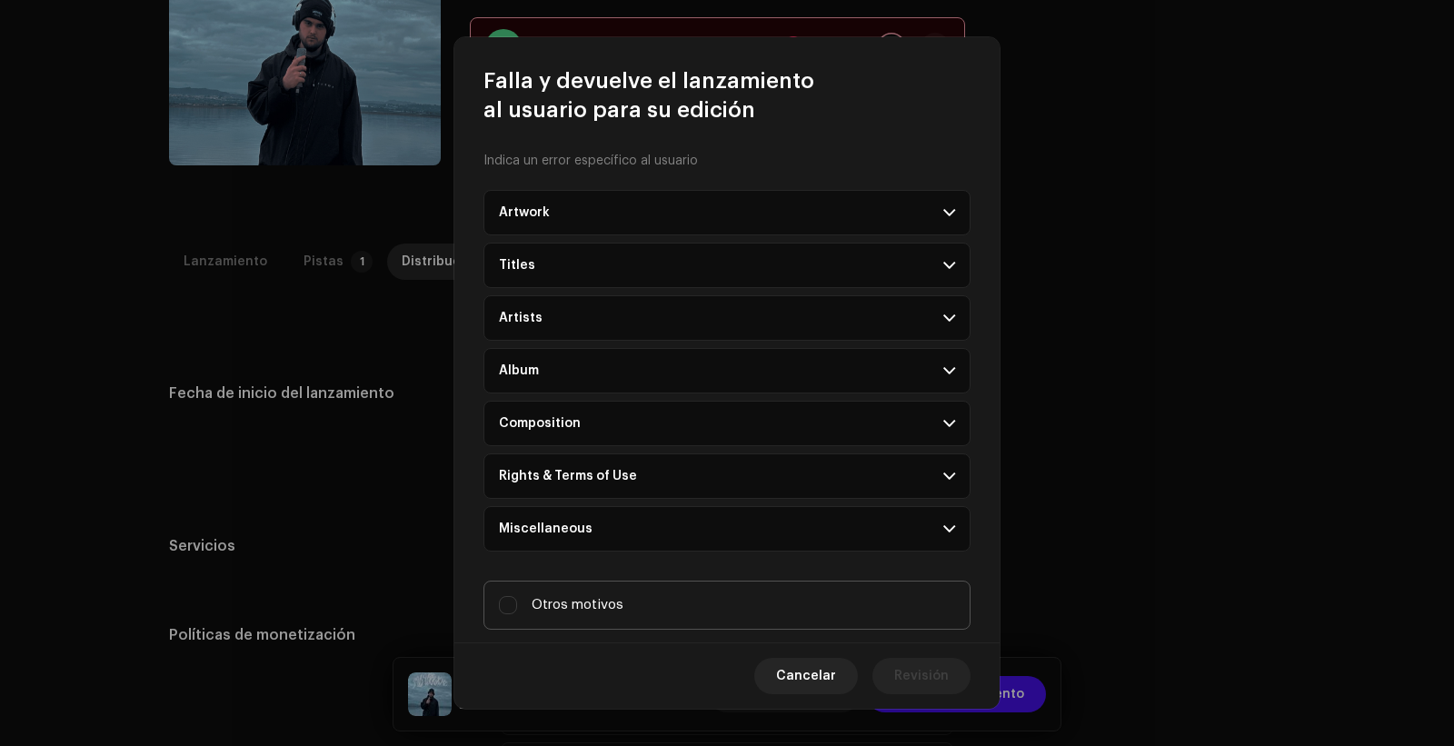
click at [695, 581] on label "Otros motivos" at bounding box center [726, 605] width 487 height 49
click at [517, 596] on input "Otros motivos" at bounding box center [508, 605] width 18 height 18
click at [701, 597] on label "Otros motivos" at bounding box center [726, 605] width 487 height 49
click at [517, 597] on input "Otros motivos" at bounding box center [508, 605] width 18 height 18
click at [706, 600] on label "Otros motivos" at bounding box center [726, 605] width 487 height 49
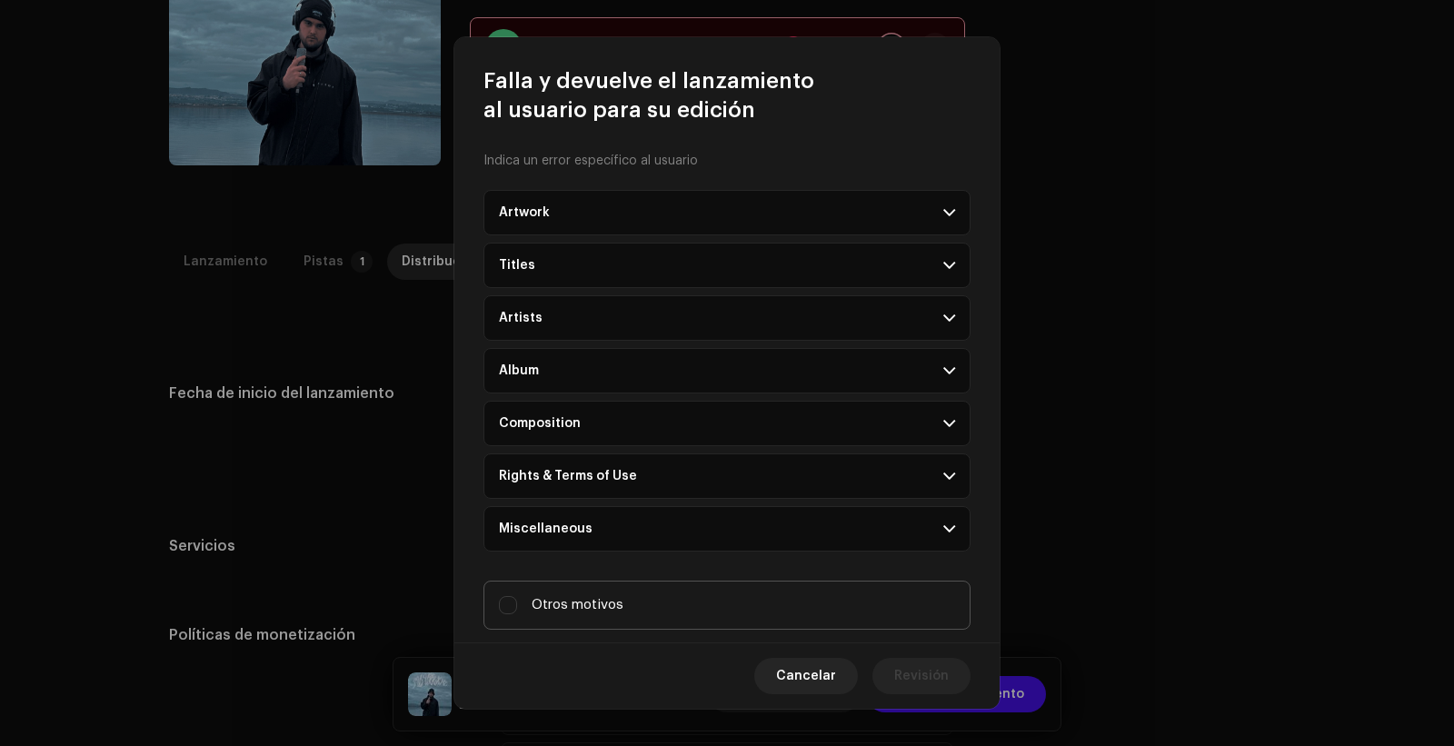
click at [517, 600] on input "Otros motivos" at bounding box center [508, 605] width 18 height 18
checkbox input "true"
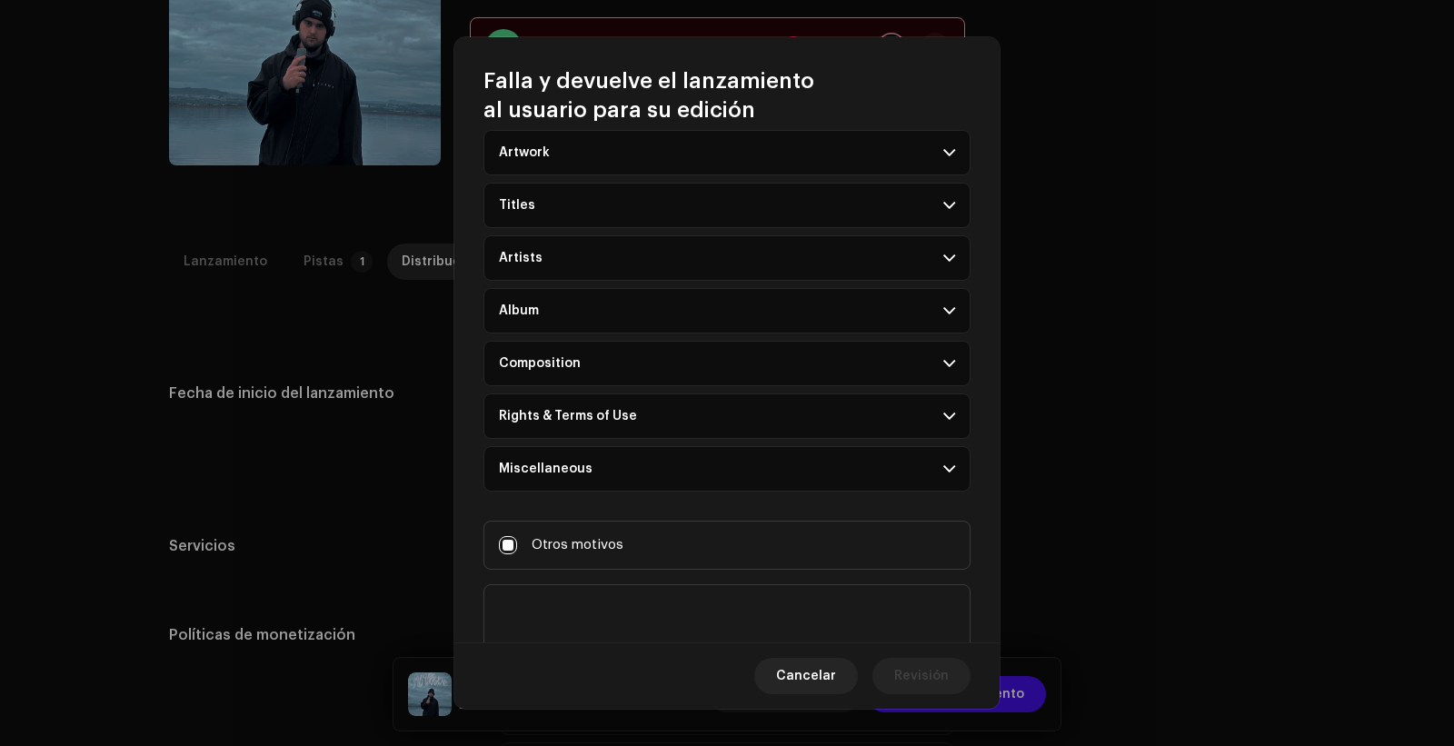
scroll to position [114, 0]
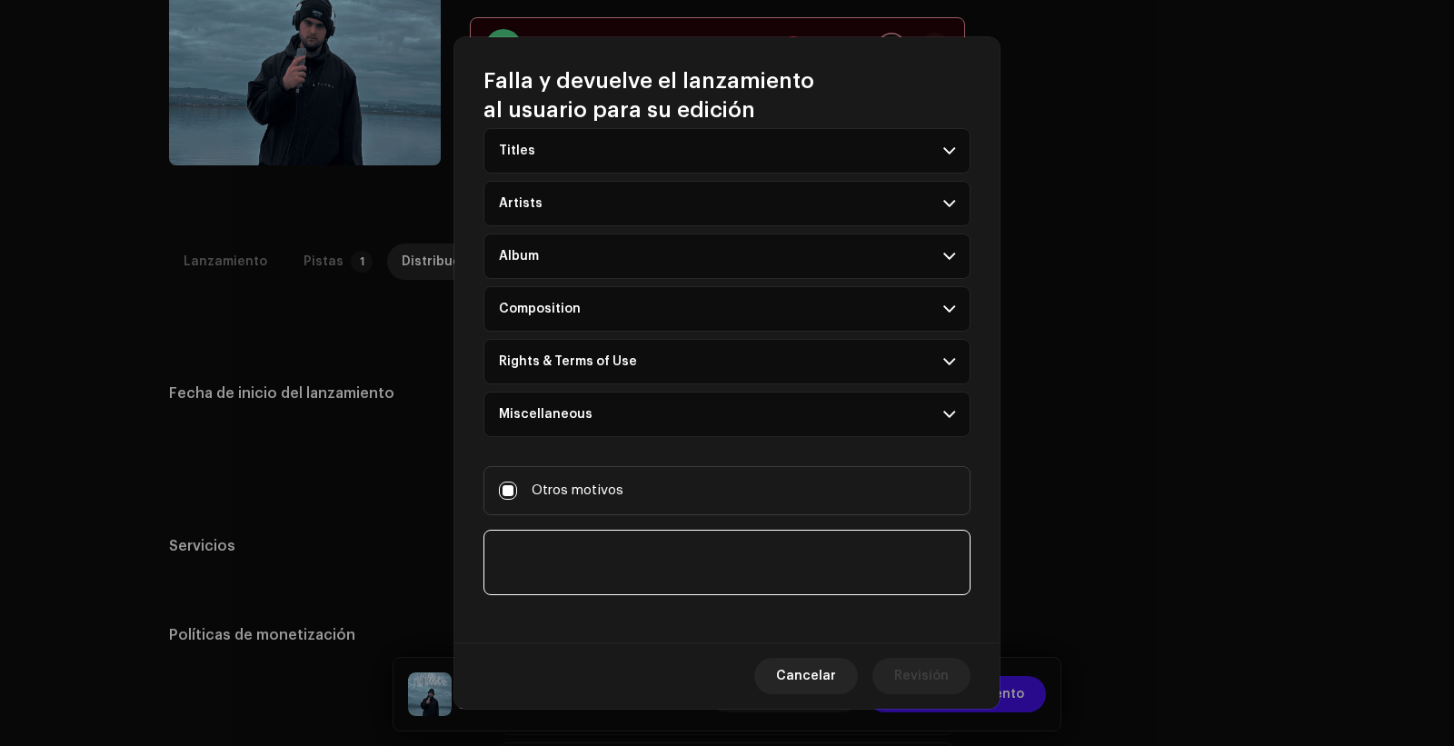
click at [719, 555] on textarea at bounding box center [726, 562] width 487 height 65
type textarea "Lanzamiento incompleto"
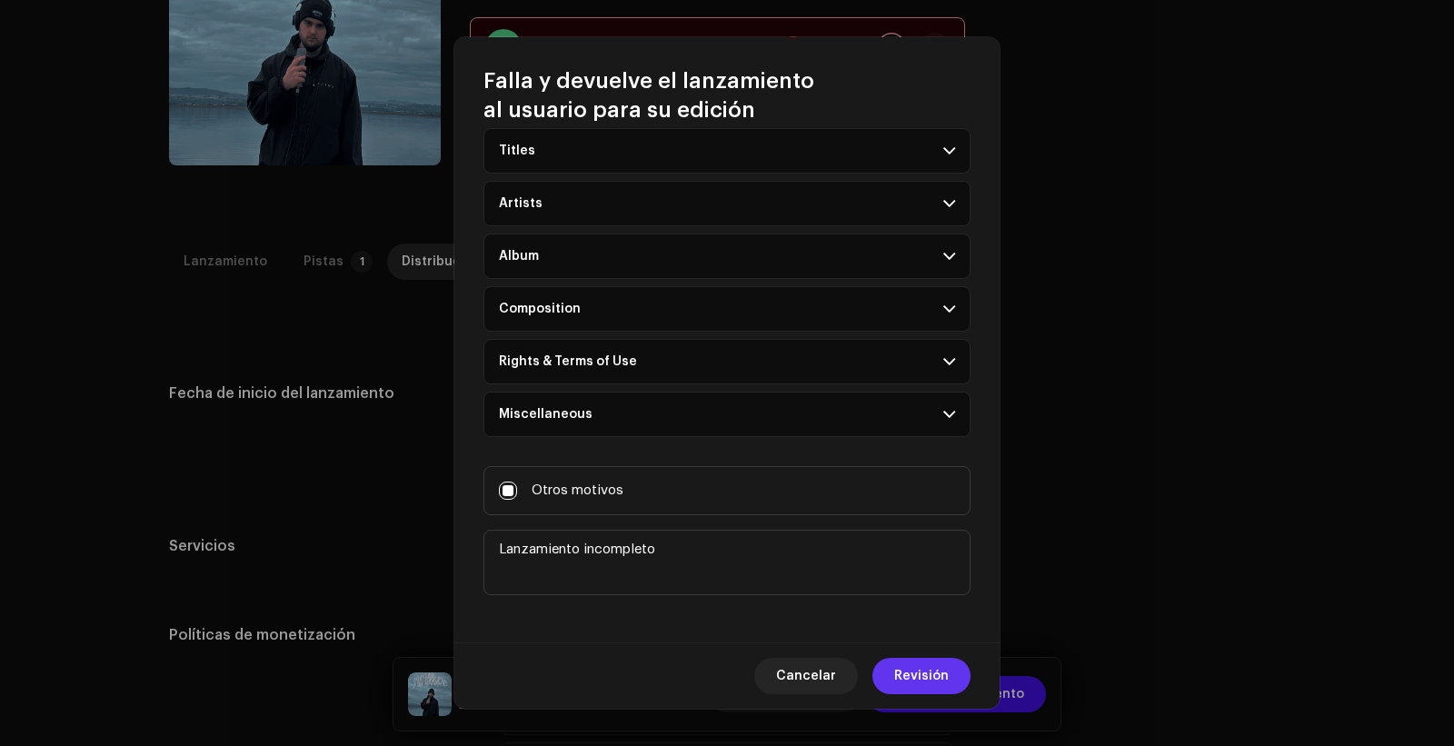
click at [900, 663] on span "Revisión" at bounding box center [921, 676] width 55 height 36
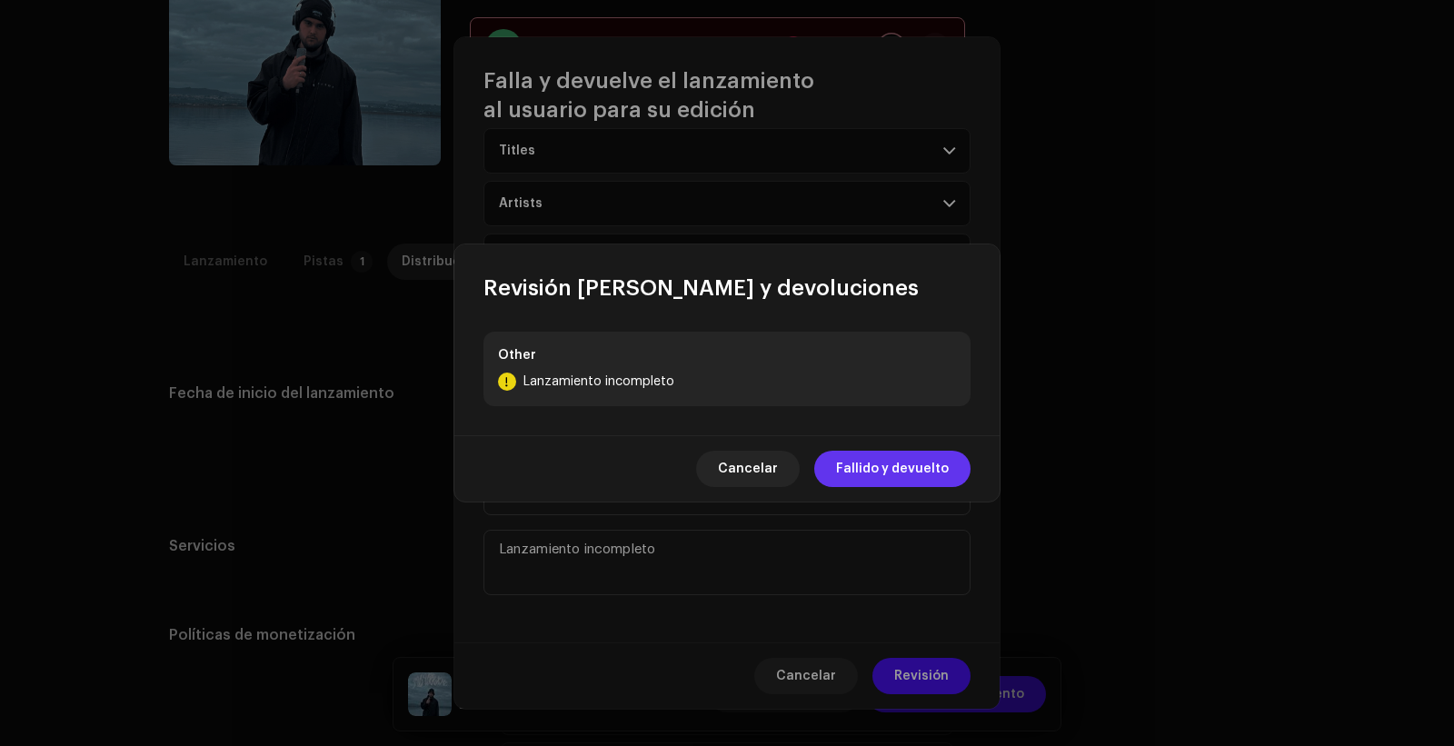
click at [909, 462] on span "Fallido y devuelto" at bounding box center [892, 469] width 113 height 36
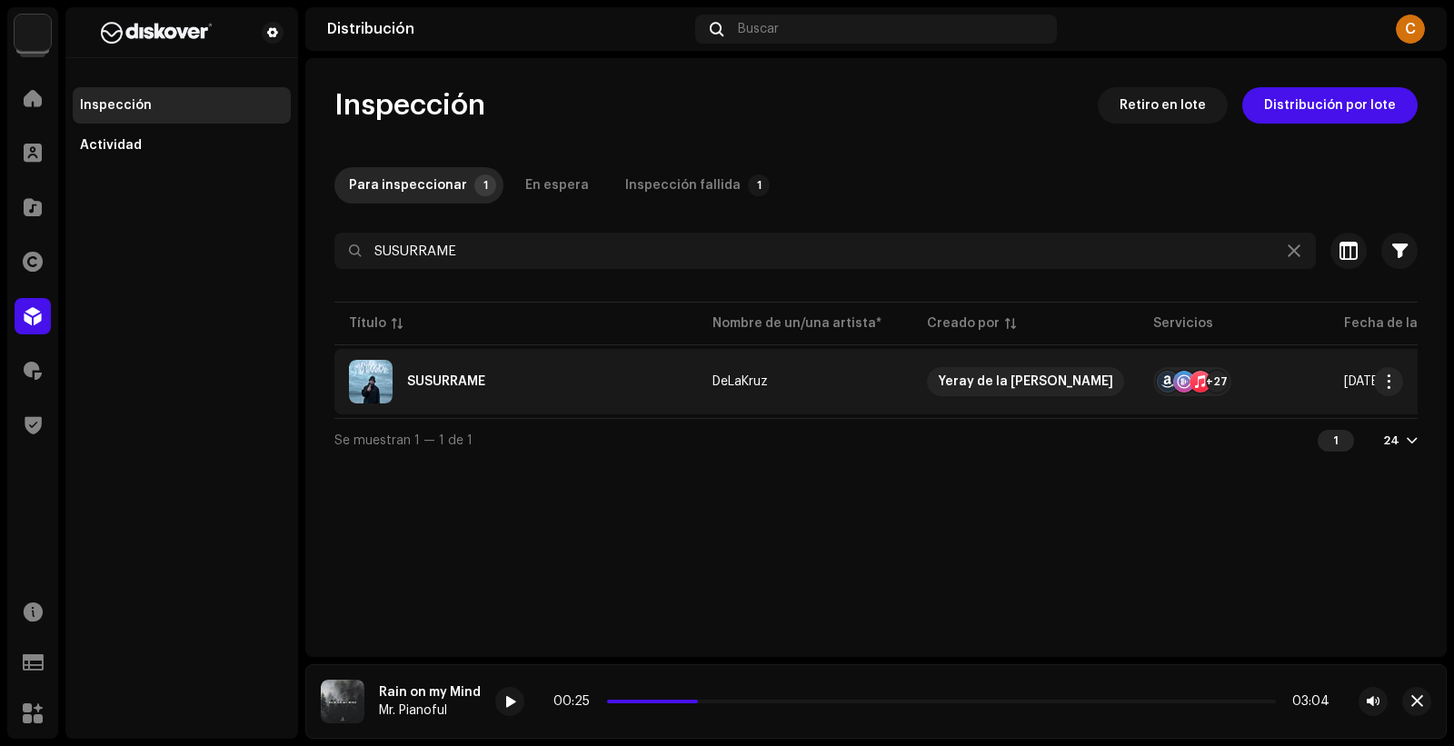
click at [558, 364] on div "SUSURRAME" at bounding box center [516, 382] width 334 height 44
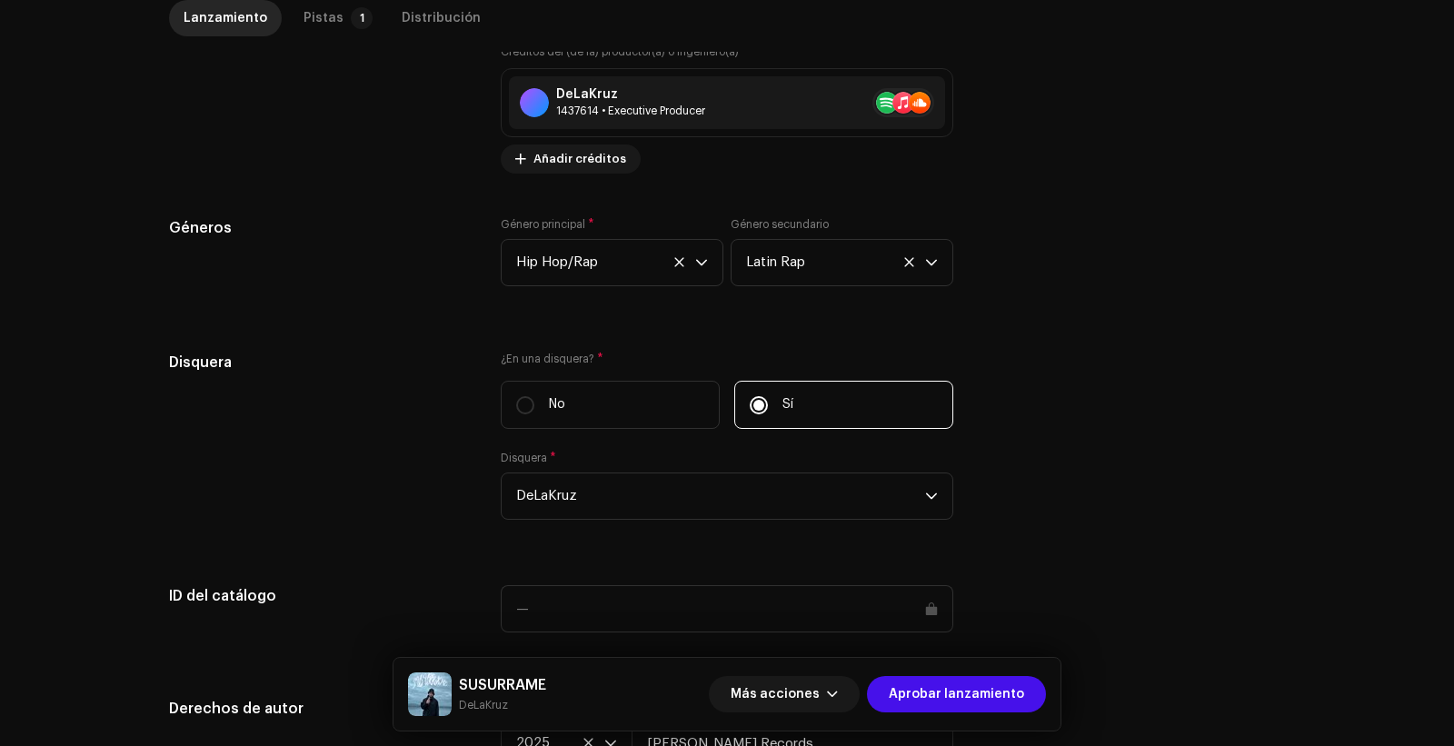
scroll to position [1685, 0]
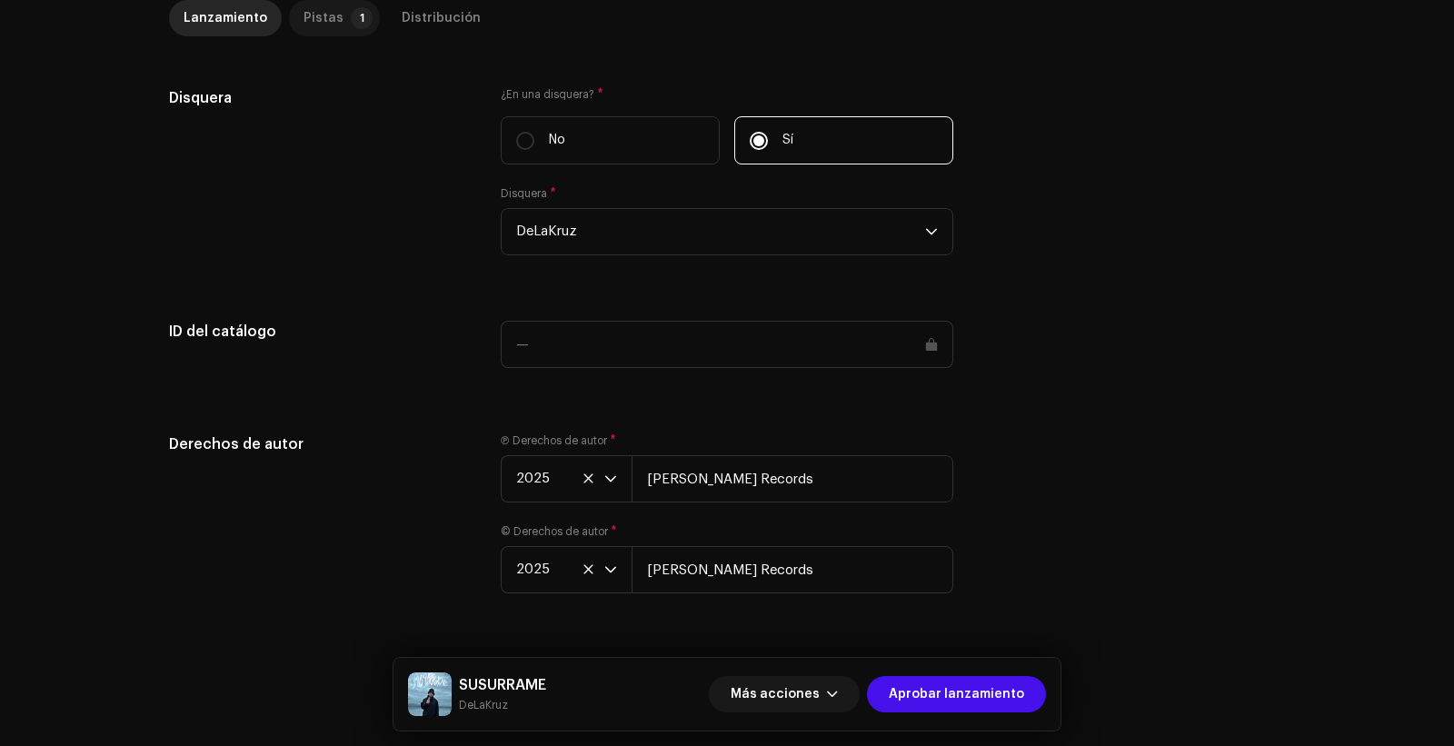
click at [351, 17] on p-badge "1" at bounding box center [362, 18] width 22 height 22
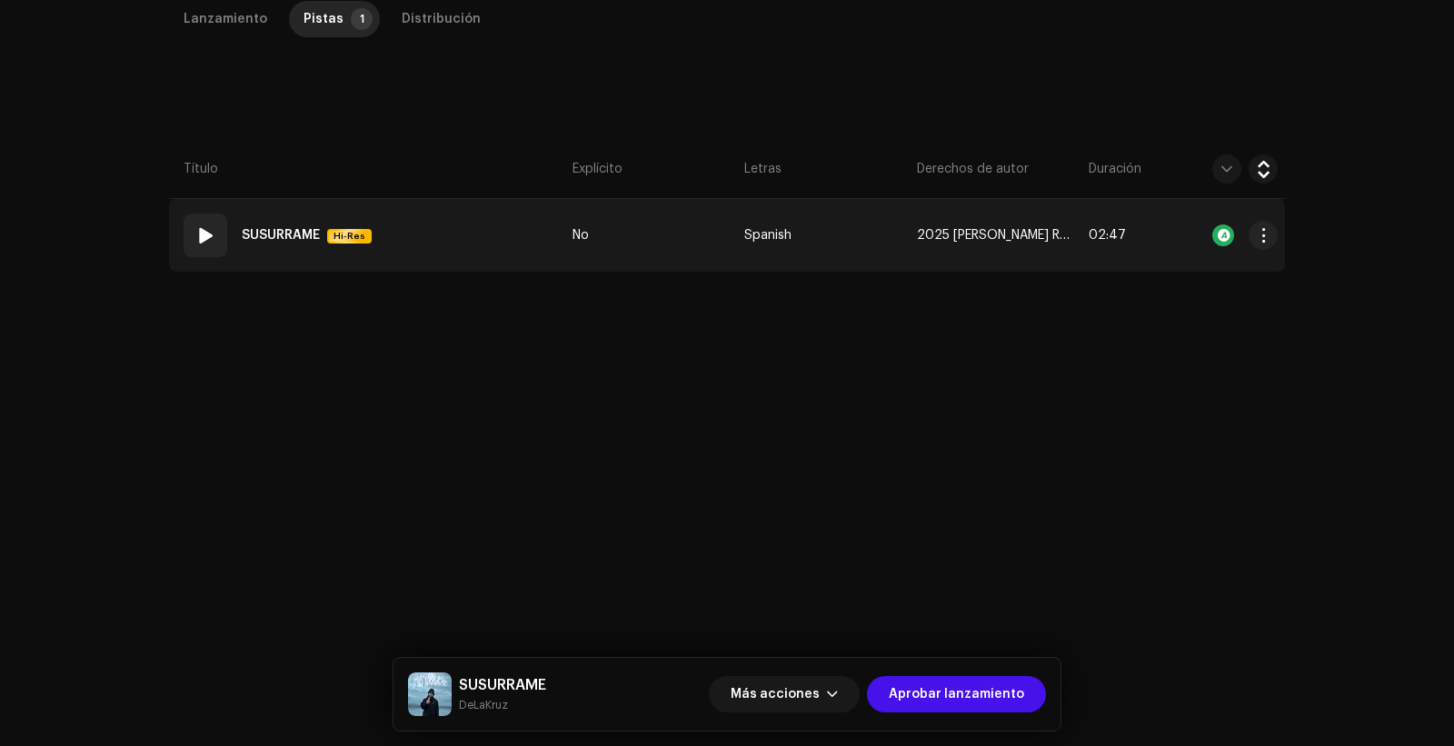
click at [454, 263] on td "01 SUSURRAME Hi-Res" at bounding box center [367, 235] width 396 height 73
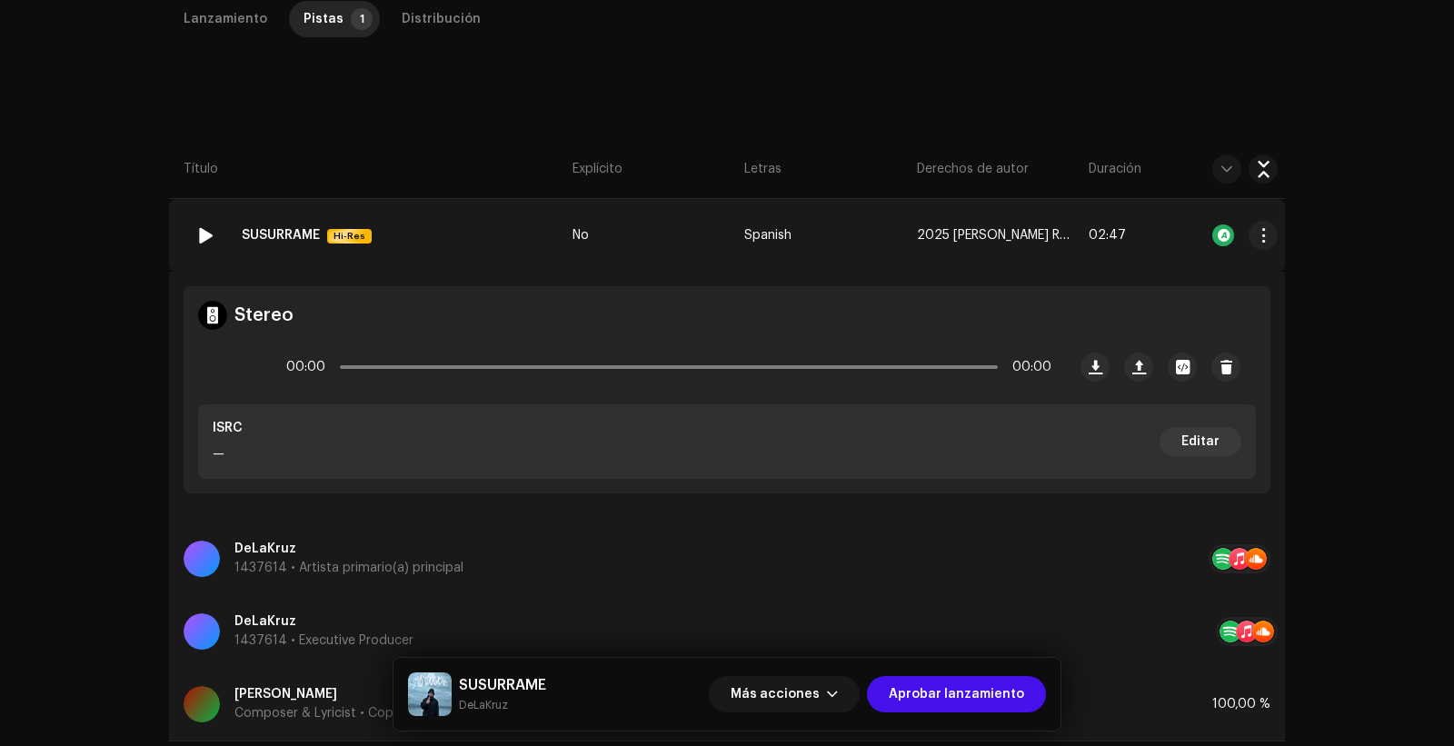
scroll to position [553, 0]
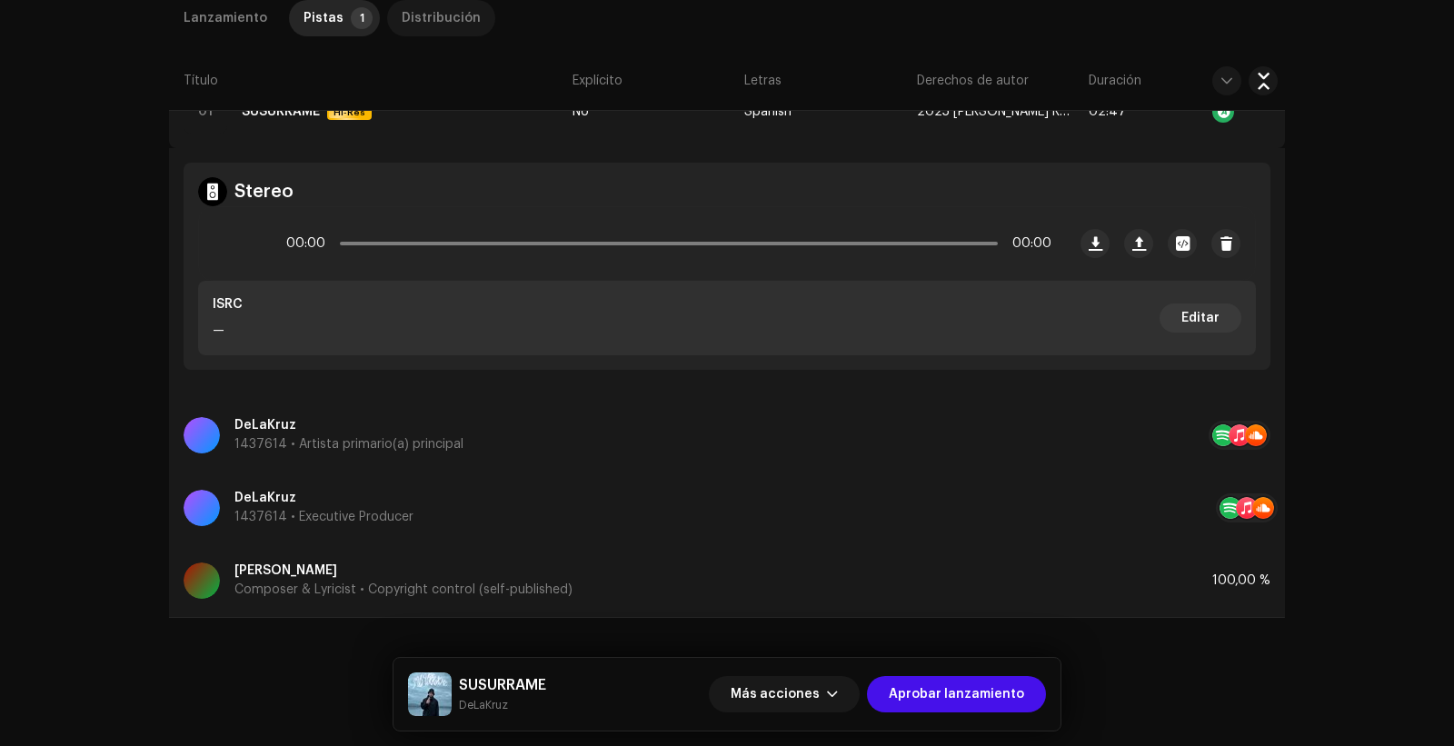
click at [437, 20] on div "Distribución" at bounding box center [441, 18] width 79 height 36
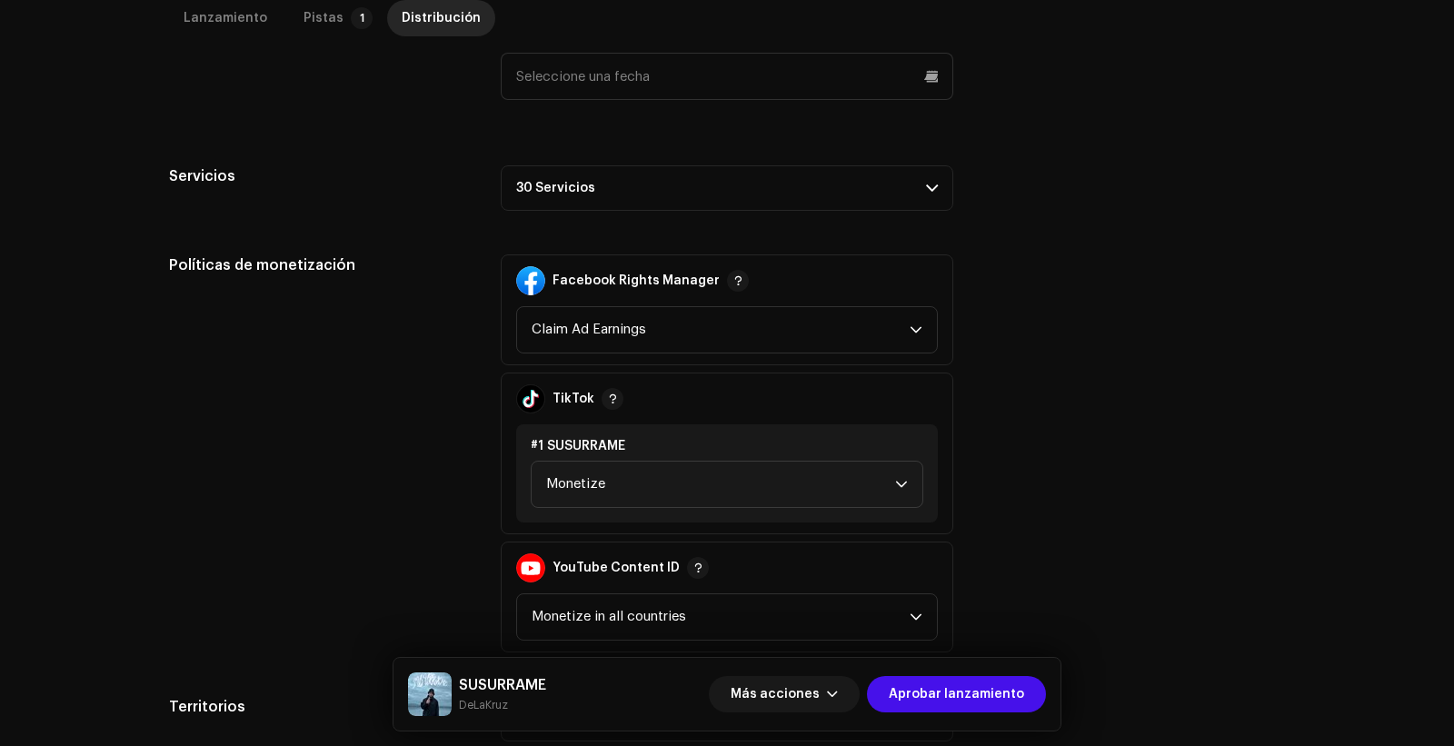
scroll to position [1174, 0]
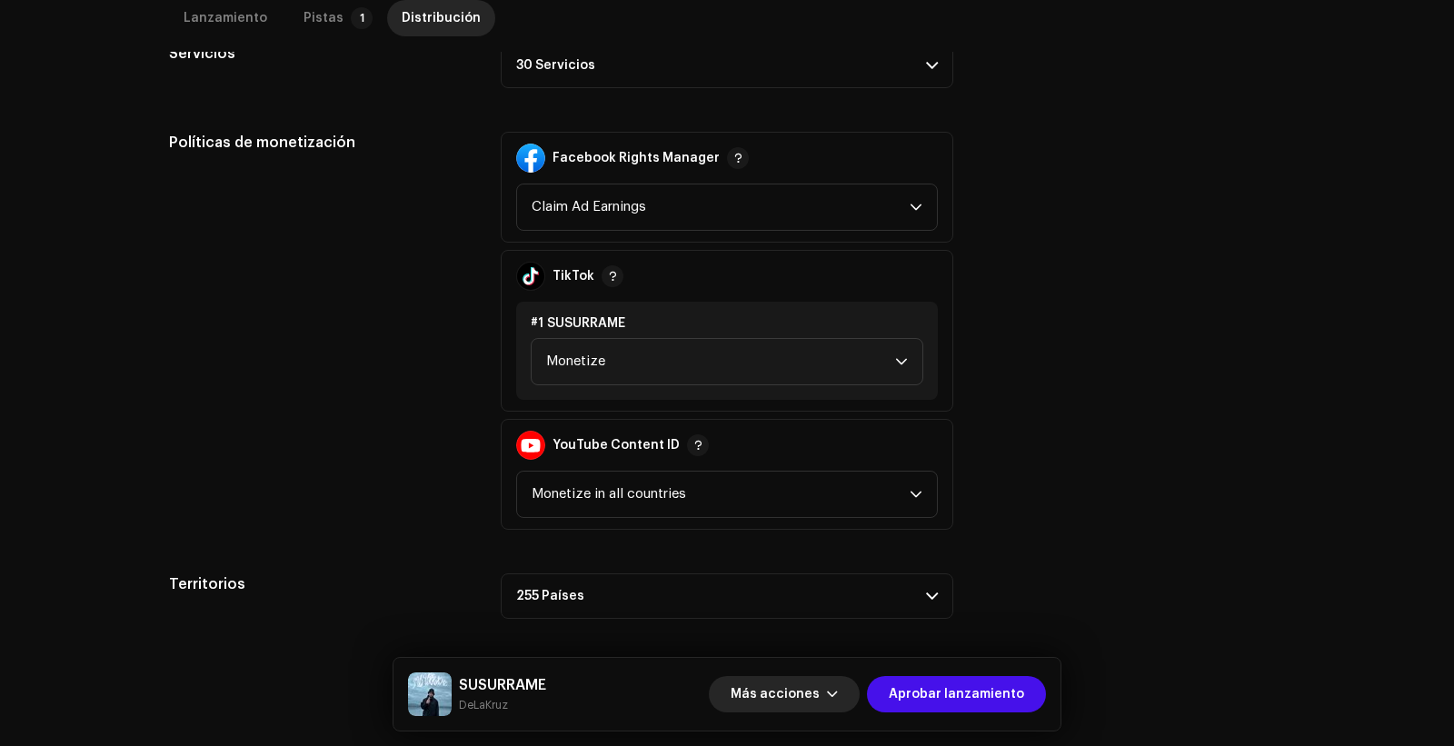
click at [833, 691] on button "Más acciones" at bounding box center [784, 694] width 151 height 36
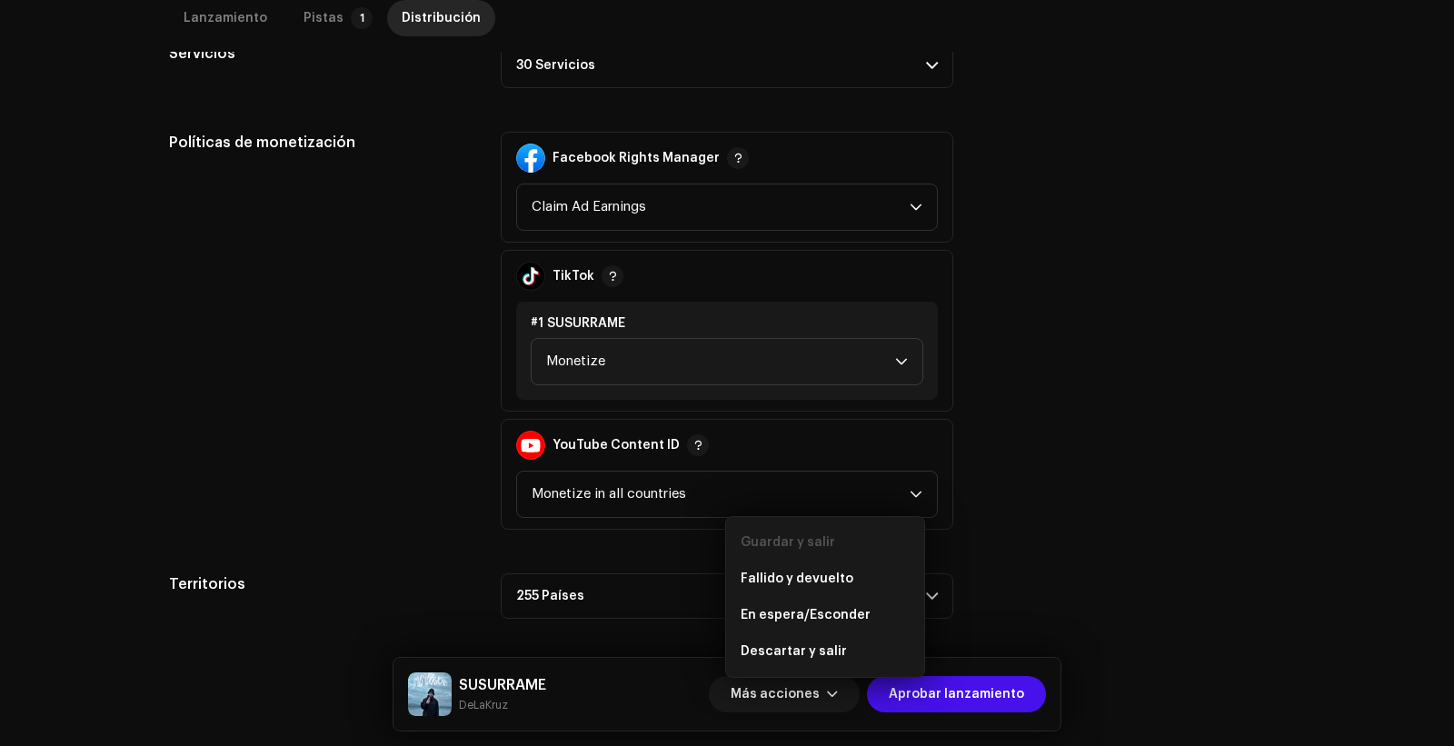
click at [1166, 236] on div "Políticas de monetización Facebook Rights Manager Claim Ad Earnings TikTok #1 S…" at bounding box center [727, 331] width 1116 height 398
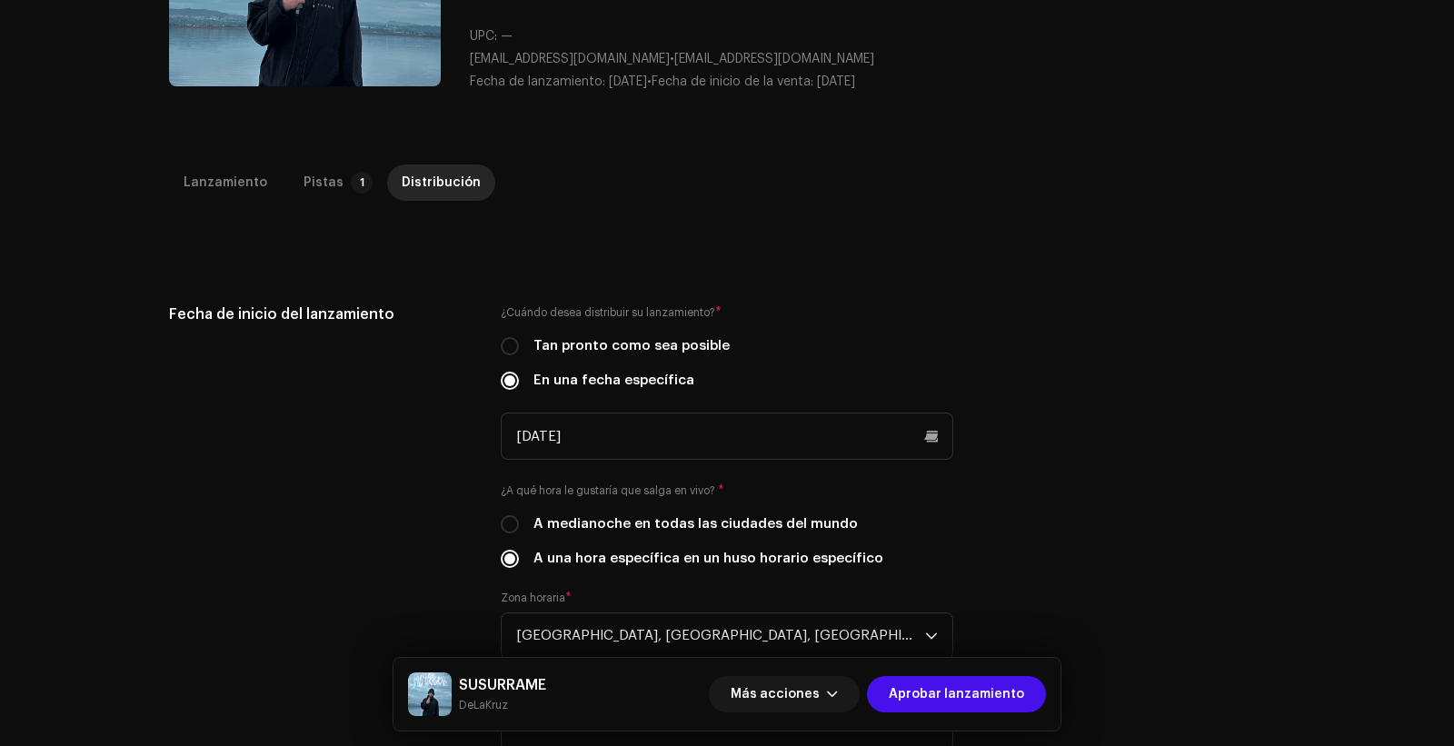
scroll to position [0, 0]
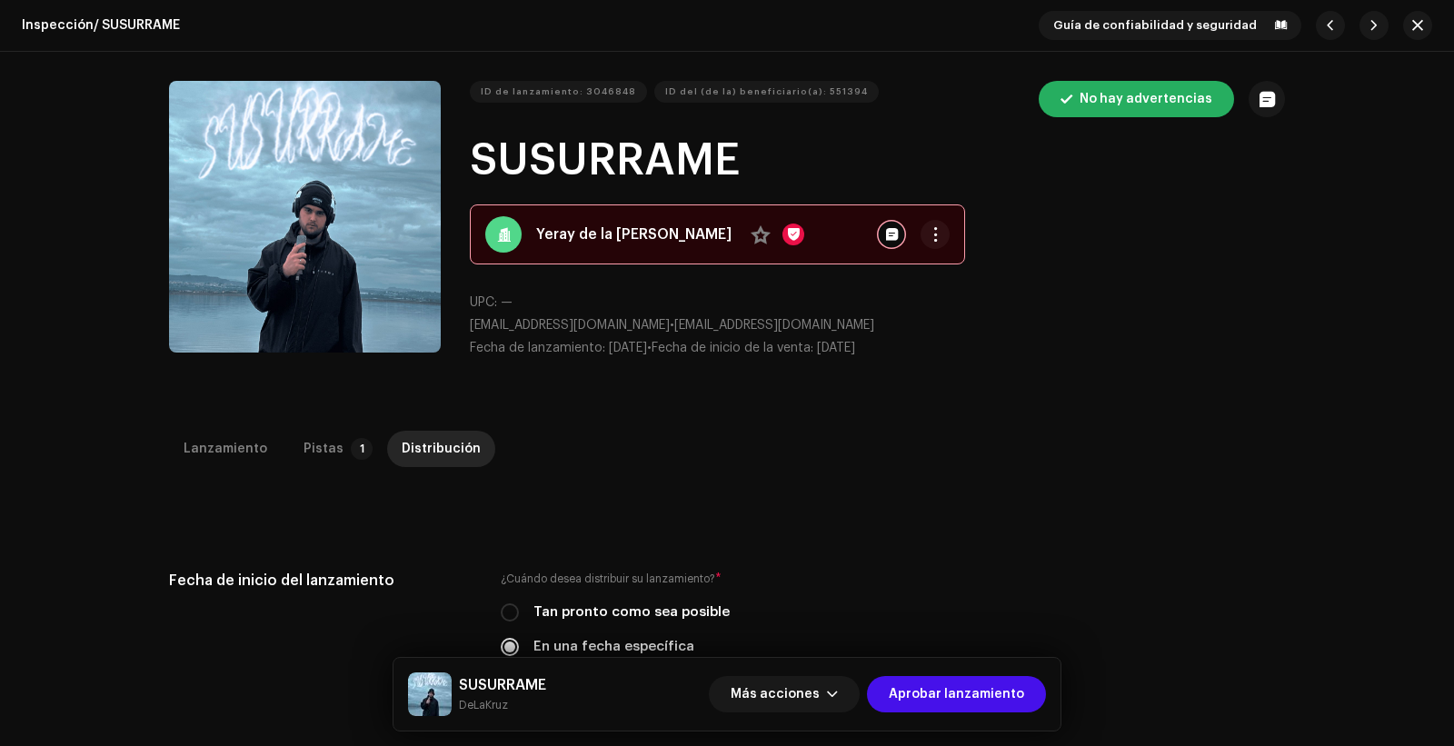
click at [1417, 16] on button "button" at bounding box center [1417, 25] width 29 height 29
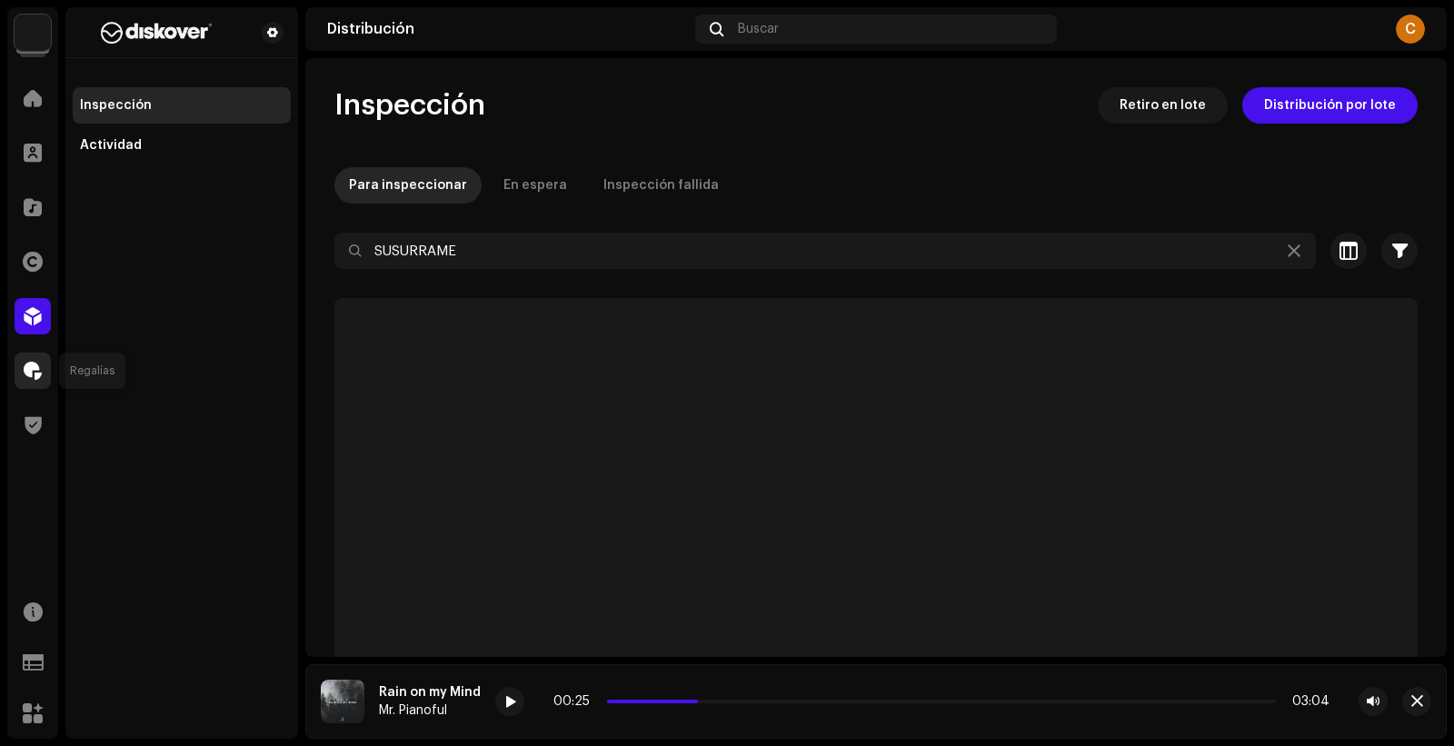
click at [27, 382] on div at bounding box center [33, 370] width 36 height 36
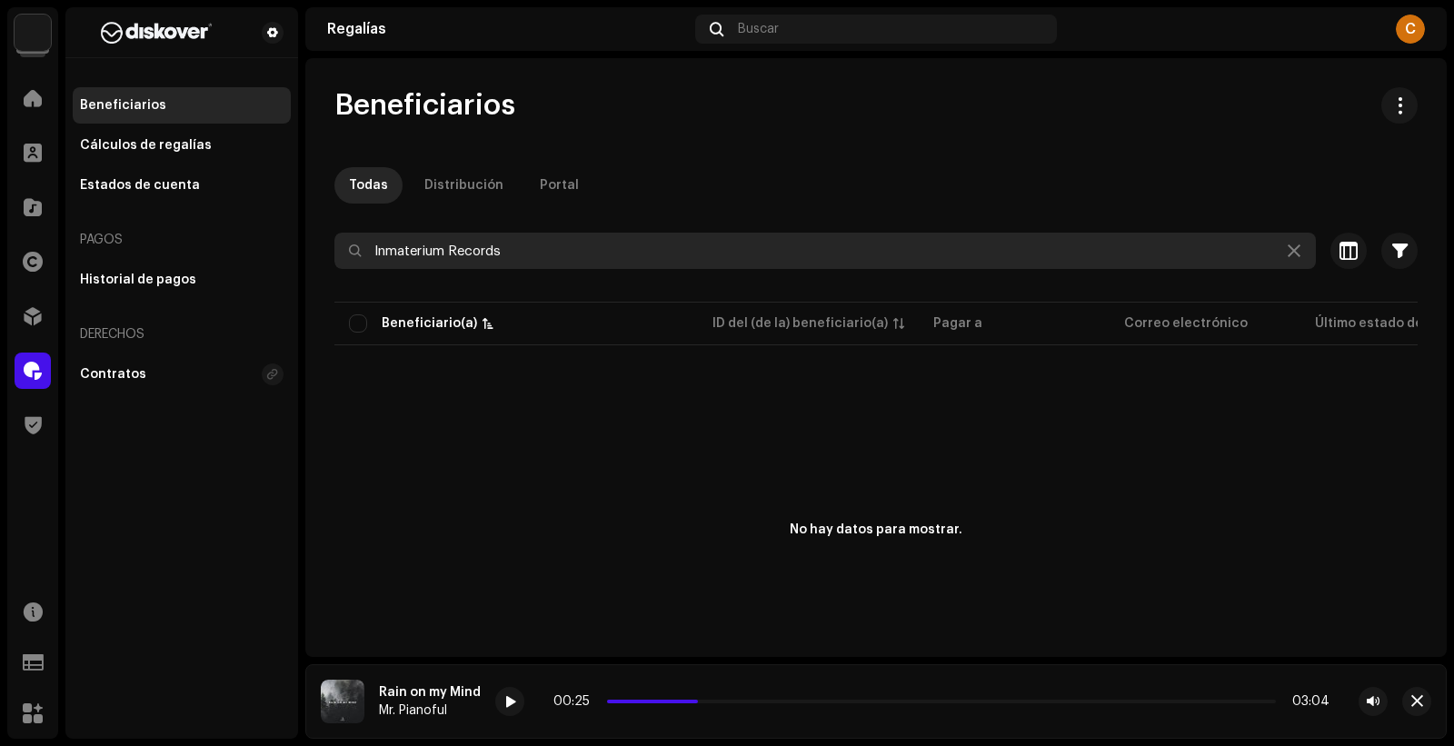
click at [452, 264] on input "Inmaterium Records" at bounding box center [824, 251] width 981 height 36
click at [471, 251] on input "Inmaterium Records" at bounding box center [824, 251] width 981 height 36
paste input "[EMAIL_ADDRESS][DOMAIN_NAME]"
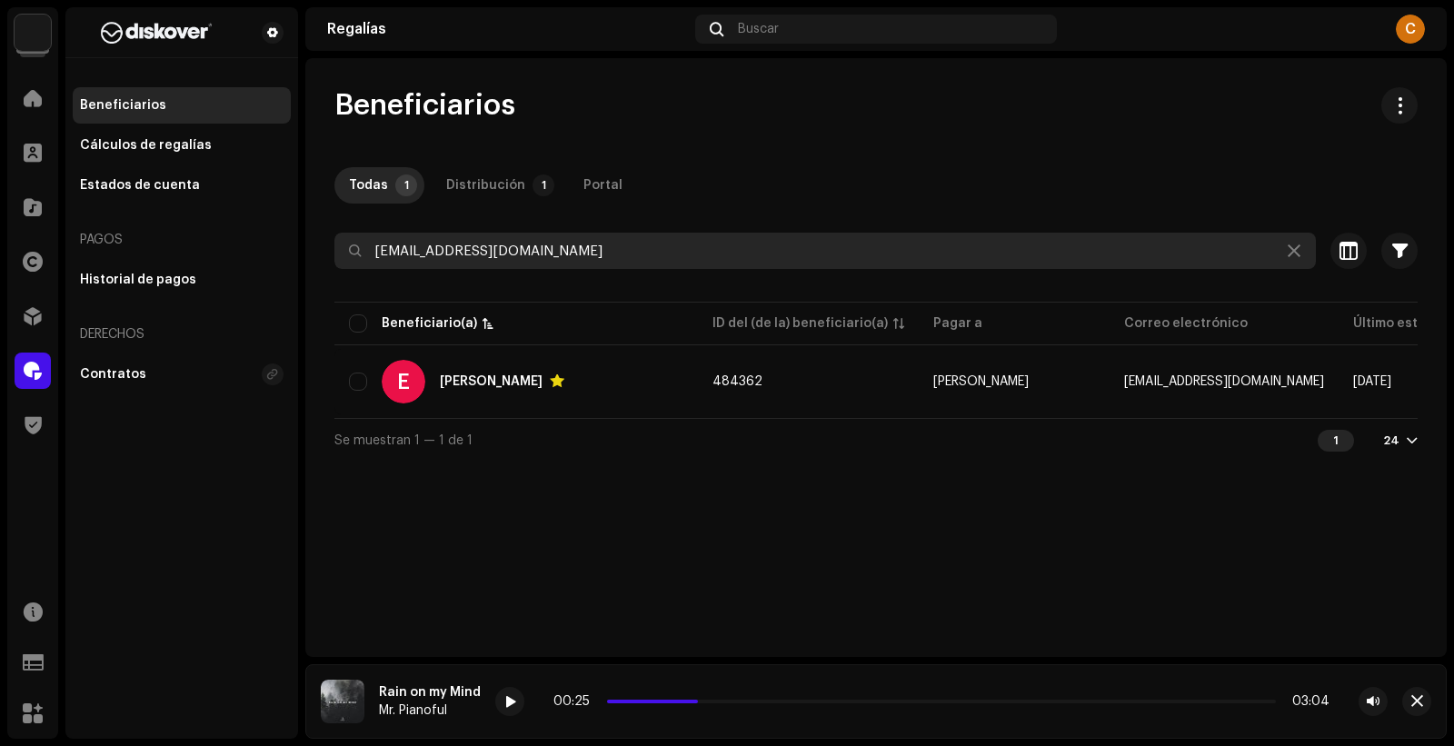
type input "[EMAIL_ADDRESS][DOMAIN_NAME]"
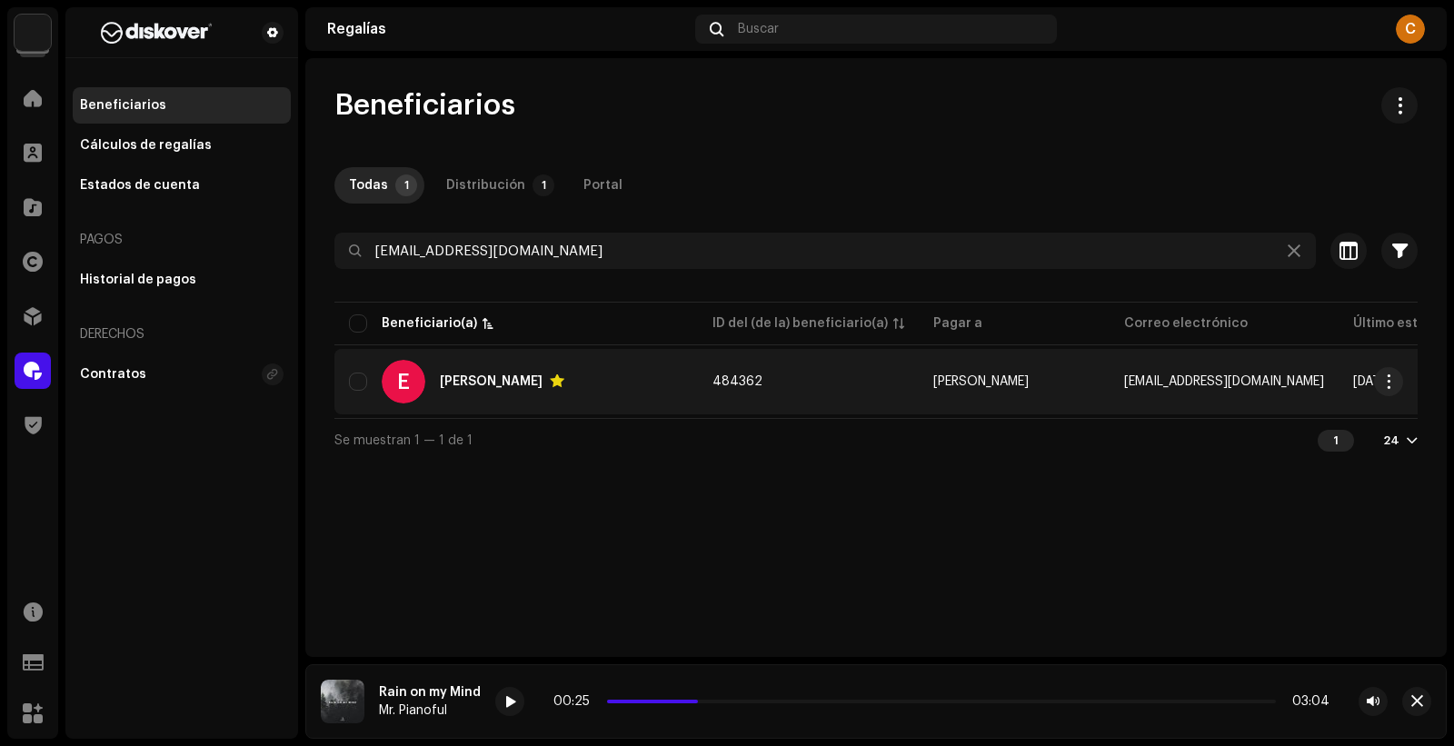
click at [656, 379] on div "E [PERSON_NAME]" at bounding box center [516, 382] width 334 height 44
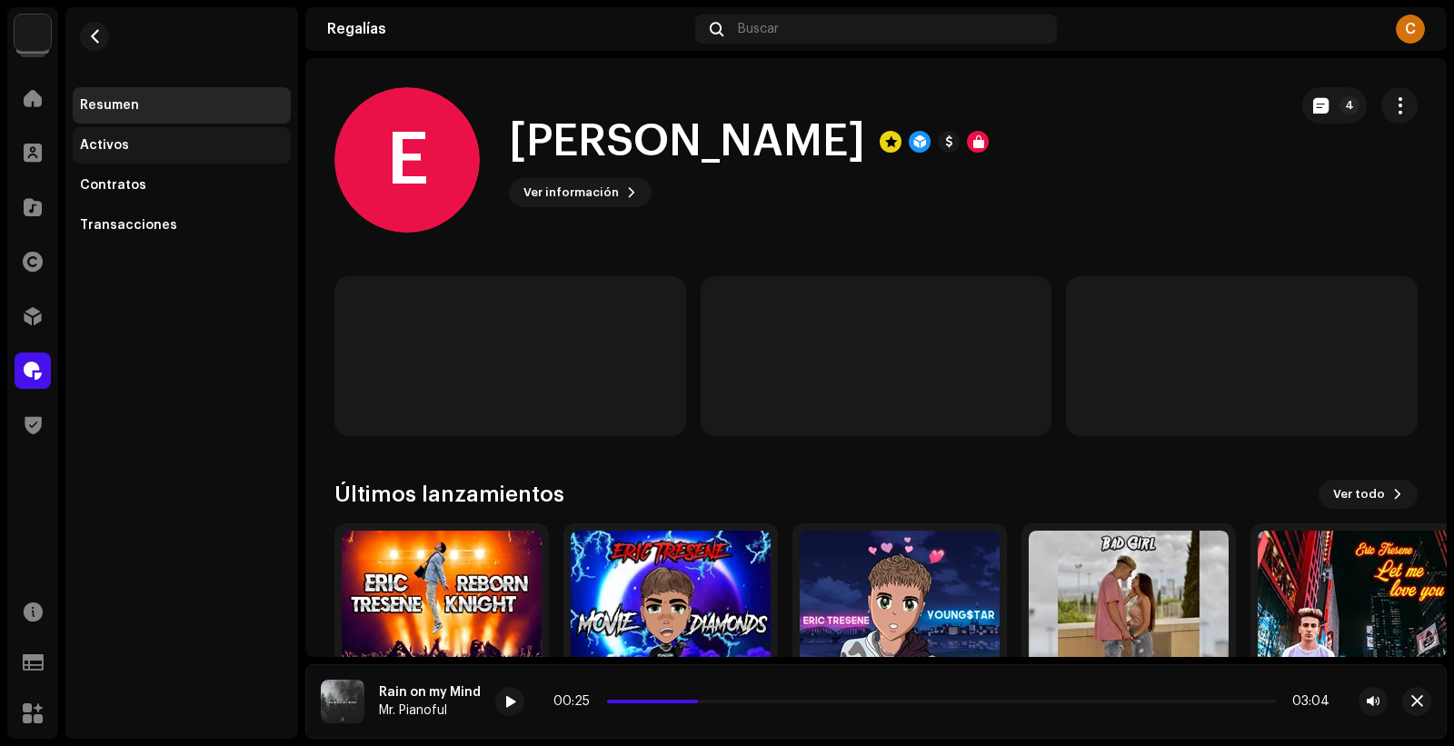
click at [137, 128] on div "Activos" at bounding box center [182, 145] width 218 height 36
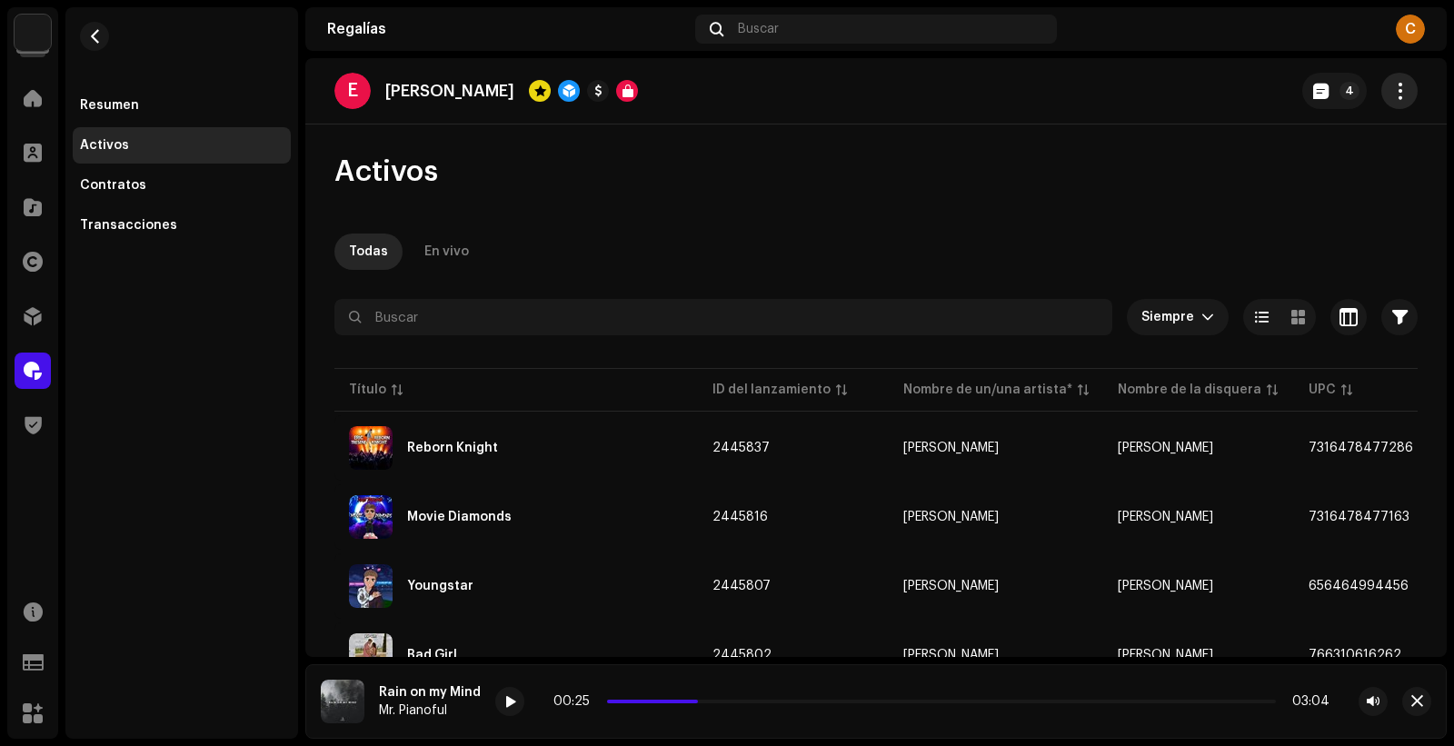
click at [1397, 94] on button "button" at bounding box center [1399, 91] width 36 height 36
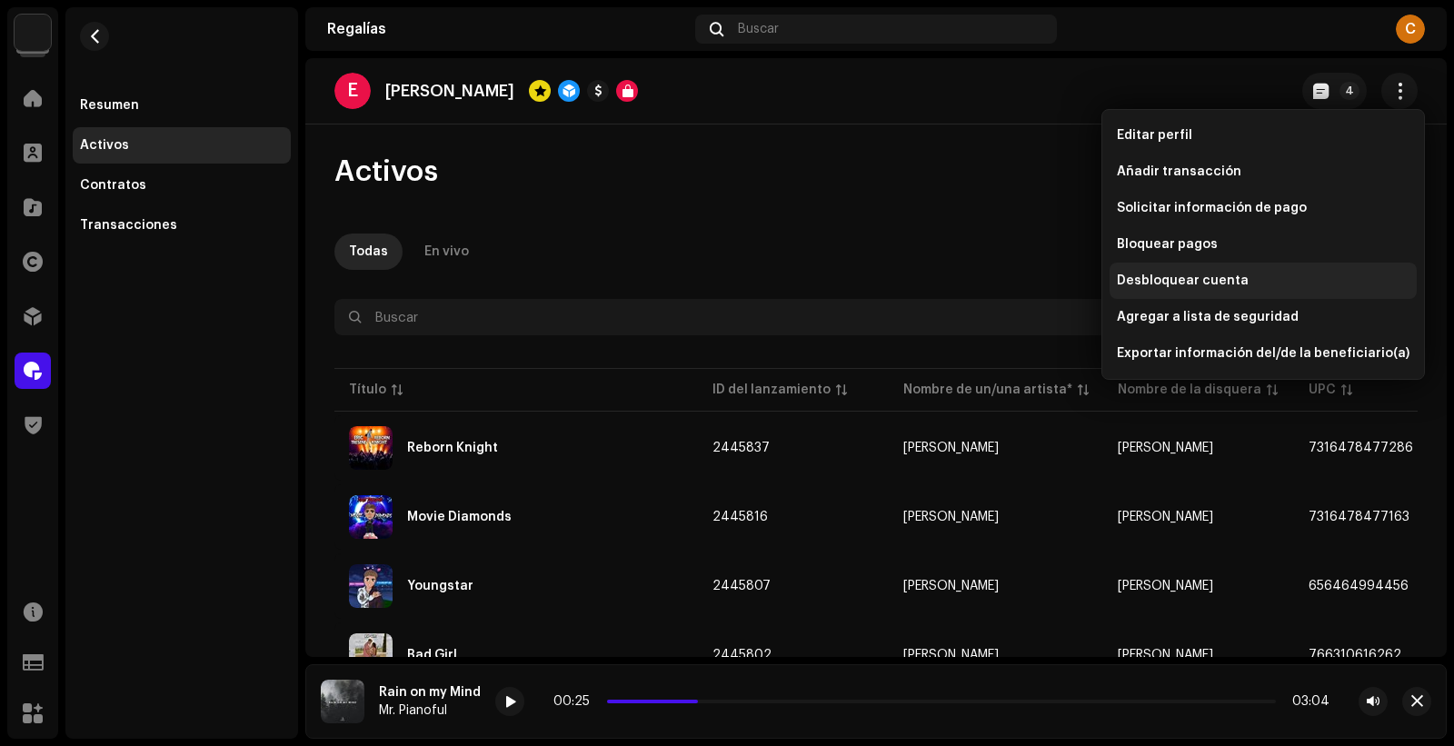
click at [1217, 288] on div "Desbloquear cuenta" at bounding box center [1262, 281] width 307 height 36
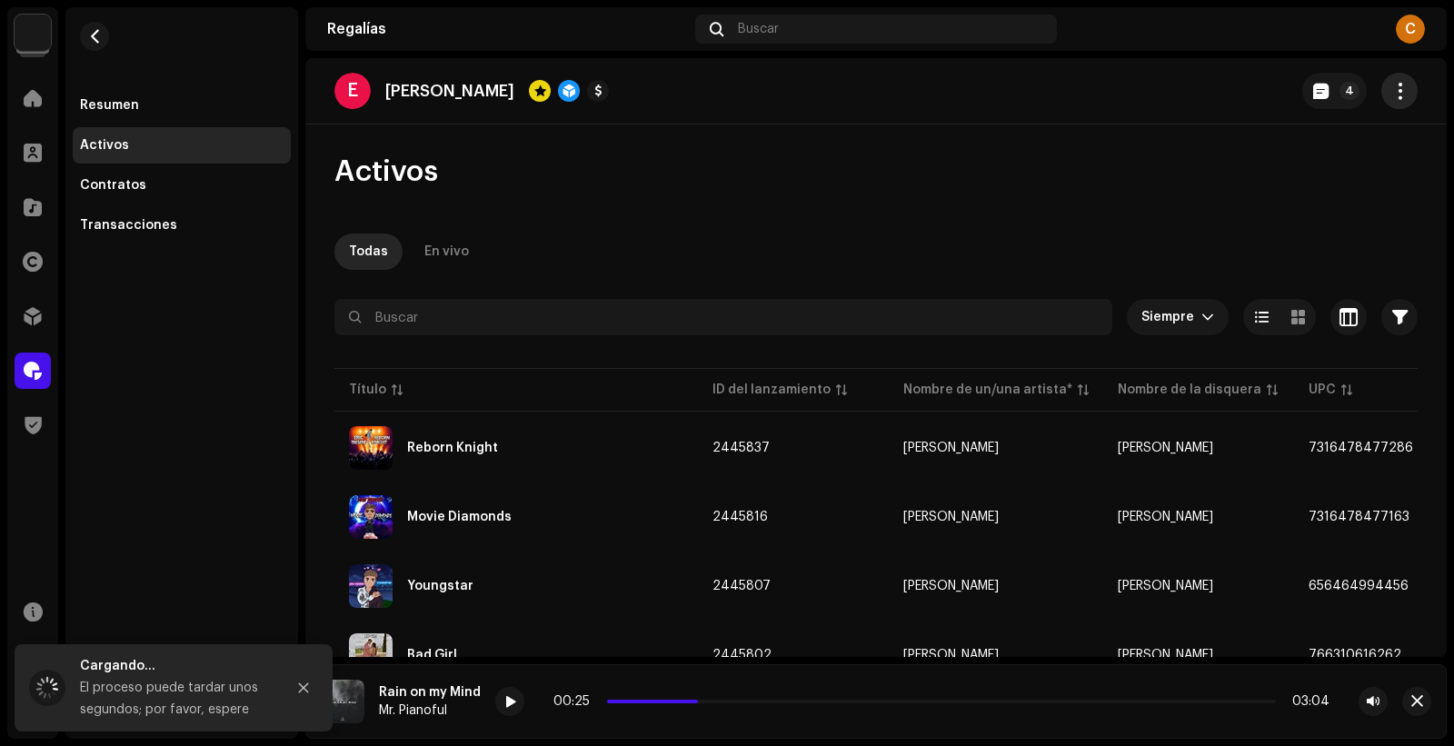
click at [1391, 85] on span "button" at bounding box center [1399, 91] width 17 height 15
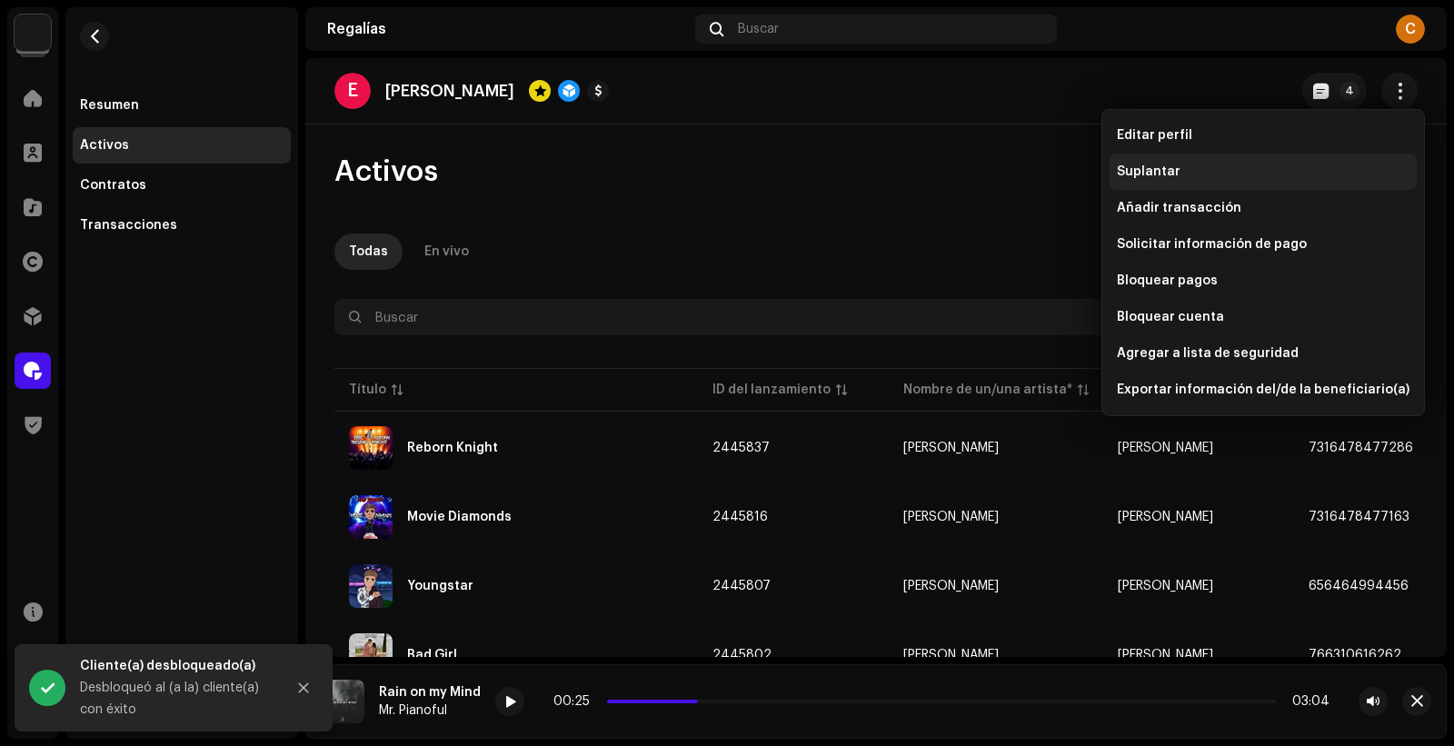
click at [1257, 169] on div "Suplantar" at bounding box center [1262, 171] width 293 height 15
